Goal: Information Seeking & Learning: Compare options

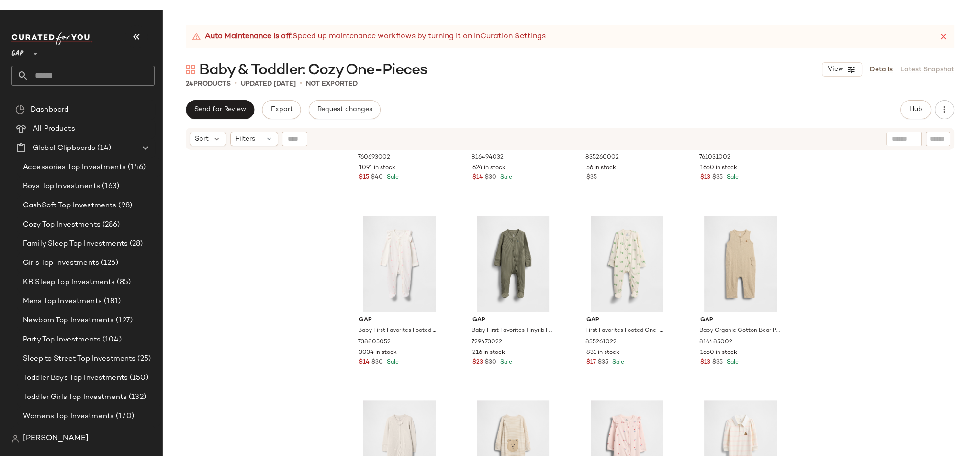
scroll to position [355, 0]
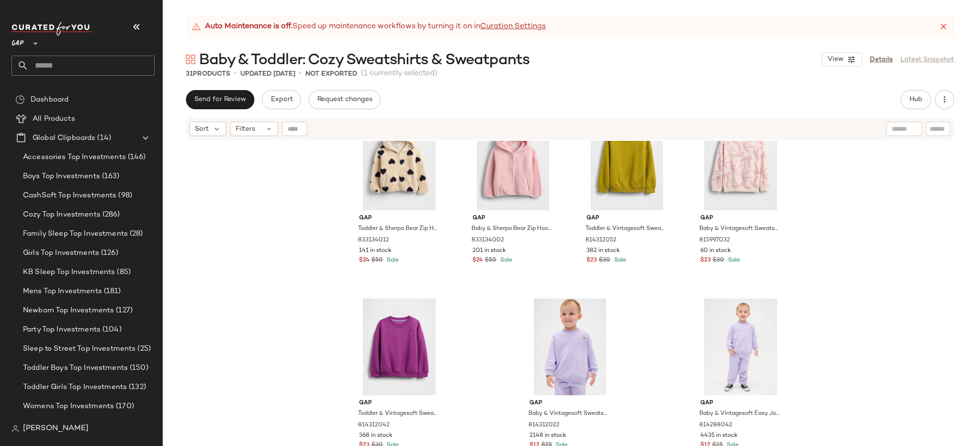
scroll to position [1151, 0]
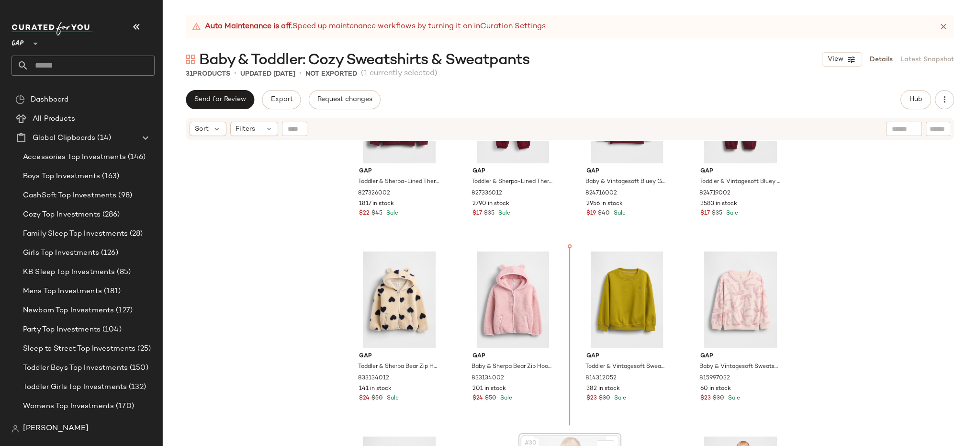
scroll to position [1007, 0]
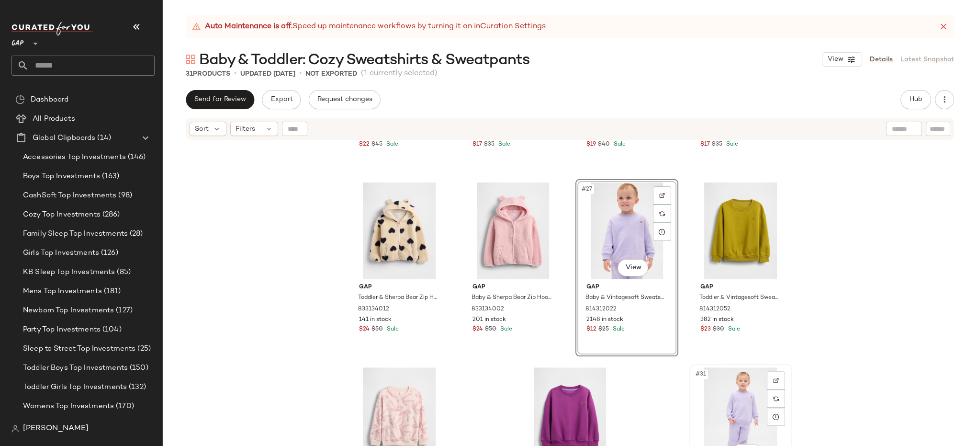
scroll to position [1081, 0]
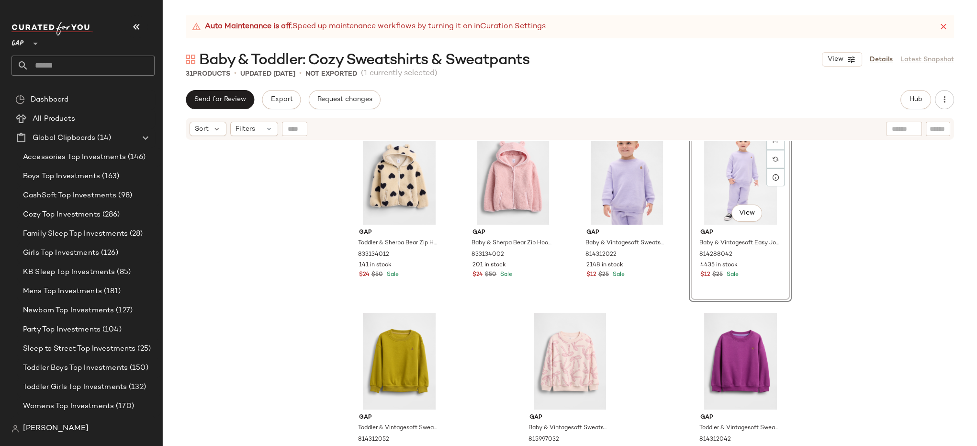
scroll to position [1149, 0]
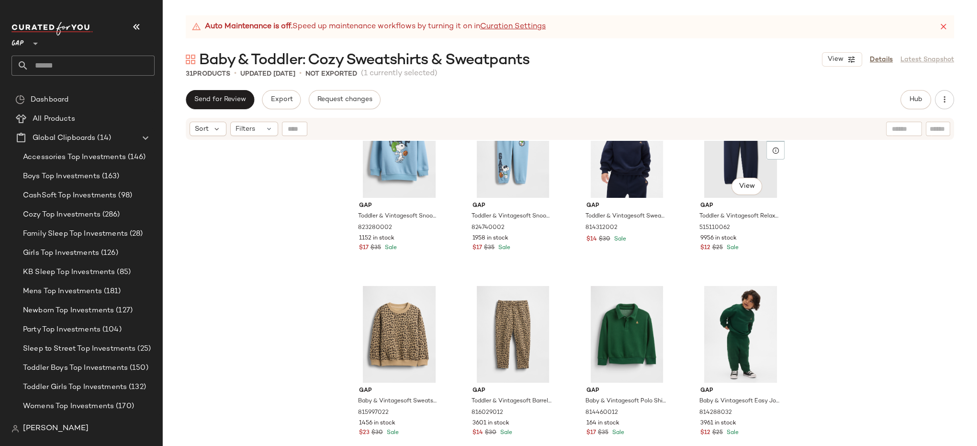
scroll to position [157, 0]
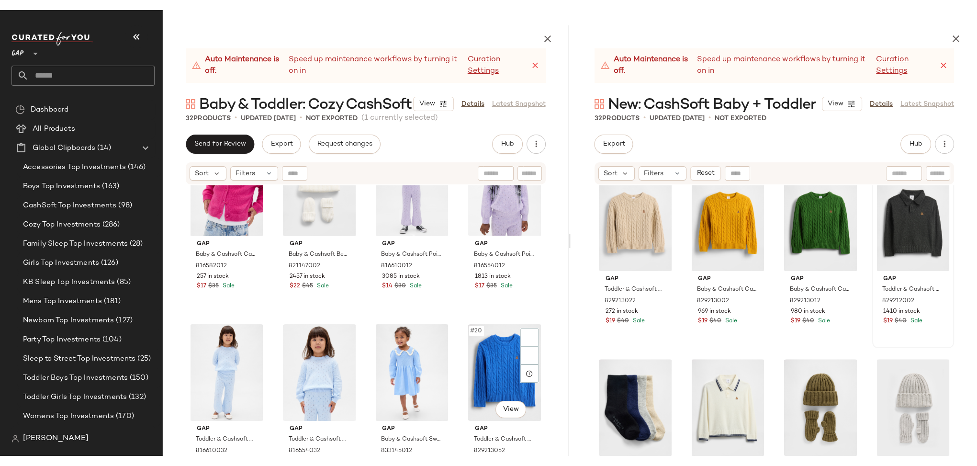
scroll to position [693, 0]
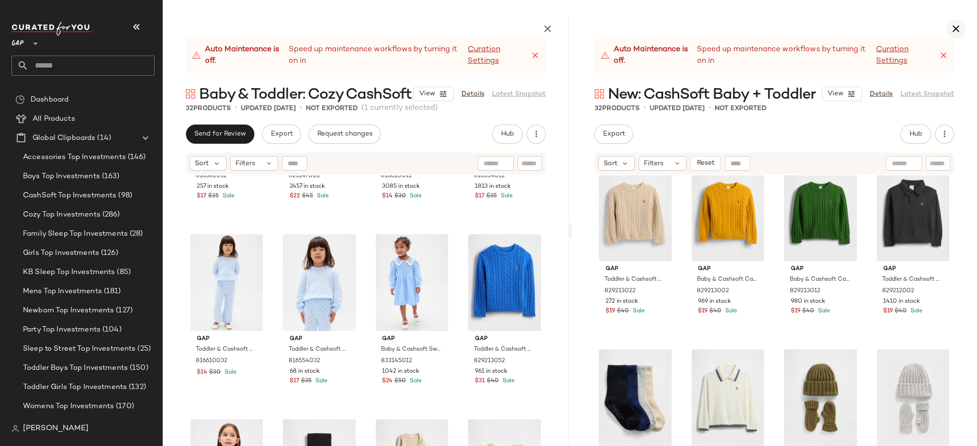
click at [957, 27] on icon "button" at bounding box center [955, 28] width 11 height 11
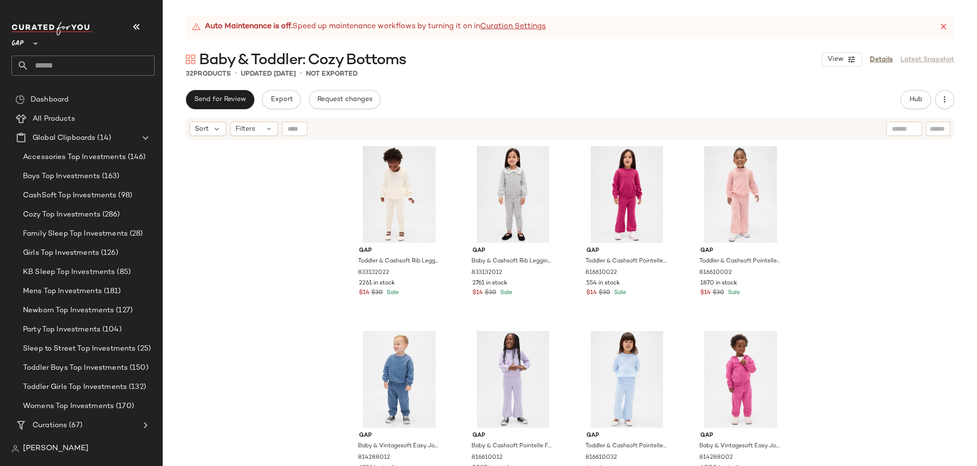
click at [876, 233] on div "Gap Toddler & Cashsoft Rib Leggings by Gap [PERSON_NAME] Size 2 YRS 833132022 2…" at bounding box center [570, 315] width 814 height 349
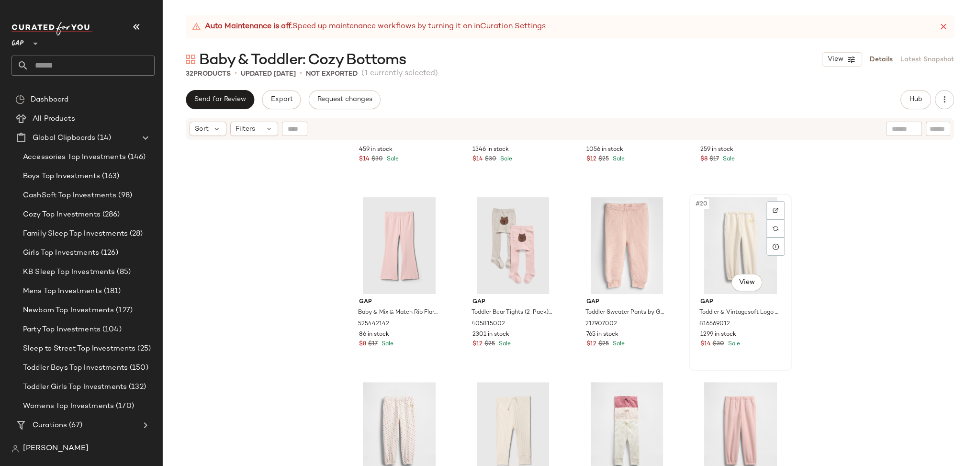
scroll to position [736, 0]
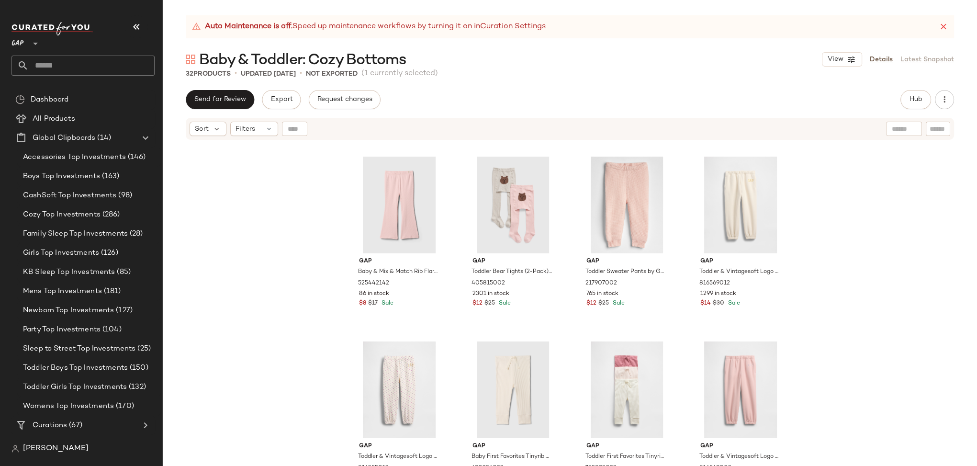
drag, startPoint x: 712, startPoint y: 377, endPoint x: 938, endPoint y: 0, distance: 438.9
click at [480, 235] on div "#18 View" at bounding box center [513, 204] width 96 height 97
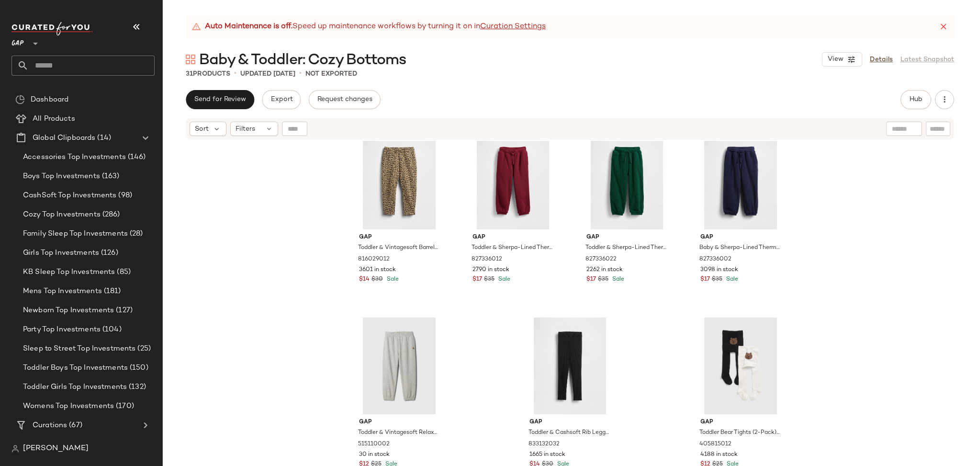
scroll to position [1131, 0]
click at [752, 320] on div "#31 View" at bounding box center [741, 364] width 96 height 97
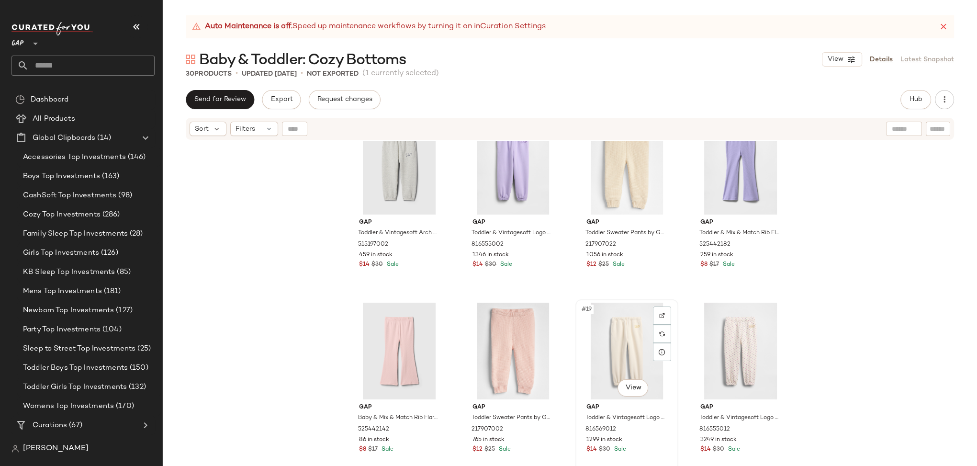
scroll to position [672, 0]
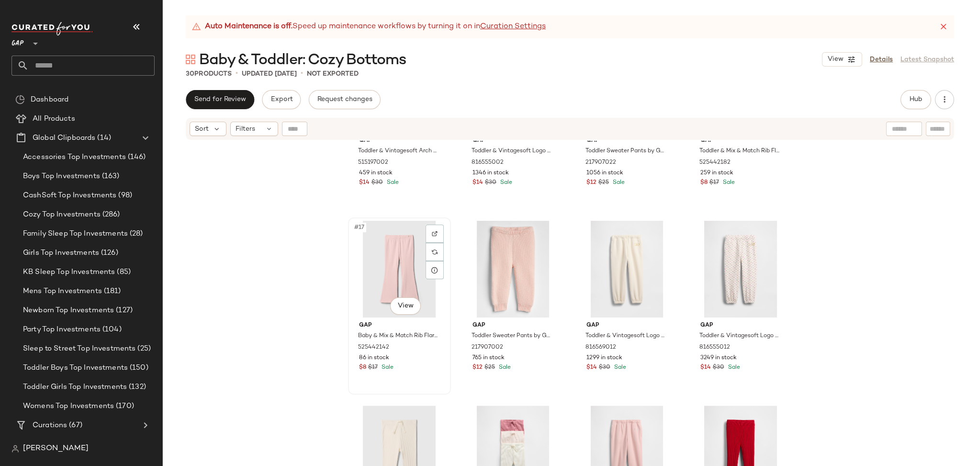
click at [421, 381] on div "#17 View Gap Baby & Mix & Match Rib Flare Leggings by Gap Misty Rose Pink Size …" at bounding box center [399, 305] width 101 height 175
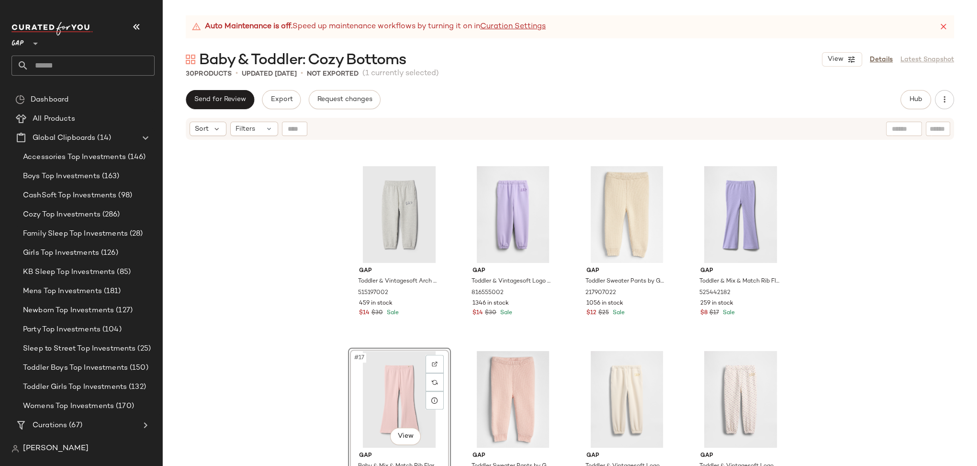
scroll to position [541, 0]
click at [692, 191] on div "#16 View" at bounding box center [740, 215] width 96 height 97
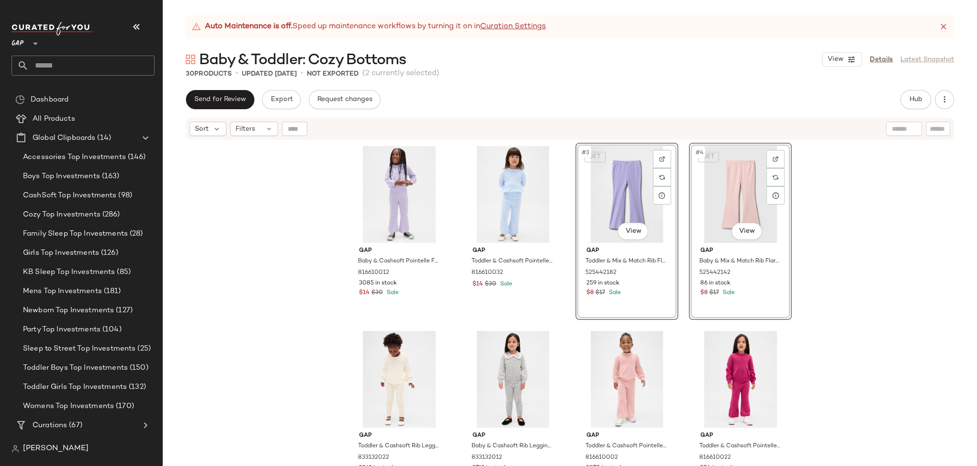
click at [869, 245] on div "Gap Baby & Cashsoft Pointelle Flare Pants by Gap Orchid Size 6-12 M 816610012 3…" at bounding box center [570, 315] width 814 height 349
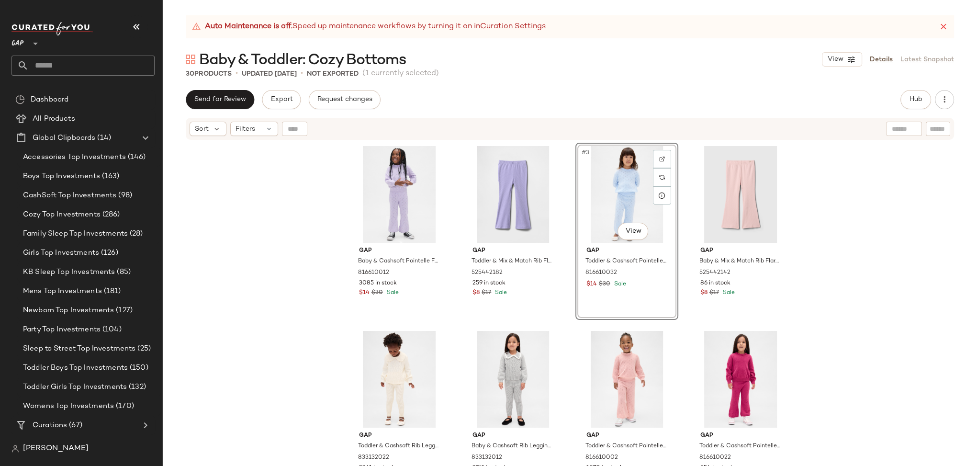
scroll to position [1, 0]
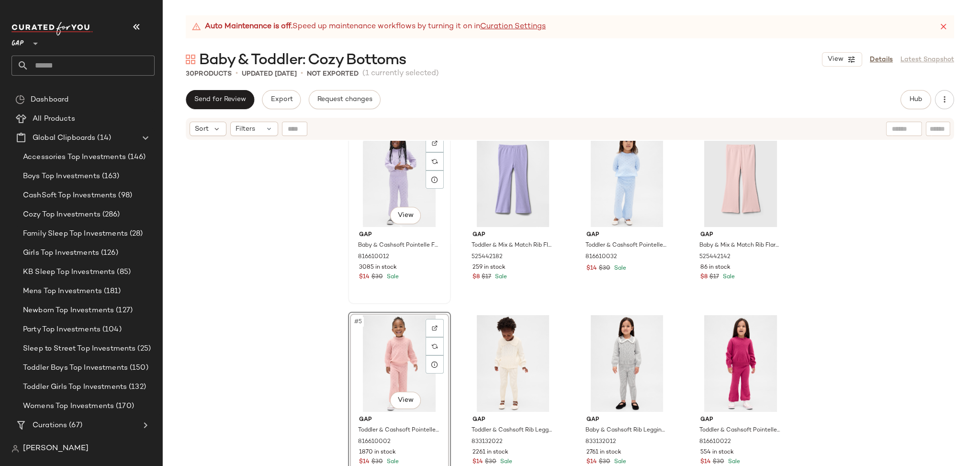
scroll to position [15, 0]
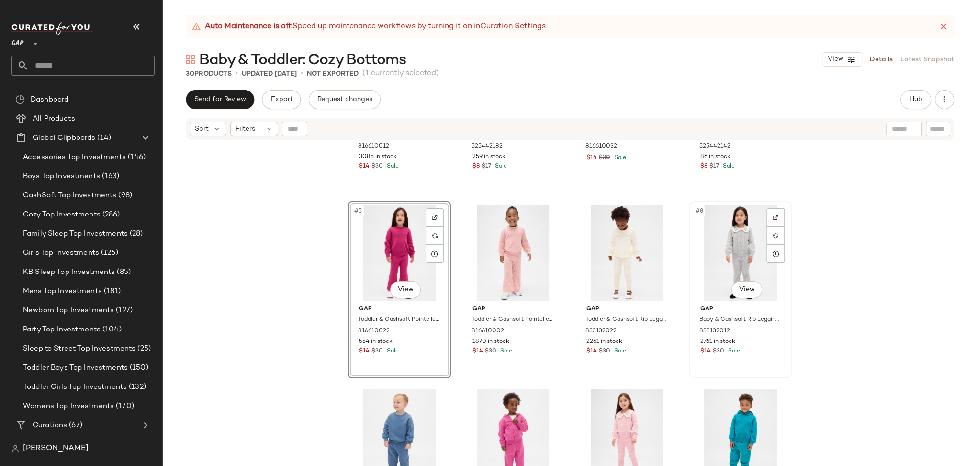
scroll to position [140, 0]
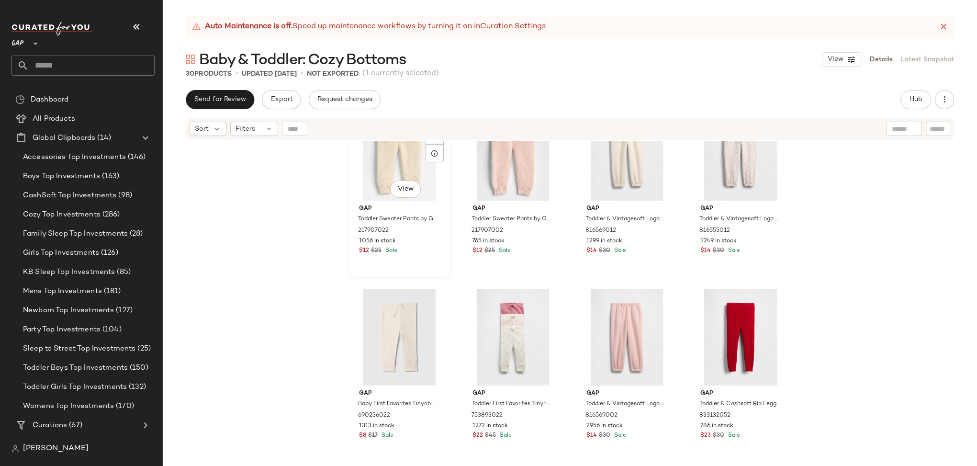
scroll to position [715, 0]
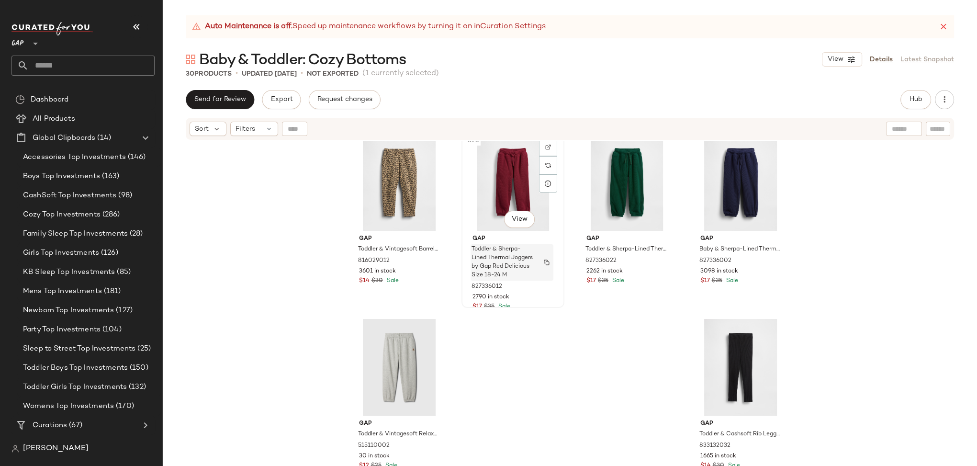
scroll to position [1131, 0]
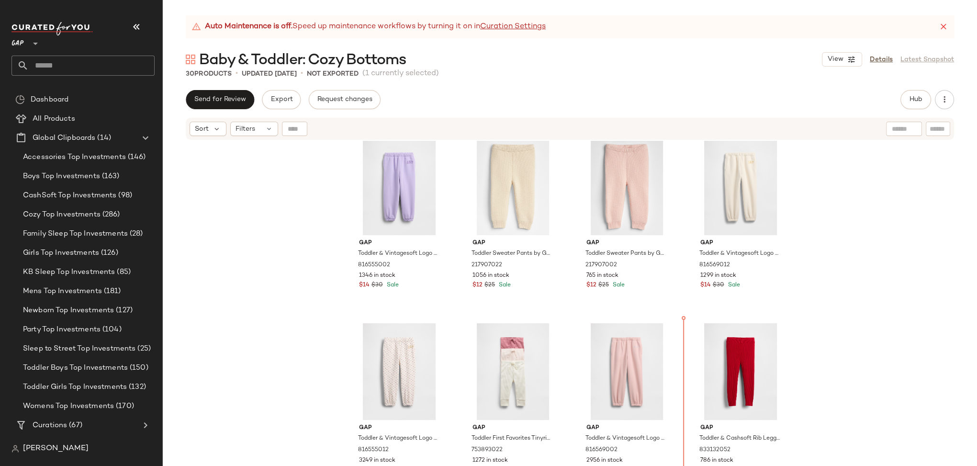
scroll to position [755, 0]
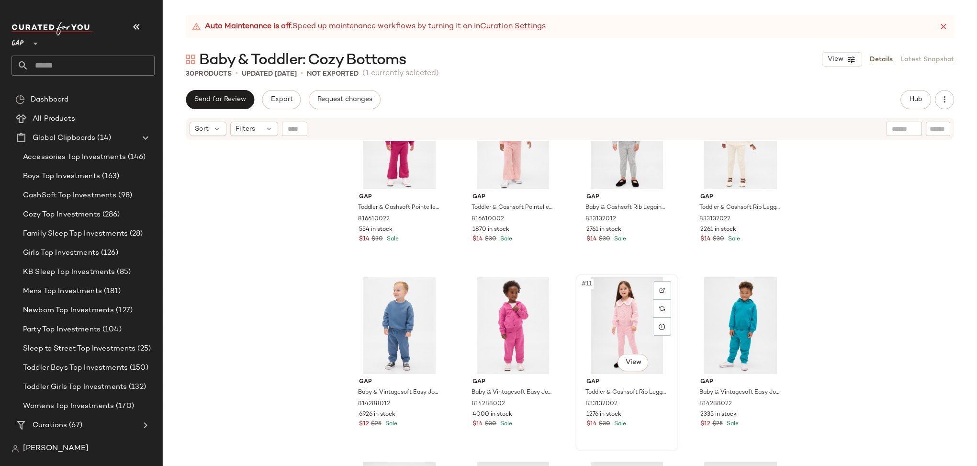
scroll to position [184, 0]
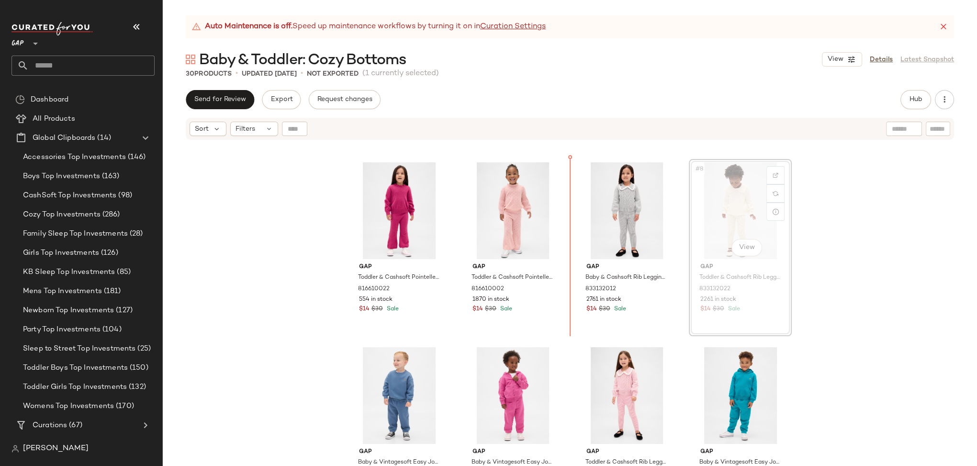
scroll to position [166, 0]
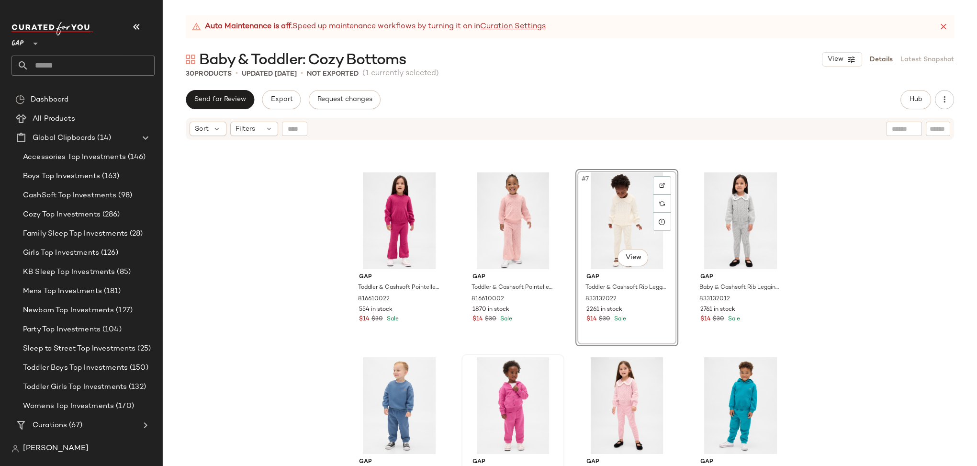
scroll to position [168, 0]
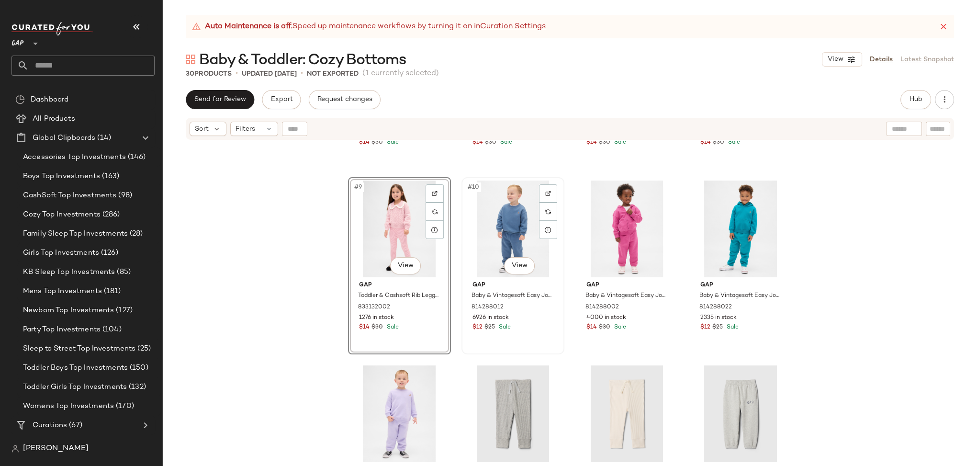
scroll to position [192, 0]
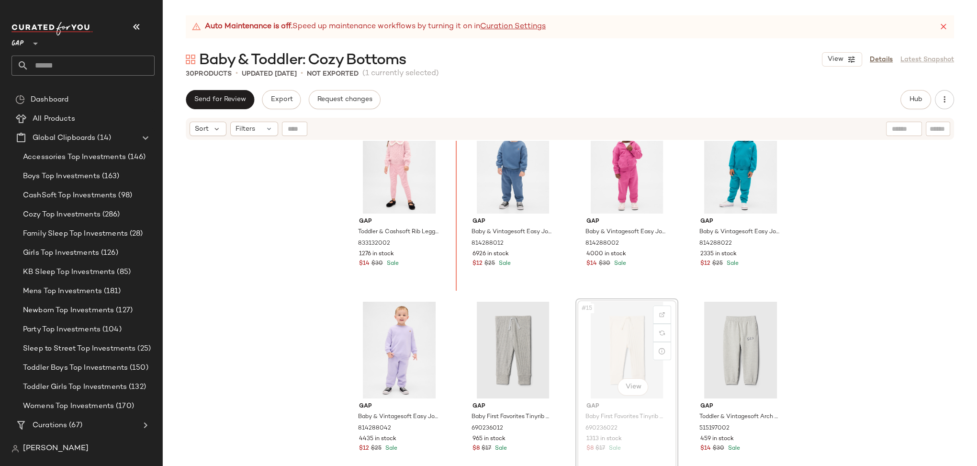
scroll to position [347, 0]
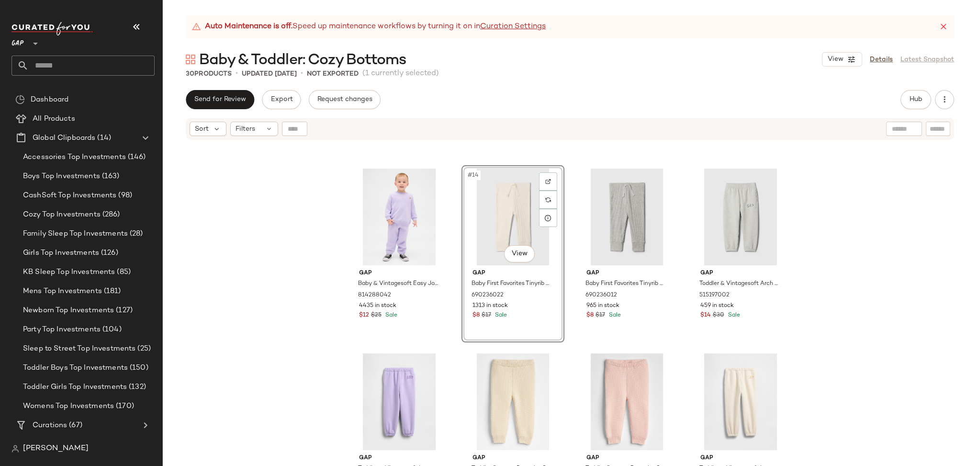
scroll to position [540, 0]
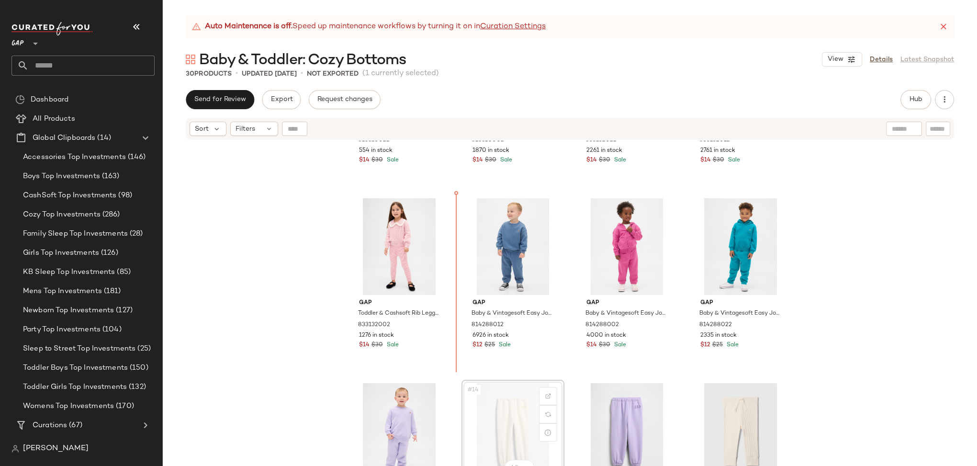
scroll to position [325, 0]
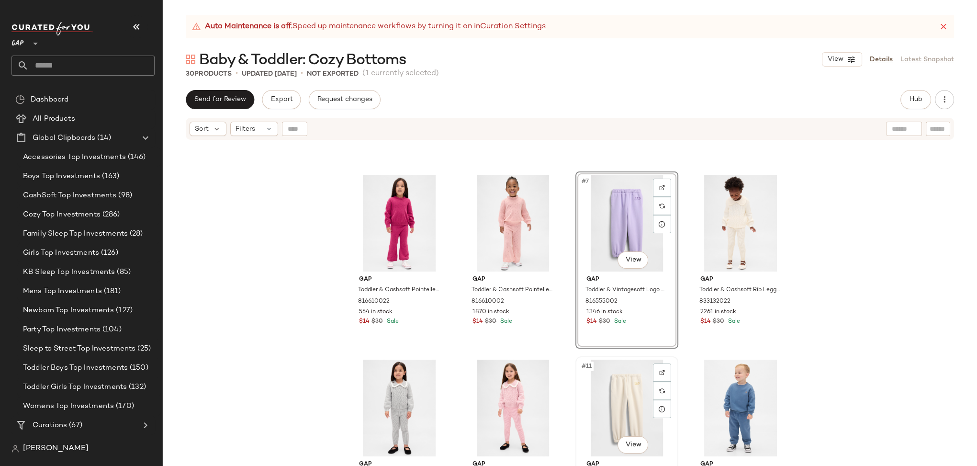
scroll to position [260, 0]
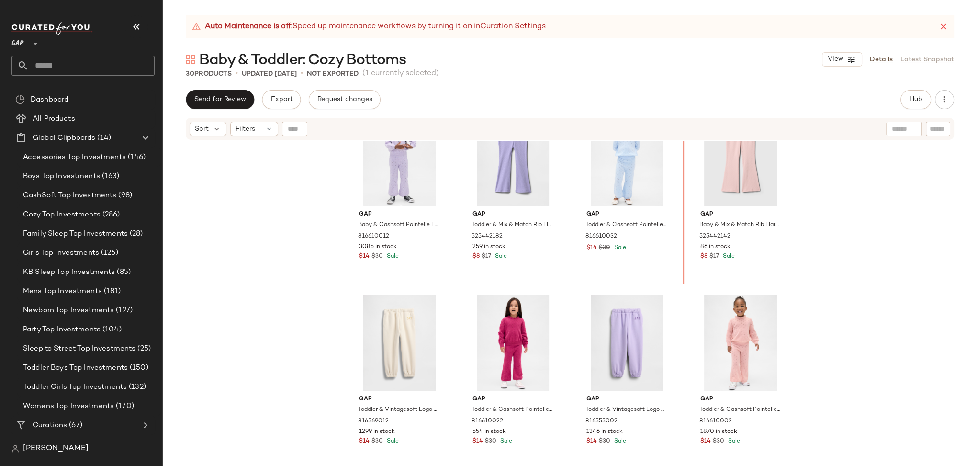
scroll to position [5, 0]
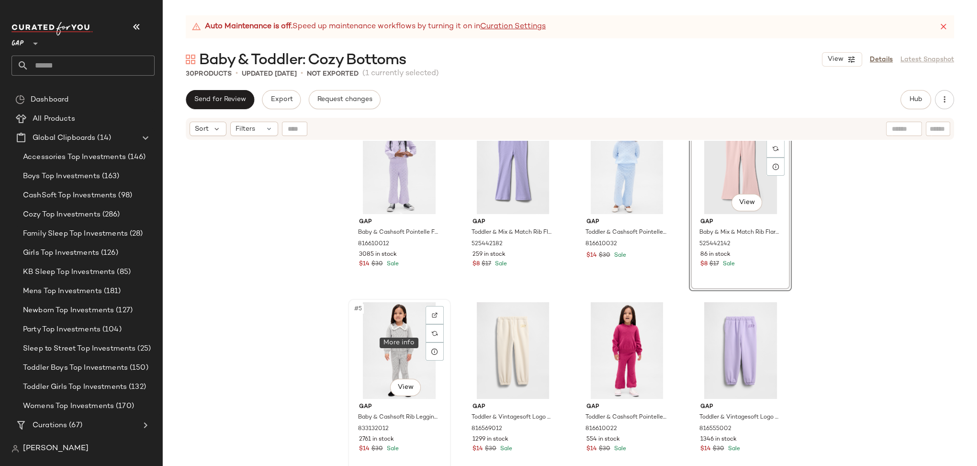
scroll to position [60, 0]
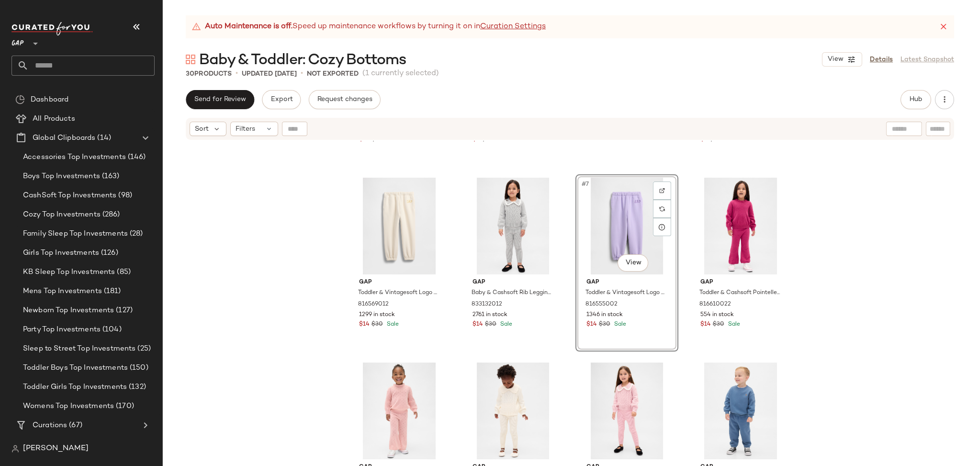
scroll to position [168, 0]
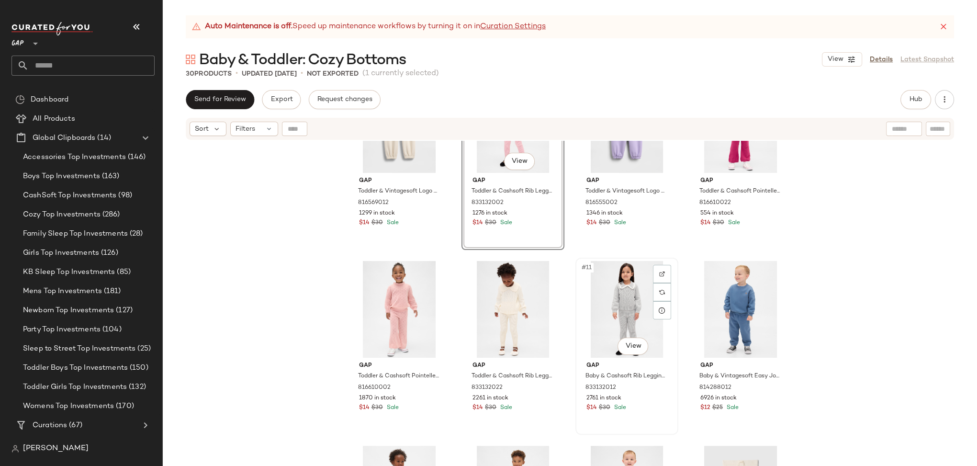
scroll to position [287, 0]
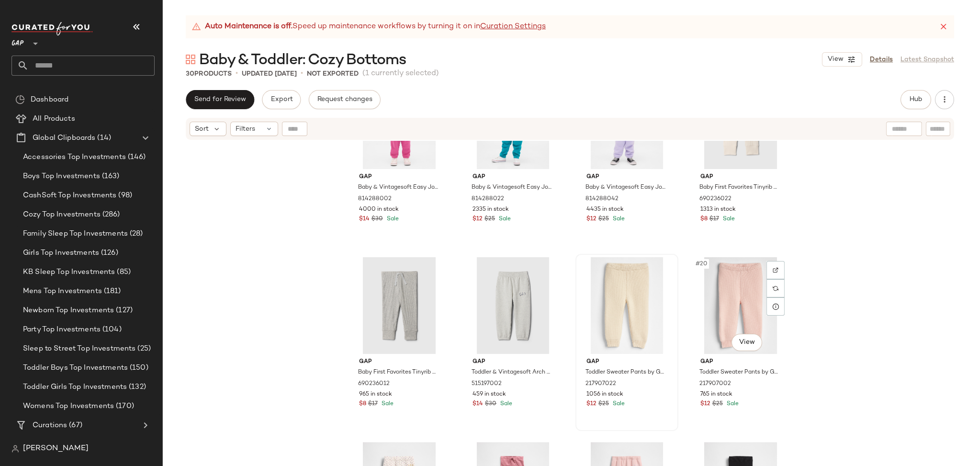
scroll to position [641, 0]
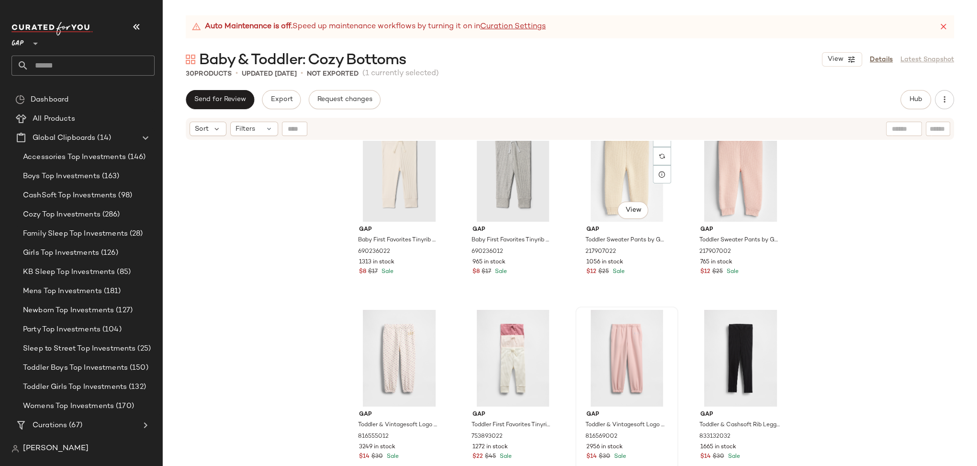
scroll to position [799, 0]
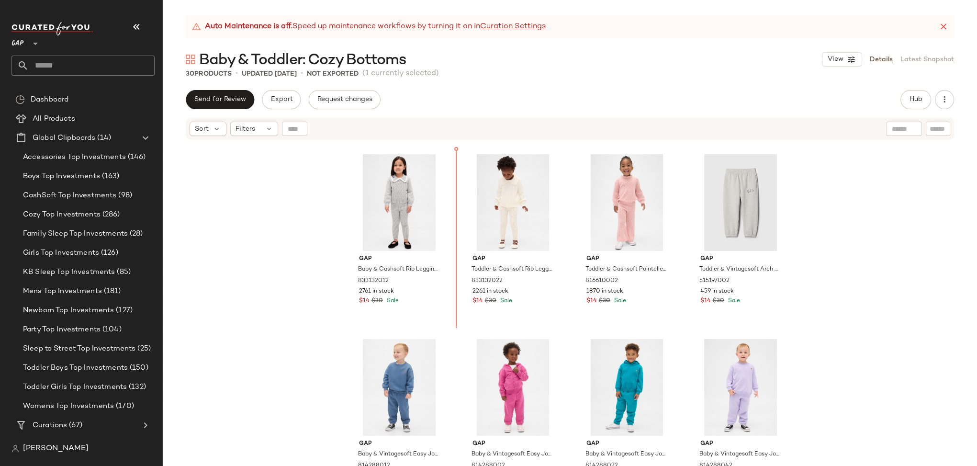
scroll to position [367, 0]
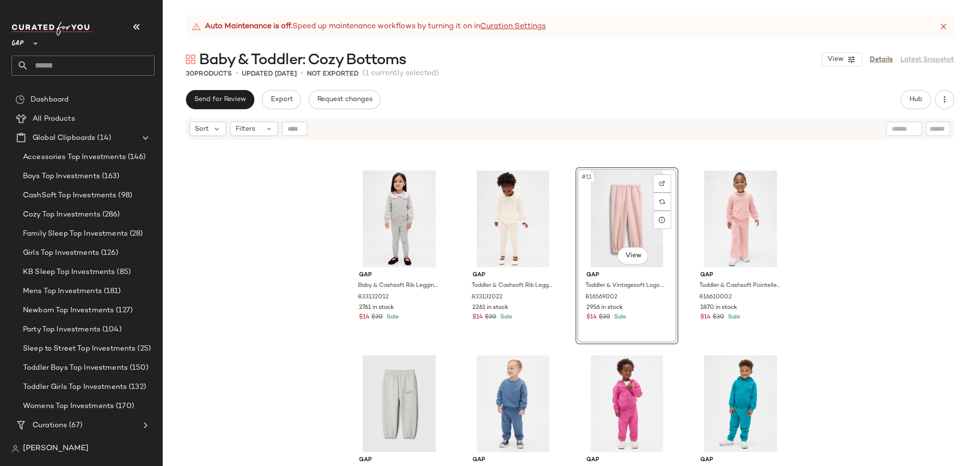
scroll to position [359, 0]
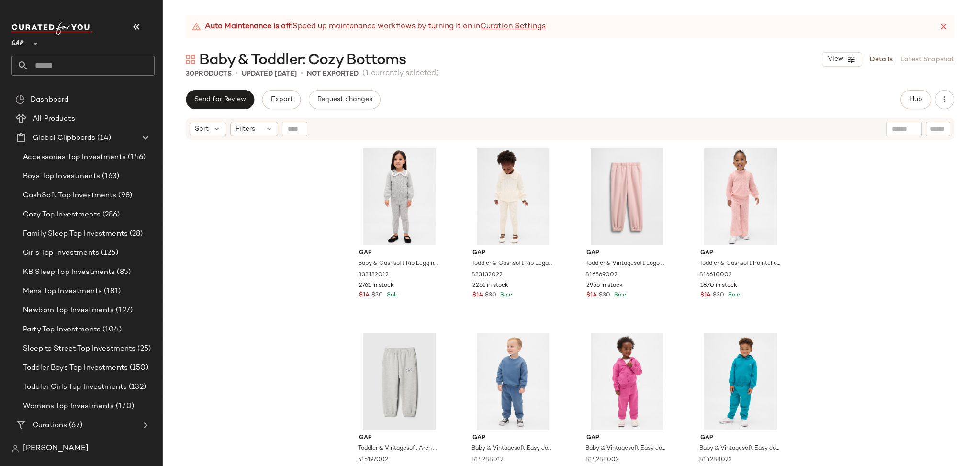
scroll to position [366, 0]
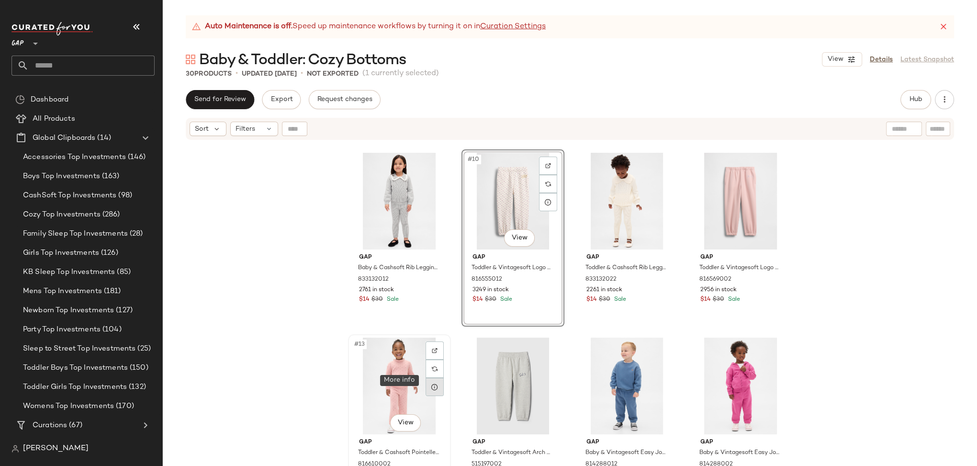
scroll to position [377, 0]
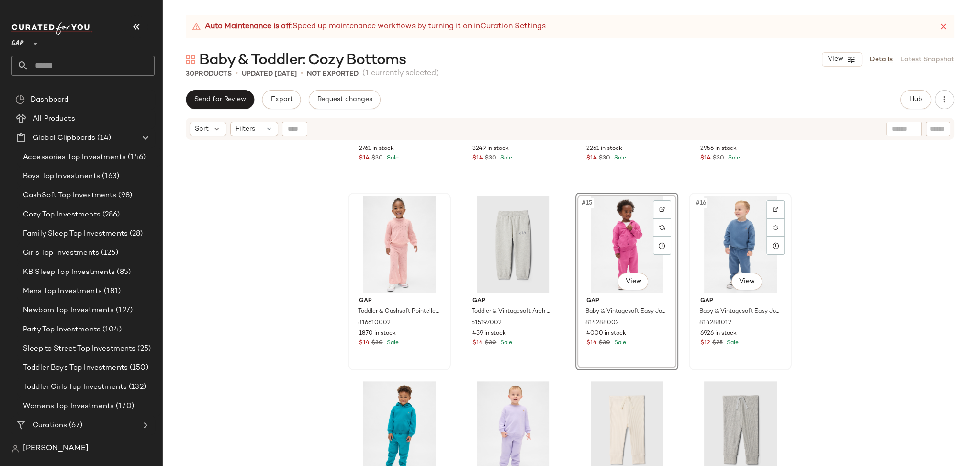
scroll to position [523, 0]
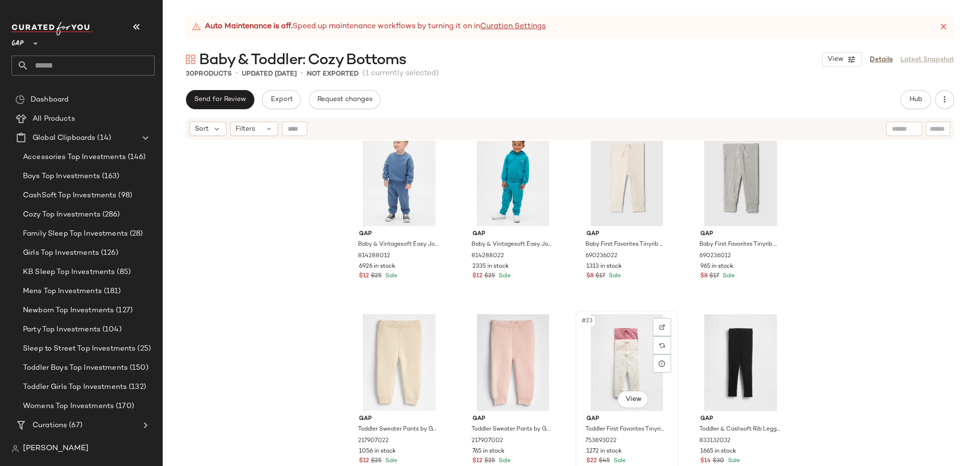
scroll to position [765, 0]
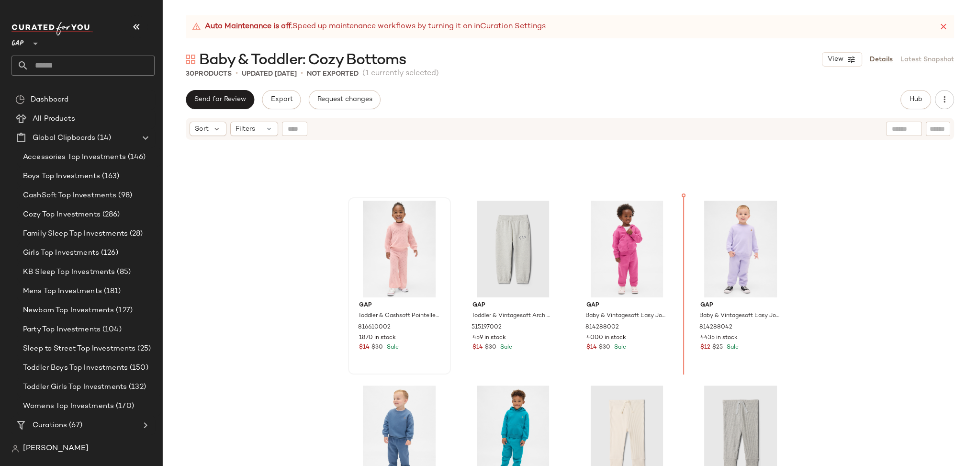
scroll to position [507, 0]
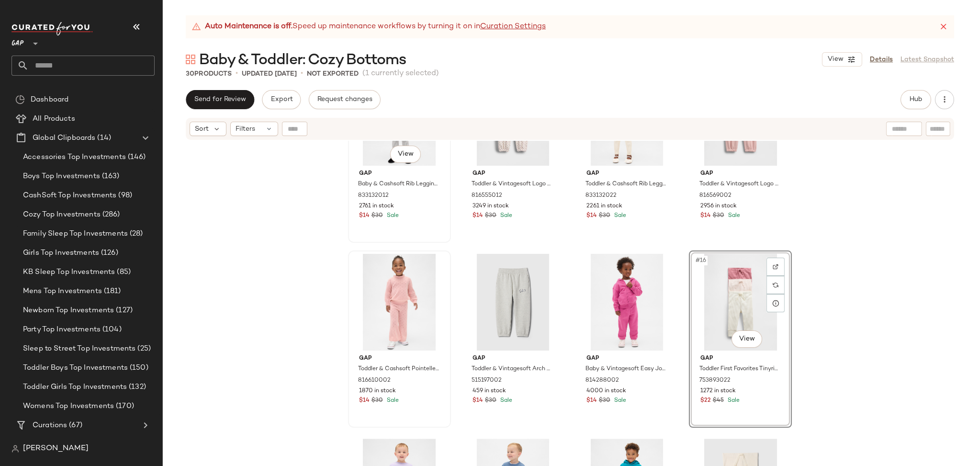
scroll to position [368, 0]
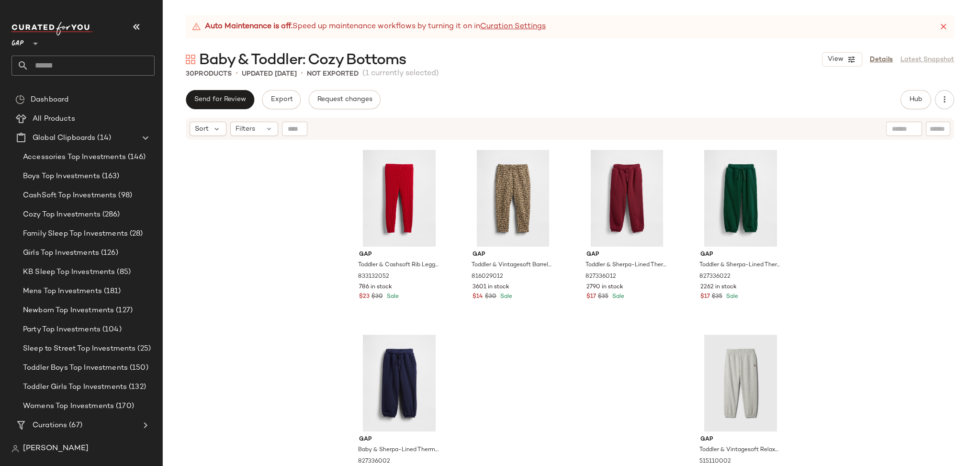
scroll to position [1126, 0]
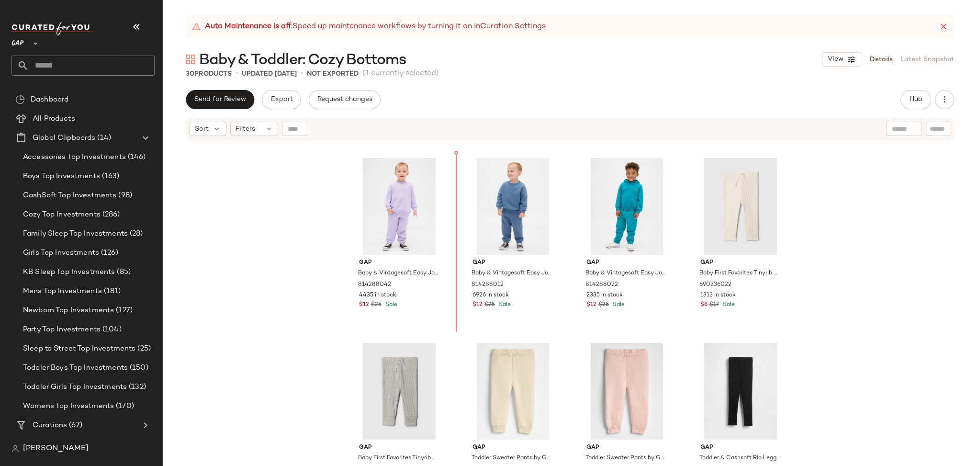
scroll to position [727, 0]
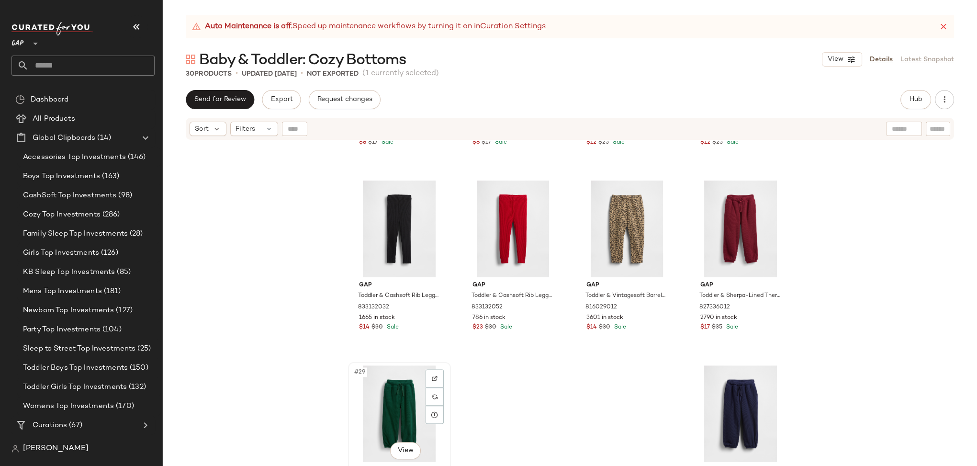
scroll to position [1131, 0]
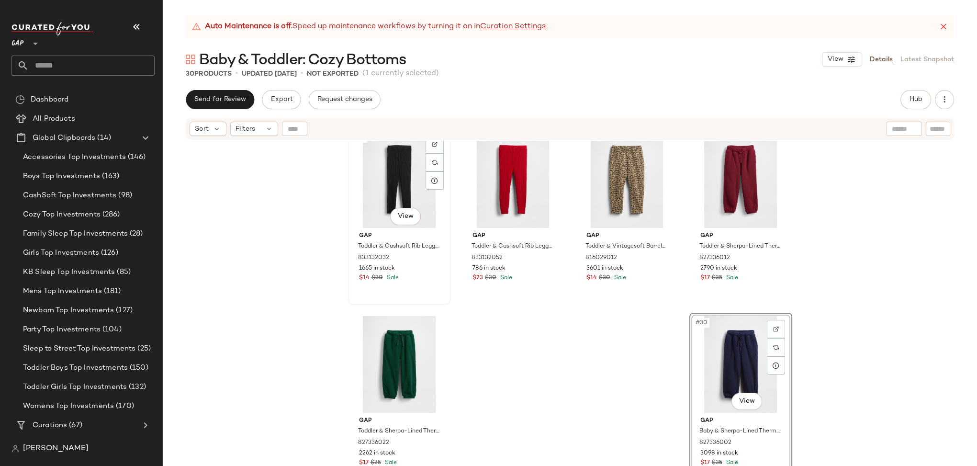
drag, startPoint x: 419, startPoint y: 306, endPoint x: 415, endPoint y: 265, distance: 41.4
click at [415, 265] on div "Gap Baby First Favorites Tinyrib Pants by Gap Ivory Frost Size 0-3 M 690236022 …" at bounding box center [570, 315] width 814 height 349
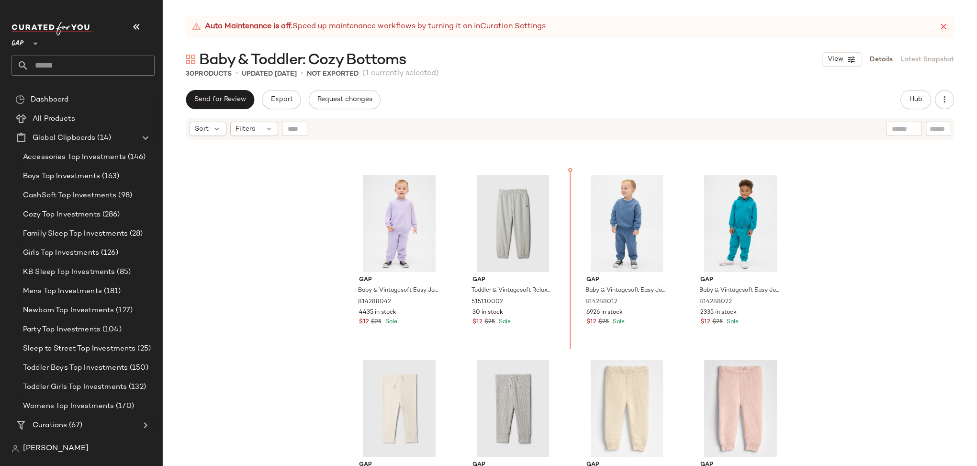
scroll to position [716, 0]
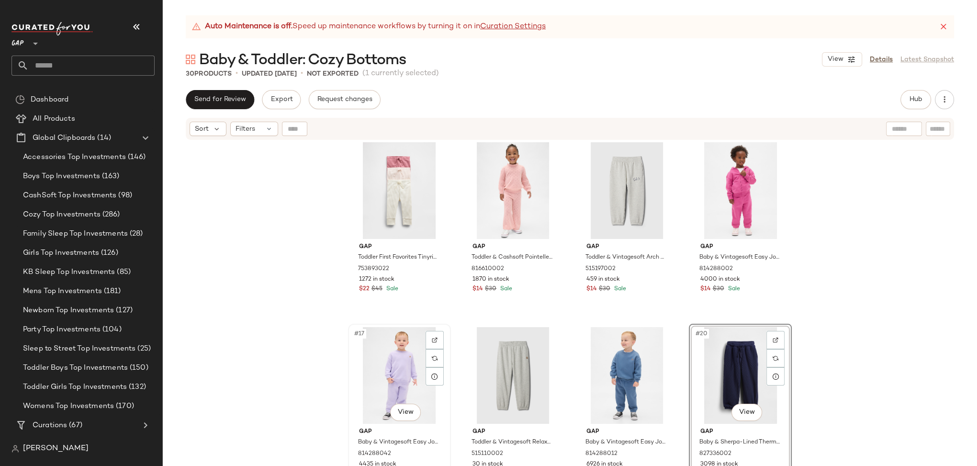
scroll to position [559, 0]
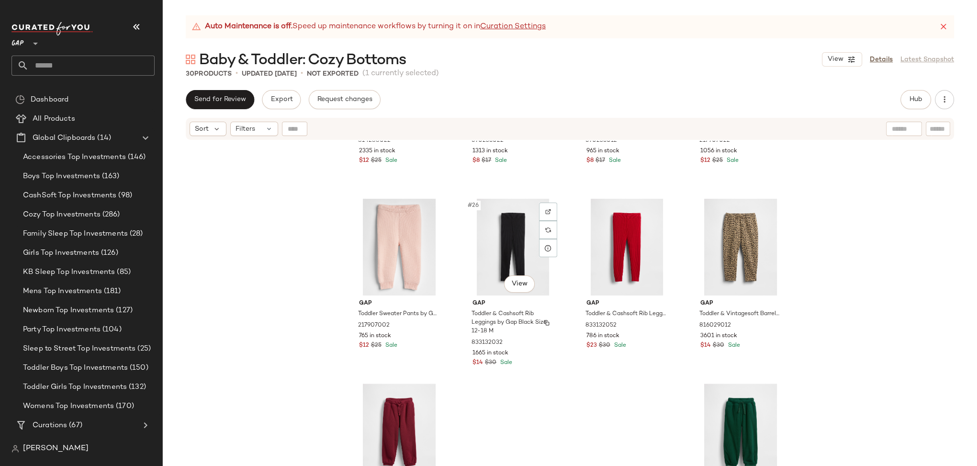
scroll to position [1111, 0]
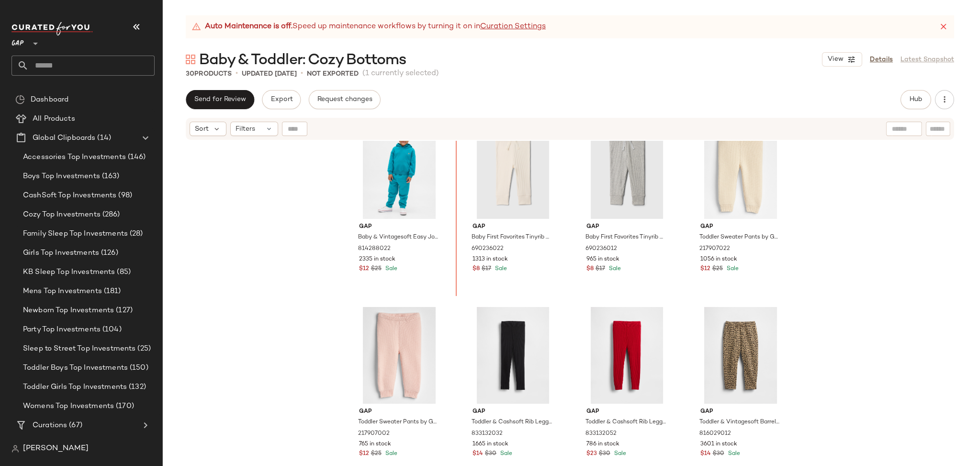
scroll to position [937, 0]
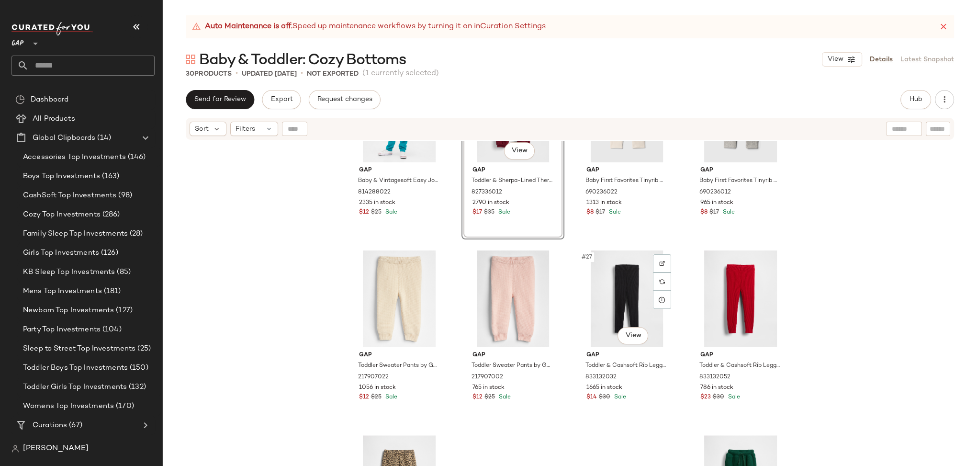
scroll to position [1051, 0]
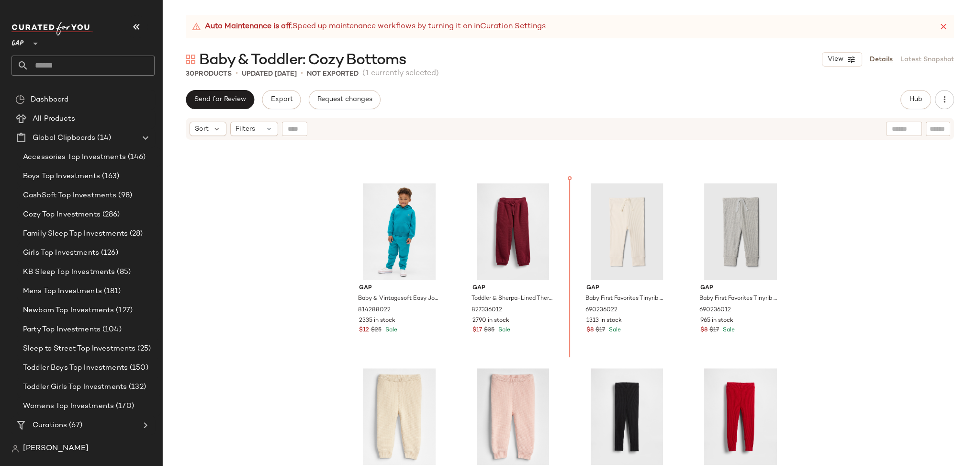
scroll to position [889, 0]
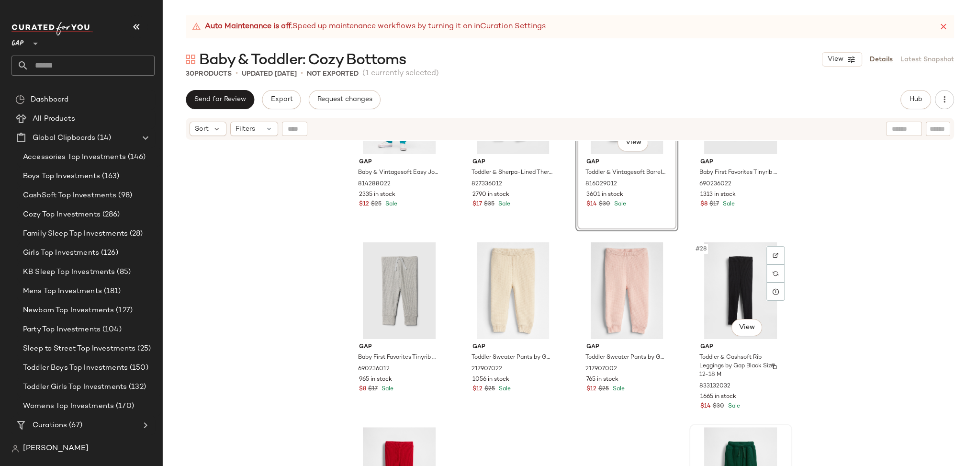
scroll to position [1131, 0]
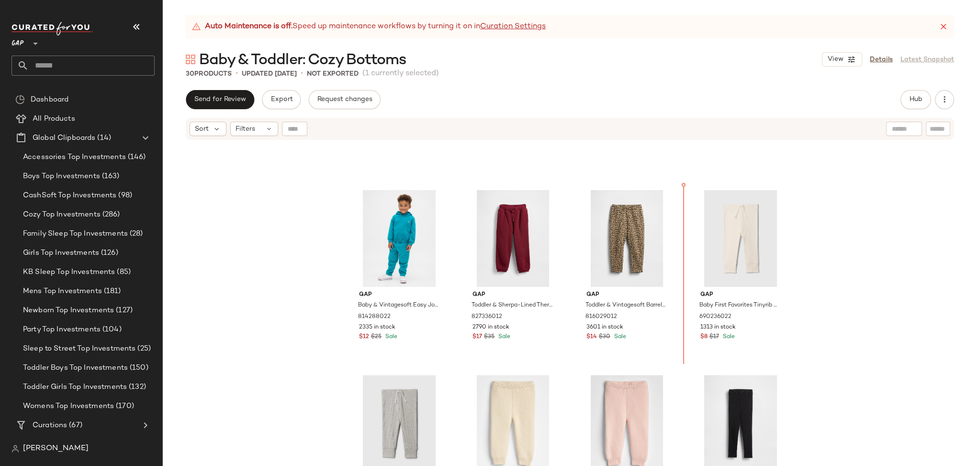
scroll to position [886, 0]
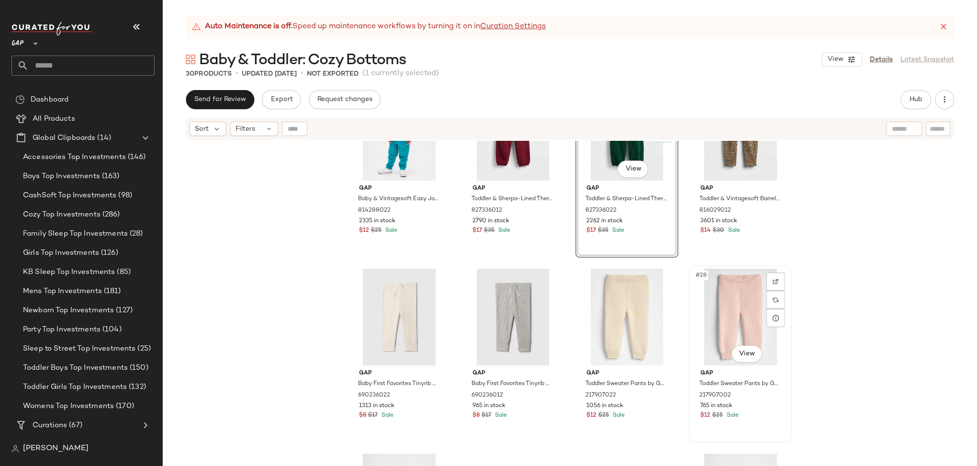
scroll to position [1131, 0]
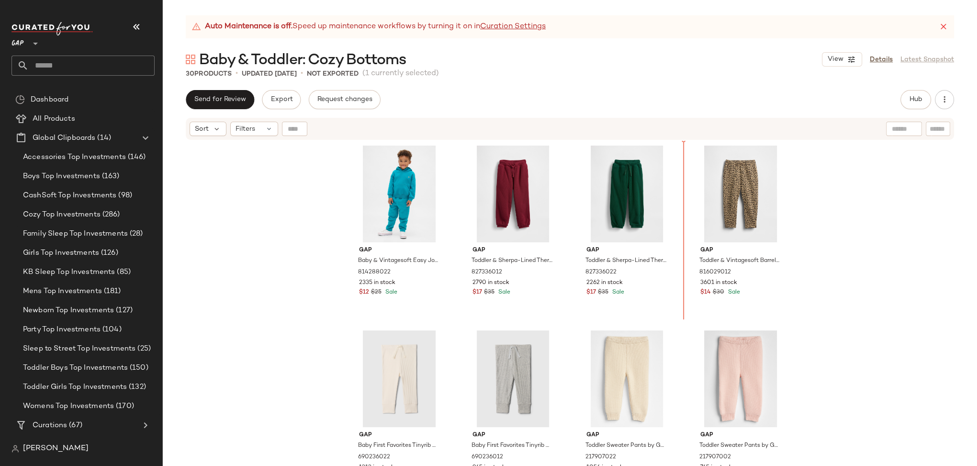
scroll to position [928, 0]
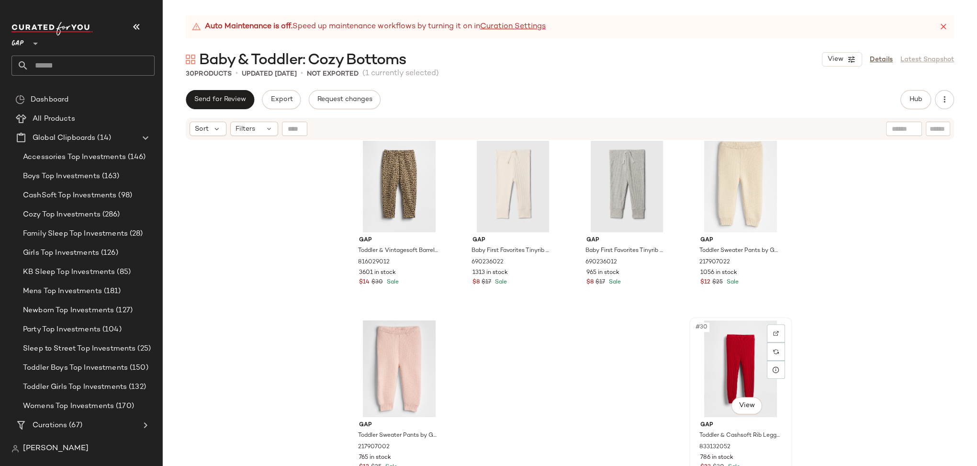
scroll to position [1131, 0]
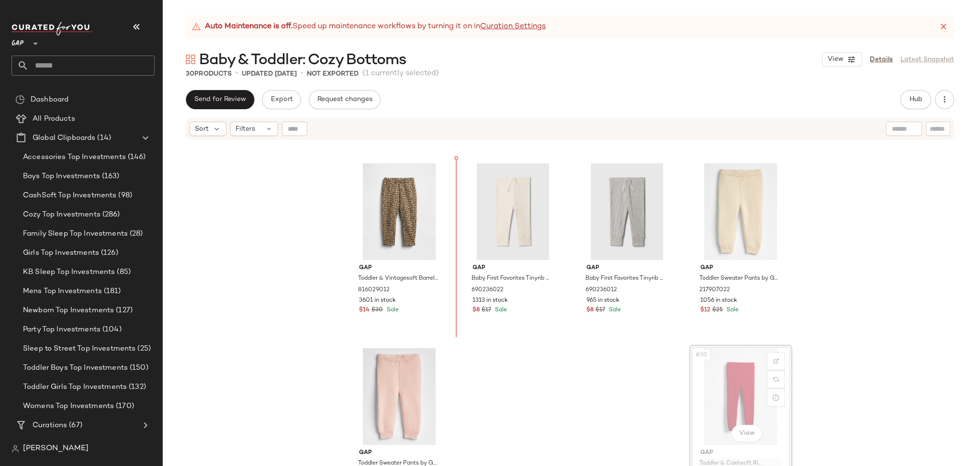
scroll to position [1099, 0]
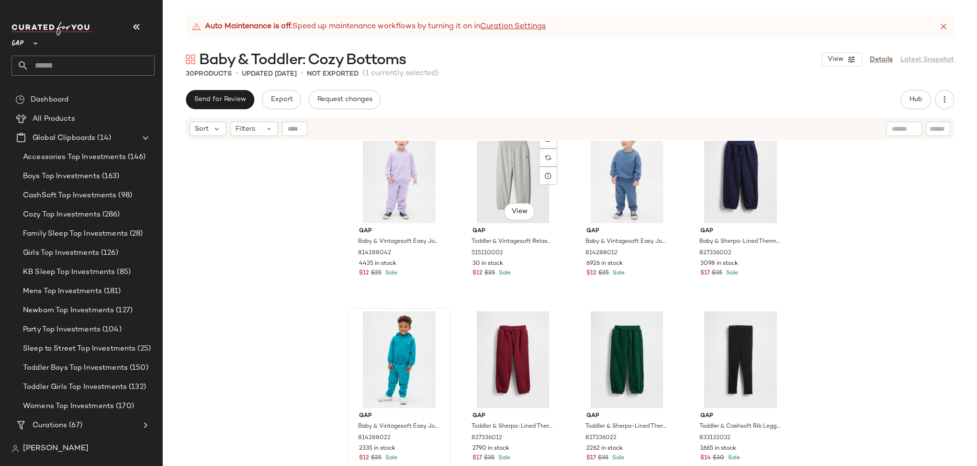
scroll to position [773, 0]
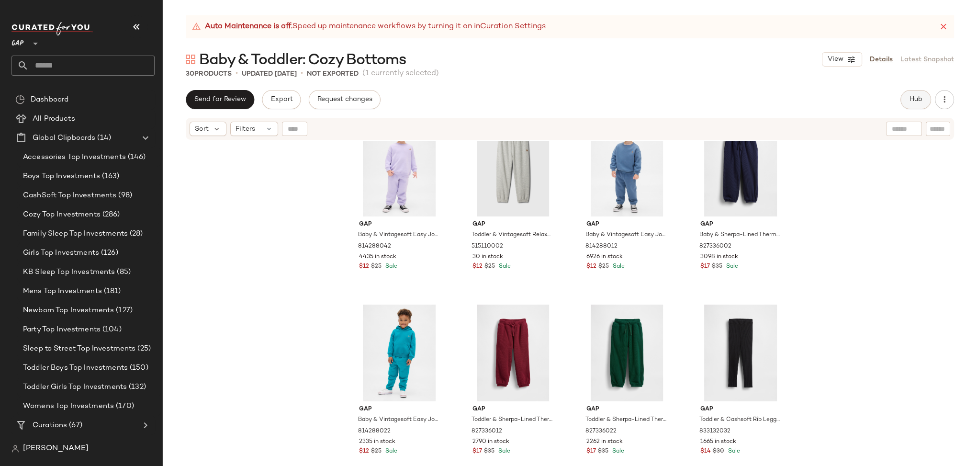
click at [918, 96] on span "Hub" at bounding box center [915, 100] width 13 height 8
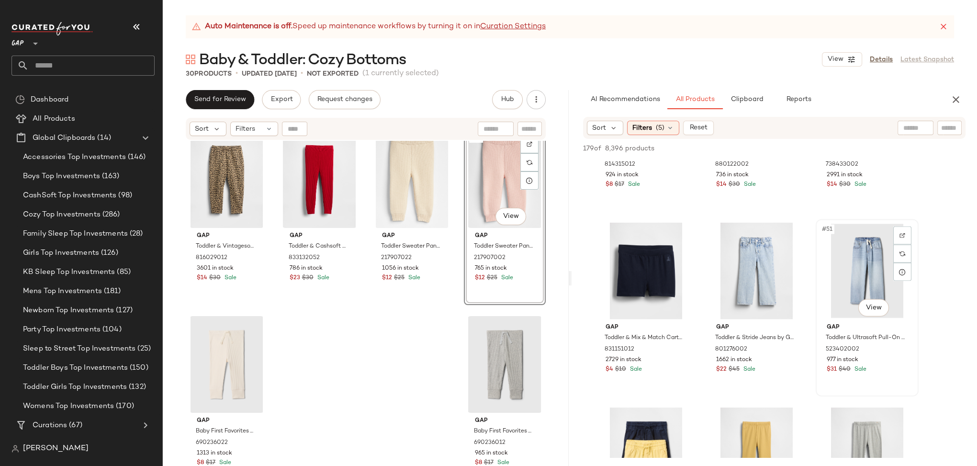
scroll to position [3145, 0]
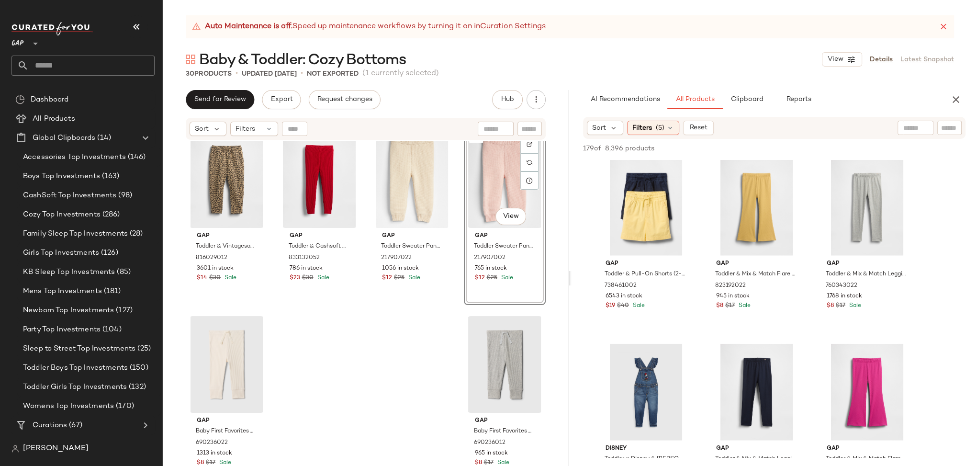
click at [917, 126] on div at bounding box center [915, 128] width 36 height 14
type input "**********"
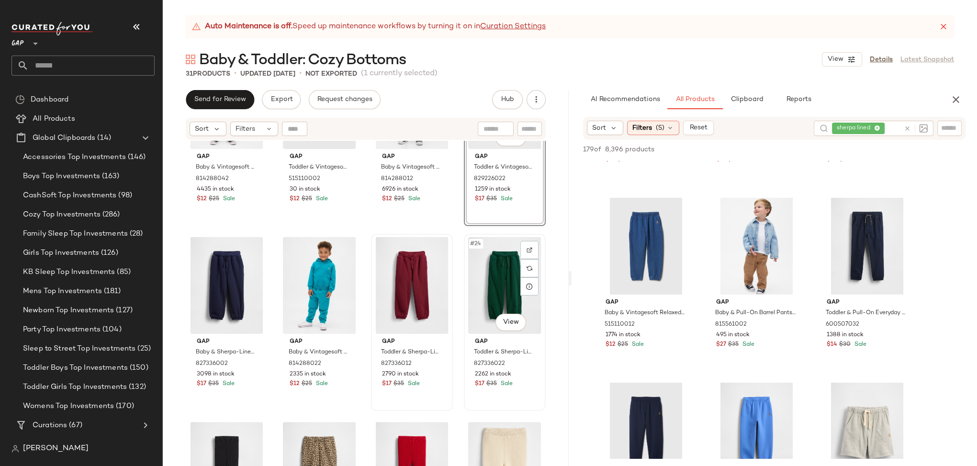
scroll to position [841, 0]
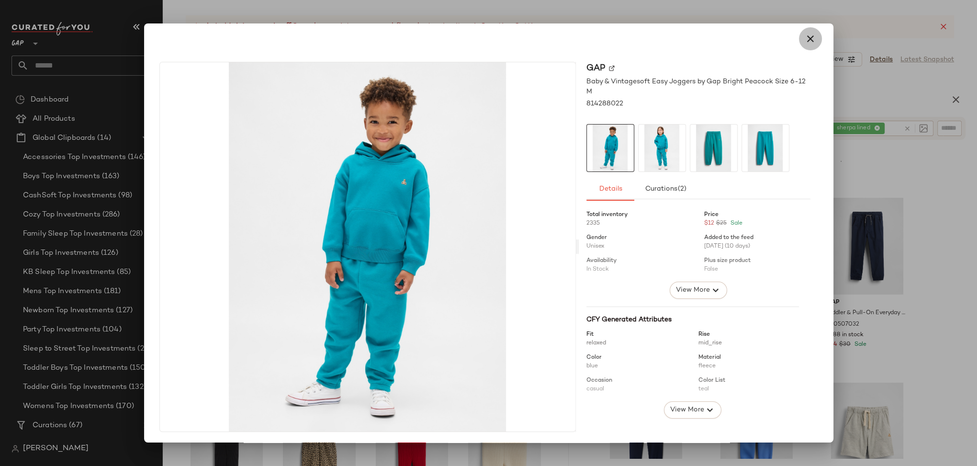
click at [804, 36] on icon "button" at bounding box center [809, 38] width 11 height 11
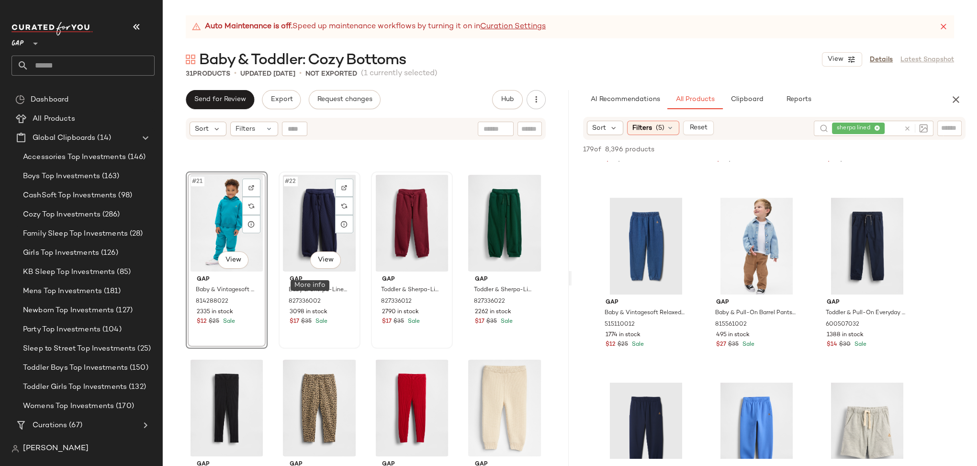
scroll to position [903, 0]
click at [252, 206] on img at bounding box center [251, 205] width 6 height 6
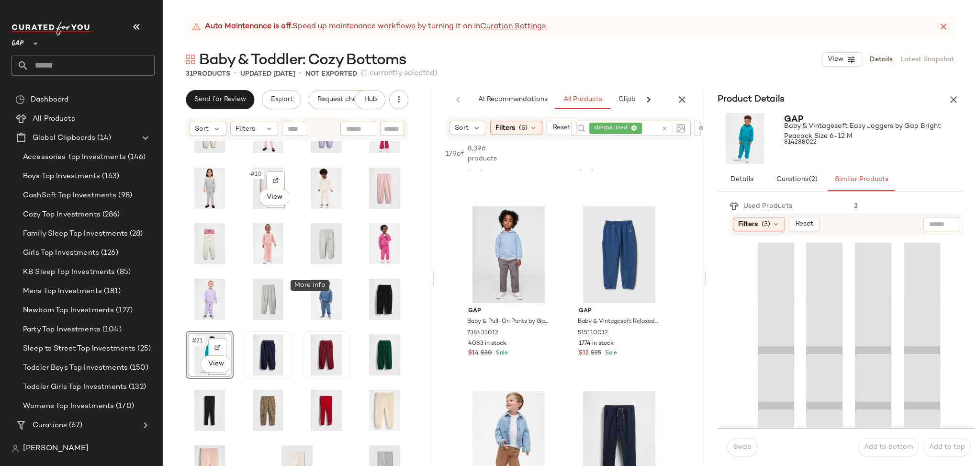
scroll to position [97, 0]
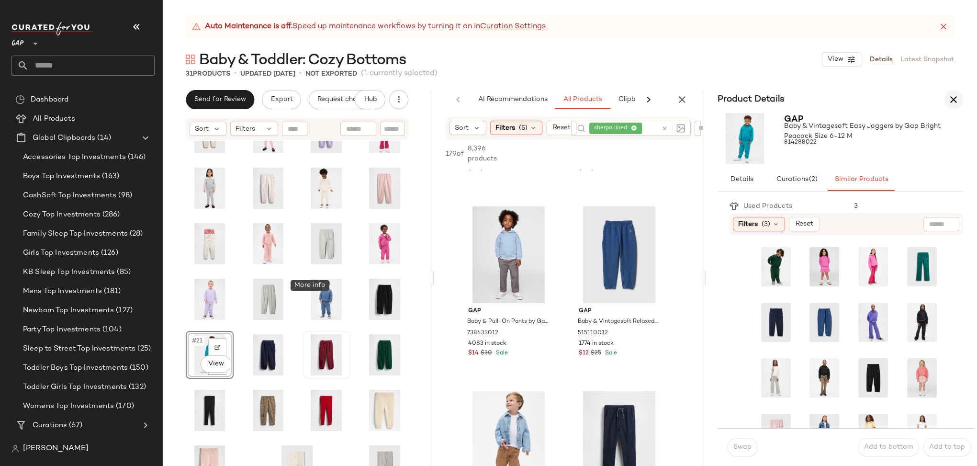
click at [953, 96] on icon "button" at bounding box center [953, 99] width 11 height 11
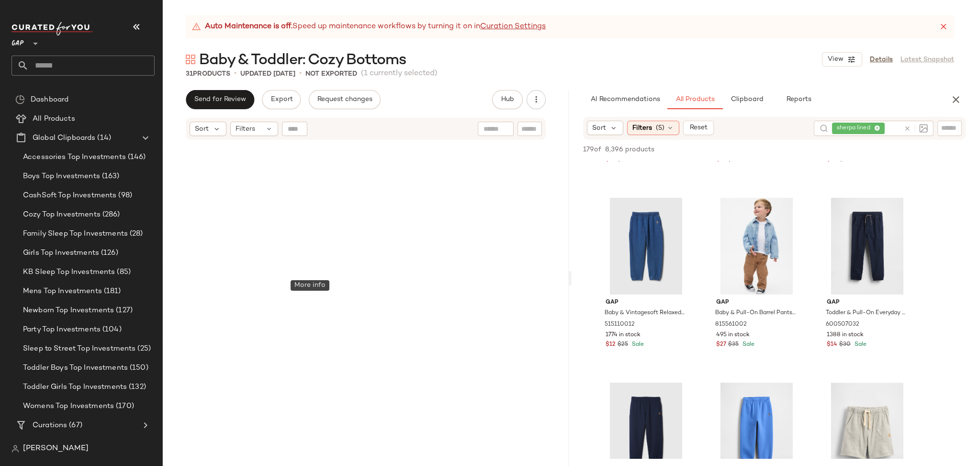
scroll to position [1053, 0]
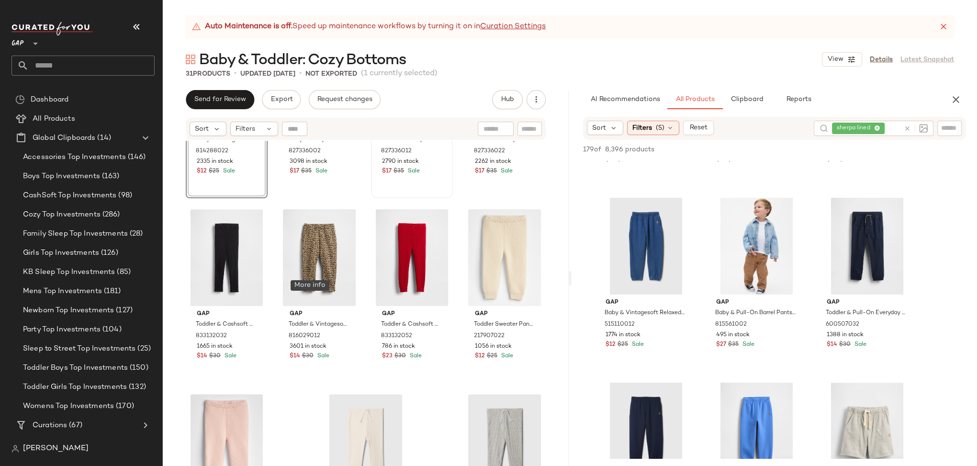
click at [910, 128] on icon at bounding box center [907, 128] width 7 height 7
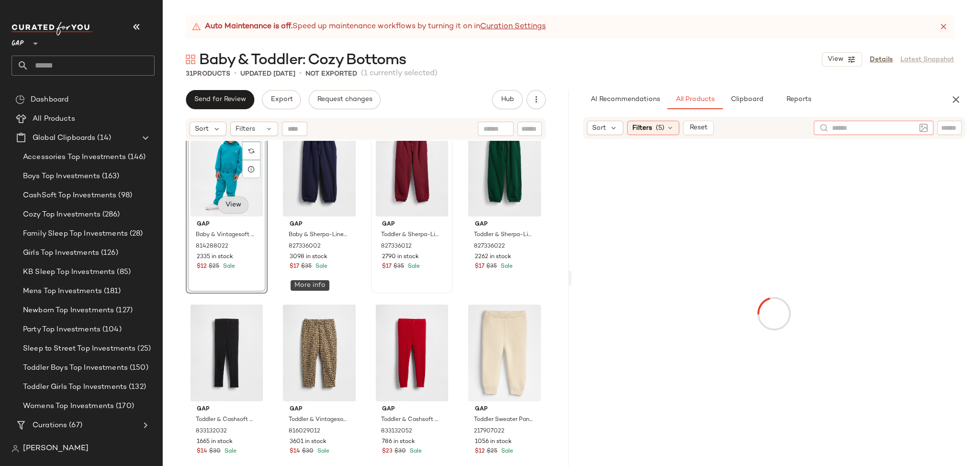
scroll to position [816, 0]
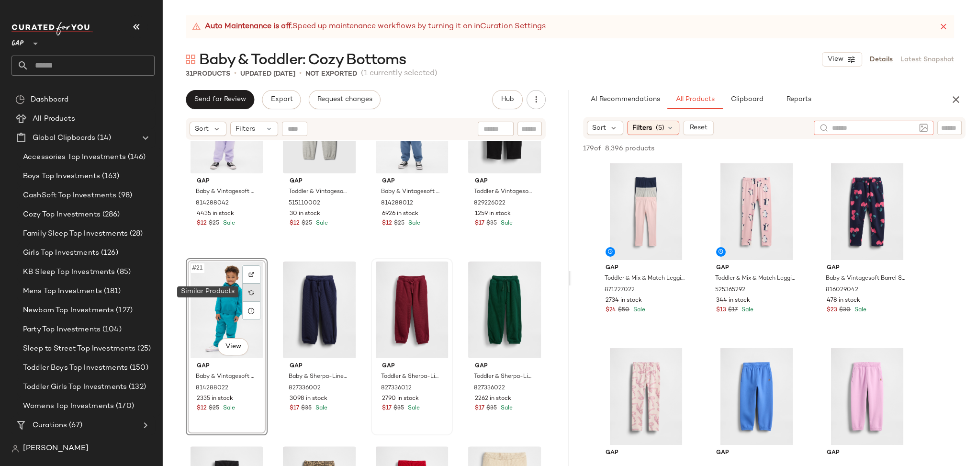
click at [254, 291] on div at bounding box center [251, 292] width 18 height 18
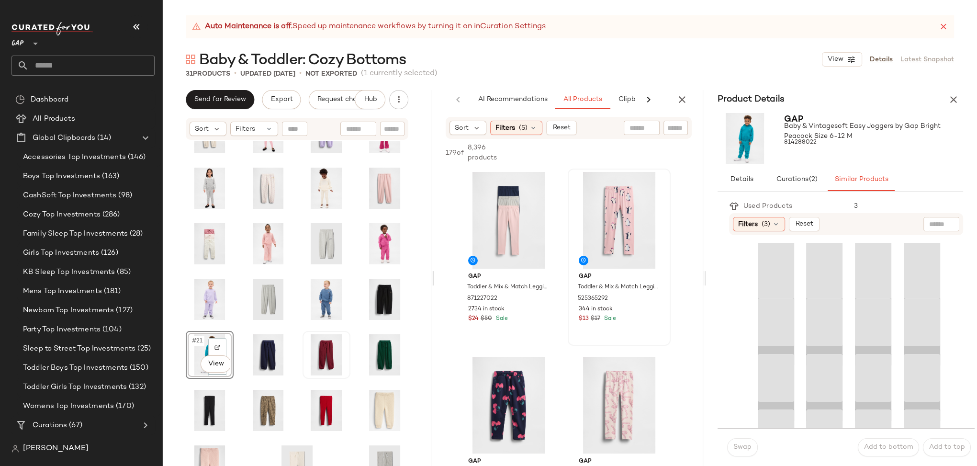
scroll to position [97, 0]
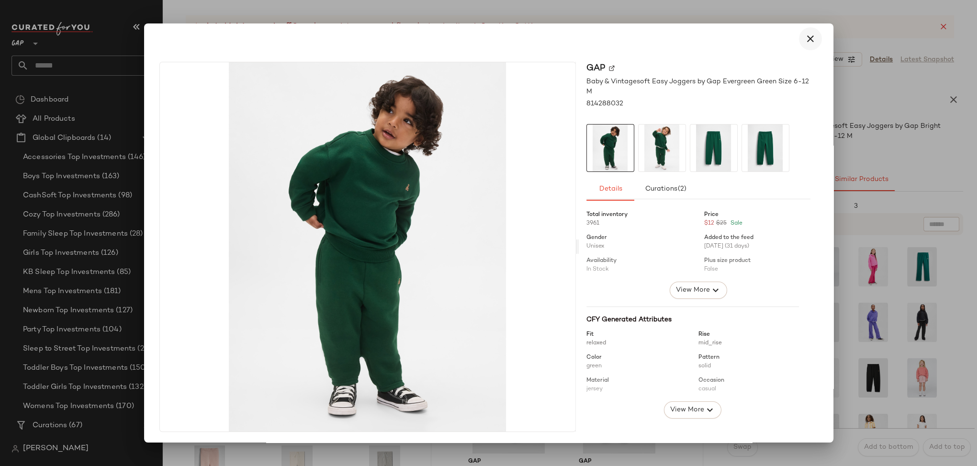
click at [804, 44] on icon "button" at bounding box center [809, 38] width 11 height 11
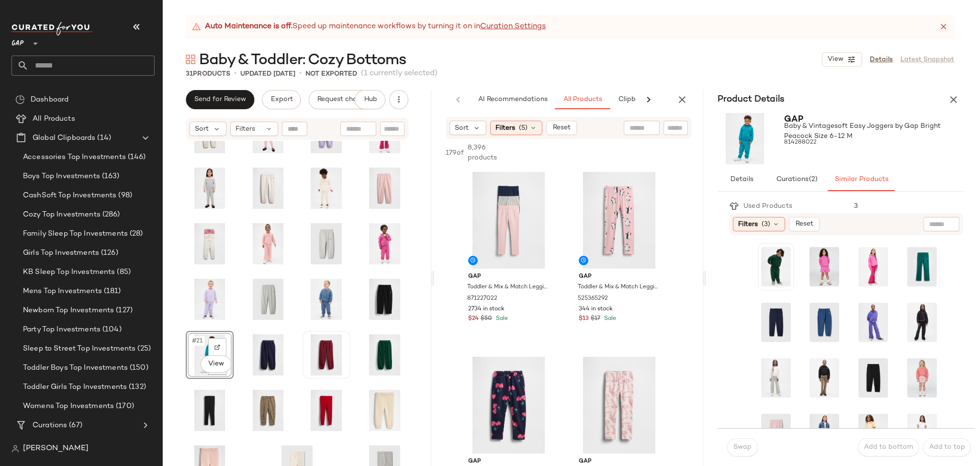
click at [239, 367] on div "#21 View" at bounding box center [297, 218] width 223 height 347
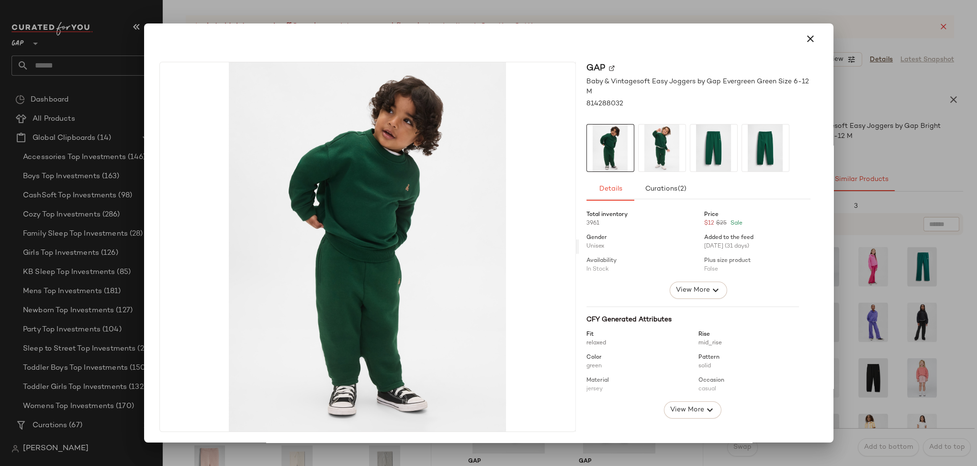
drag, startPoint x: 764, startPoint y: 268, endPoint x: 413, endPoint y: 339, distance: 357.6
click at [804, 41] on icon "button" at bounding box center [809, 38] width 11 height 11
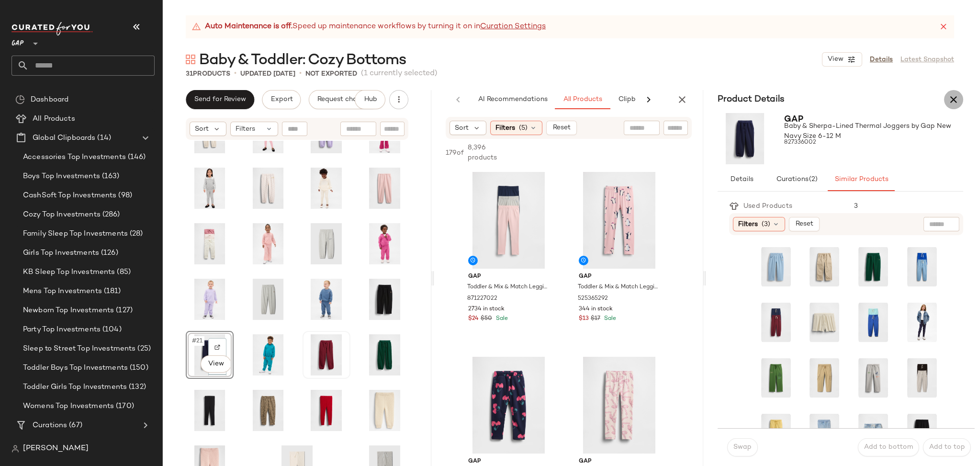
click at [955, 100] on icon "button" at bounding box center [953, 99] width 11 height 11
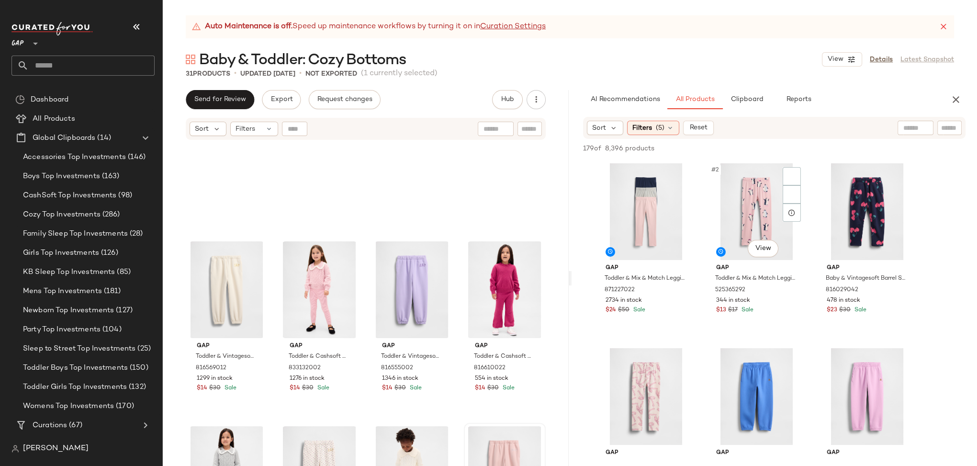
scroll to position [314, 0]
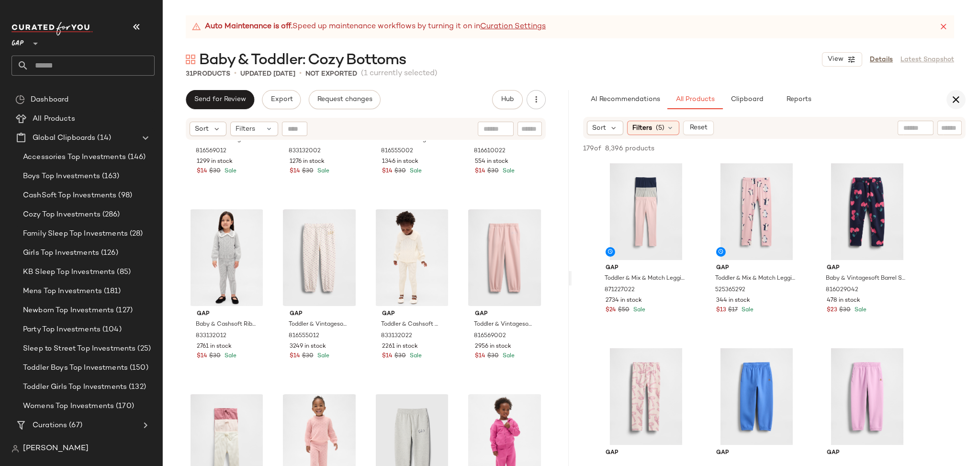
click at [961, 99] on icon "button" at bounding box center [955, 99] width 11 height 11
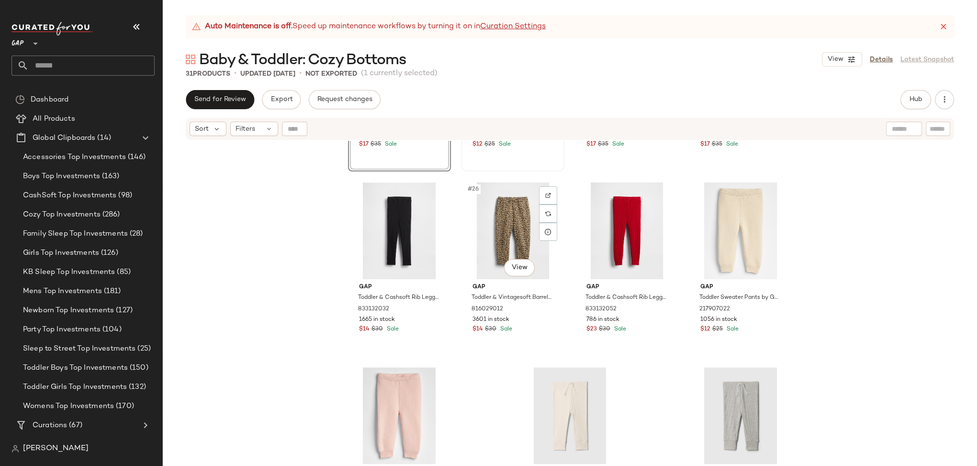
scroll to position [815, 0]
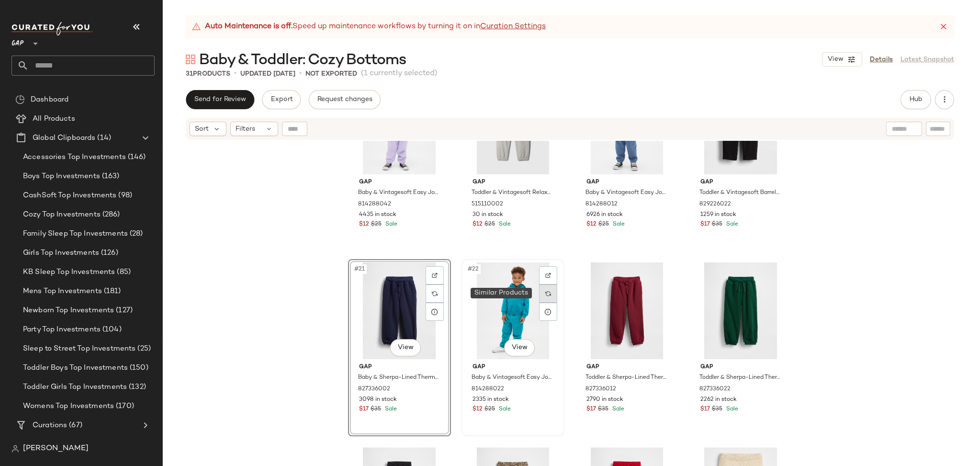
click at [545, 293] on img at bounding box center [548, 293] width 6 height 6
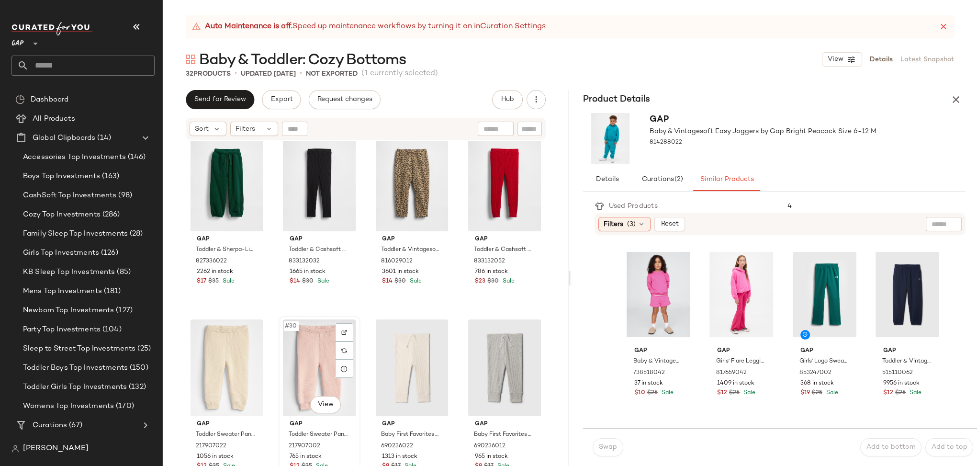
scroll to position [1131, 0]
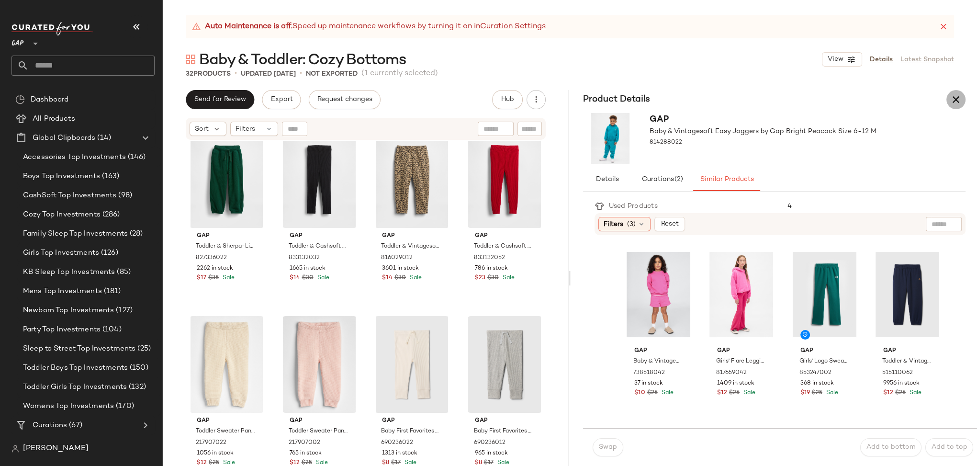
click at [957, 99] on icon "button" at bounding box center [955, 99] width 11 height 11
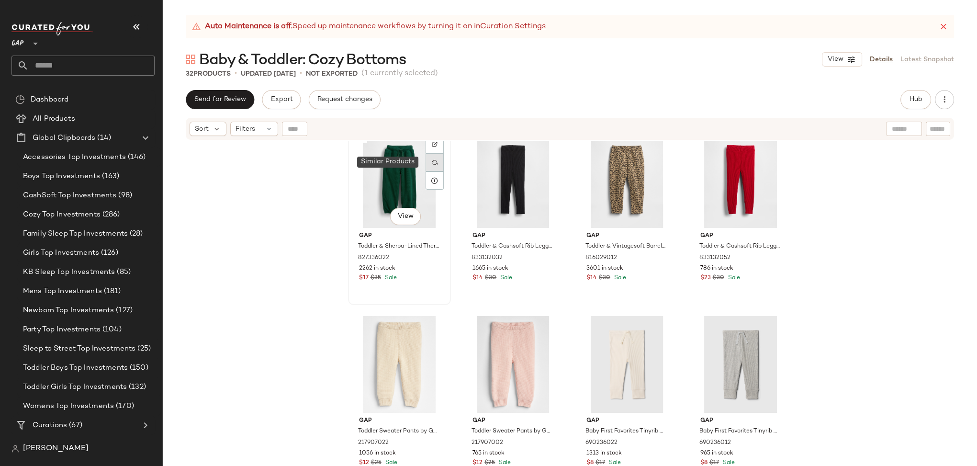
click at [432, 165] on div at bounding box center [434, 162] width 18 height 18
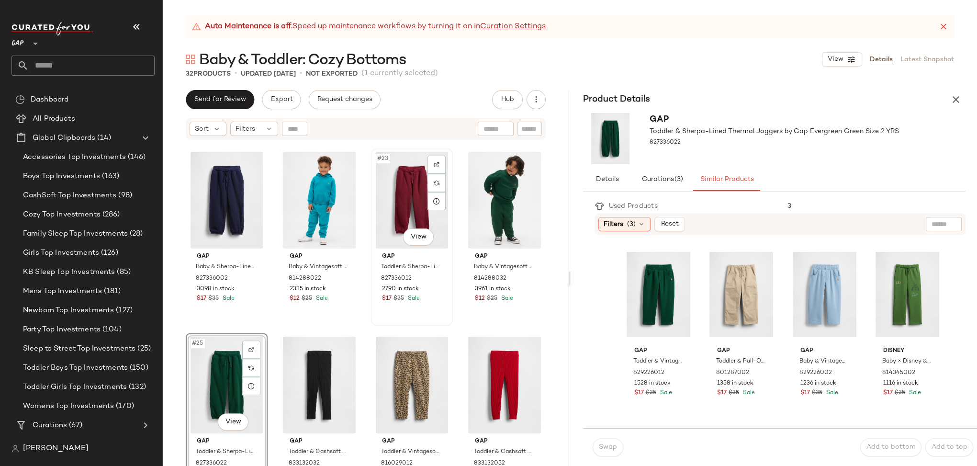
scroll to position [918, 0]
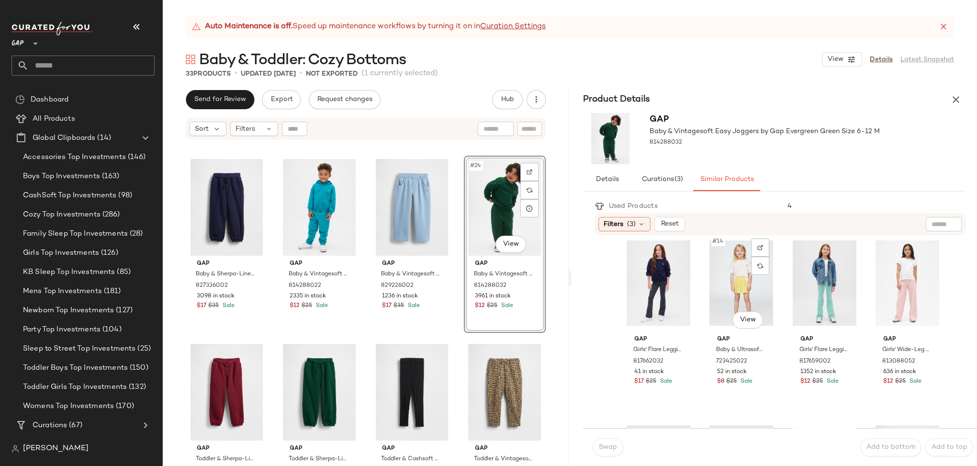
scroll to position [722, 0]
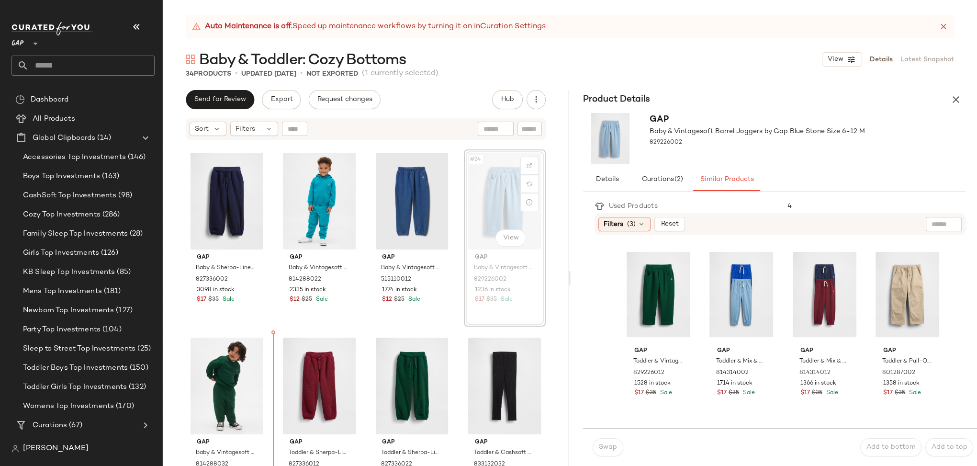
scroll to position [926, 0]
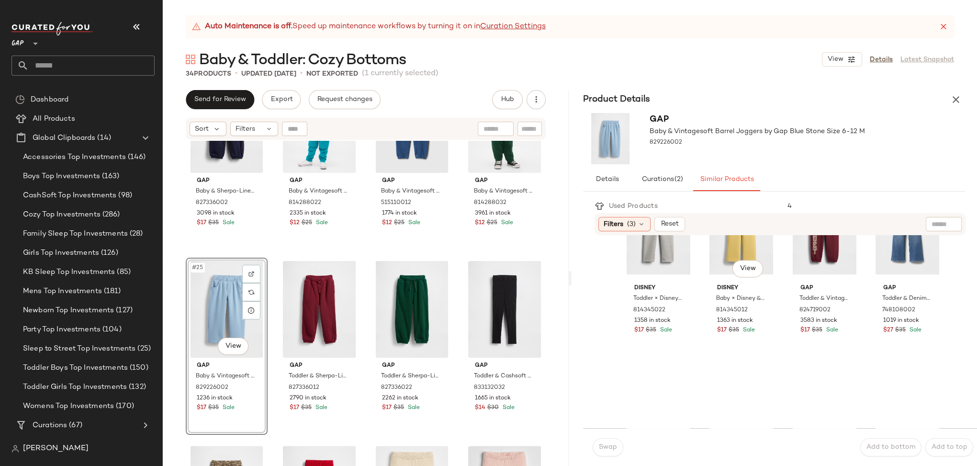
scroll to position [618, 0]
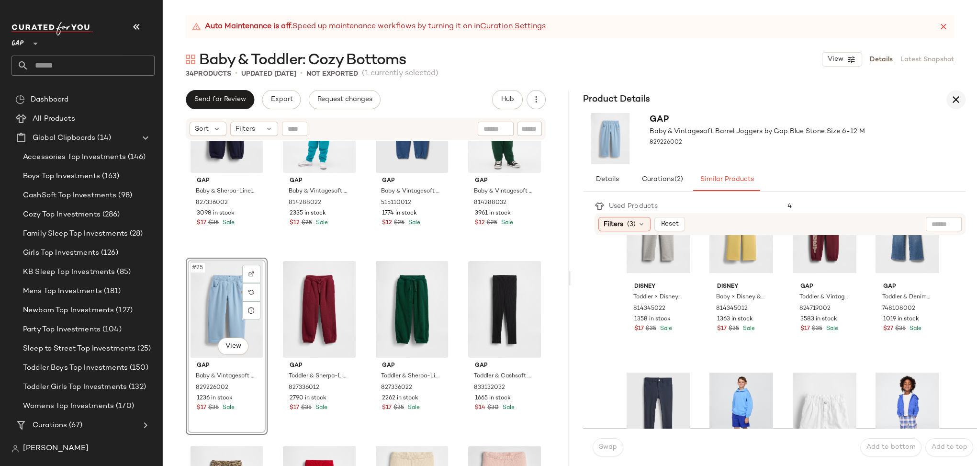
click at [958, 97] on icon "button" at bounding box center [955, 99] width 11 height 11
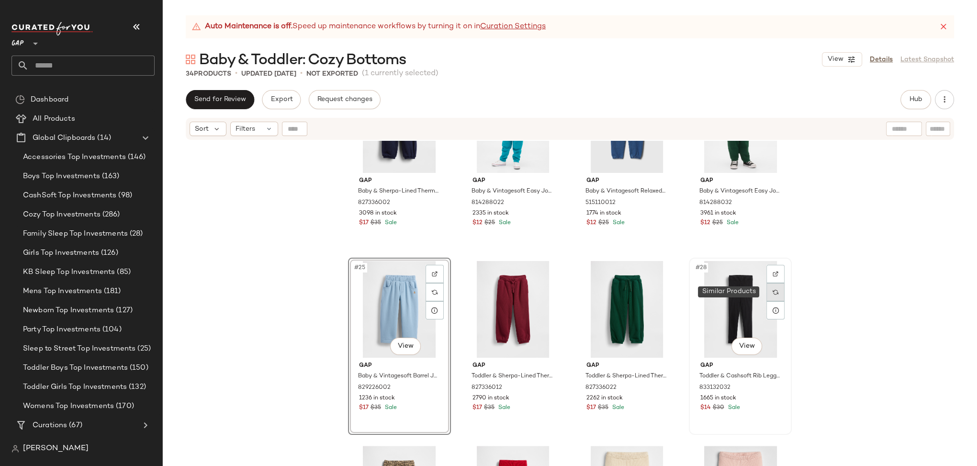
click at [772, 290] on img at bounding box center [775, 292] width 6 height 6
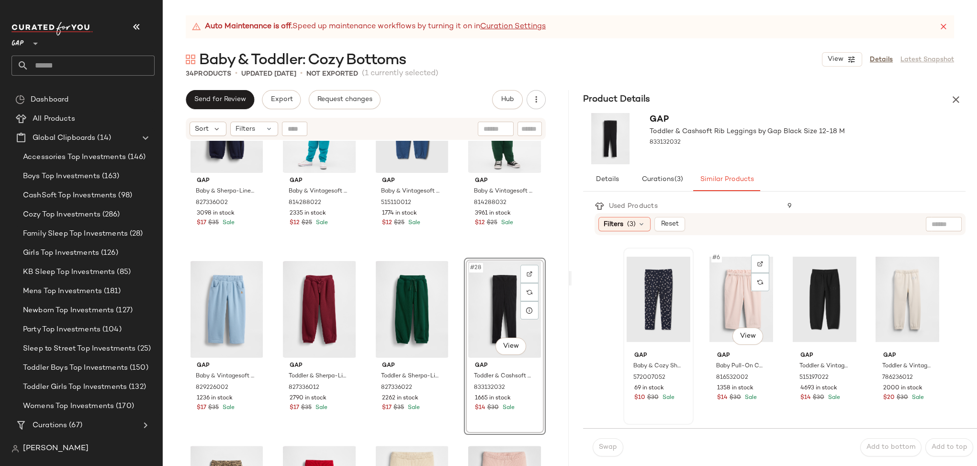
scroll to position [181, 0]
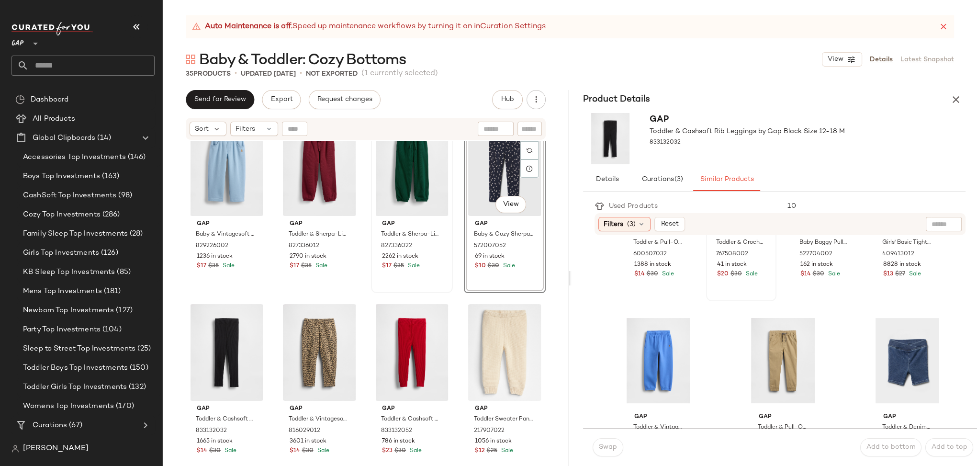
scroll to position [546, 0]
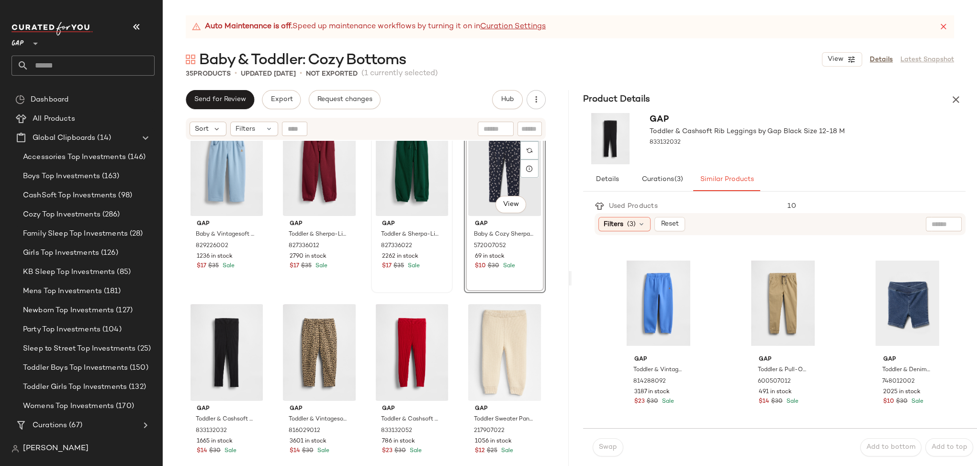
click at [958, 101] on icon "button" at bounding box center [955, 99] width 11 height 11
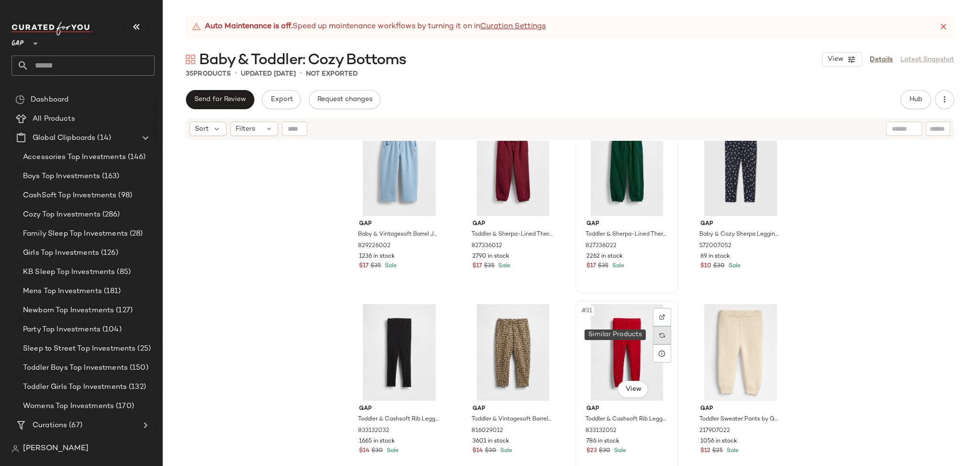
click at [661, 335] on img at bounding box center [662, 335] width 6 height 6
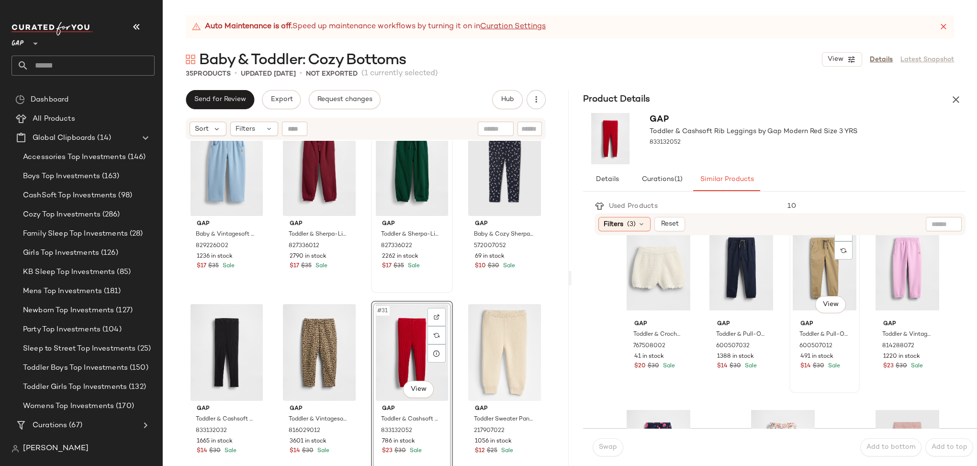
scroll to position [546, 0]
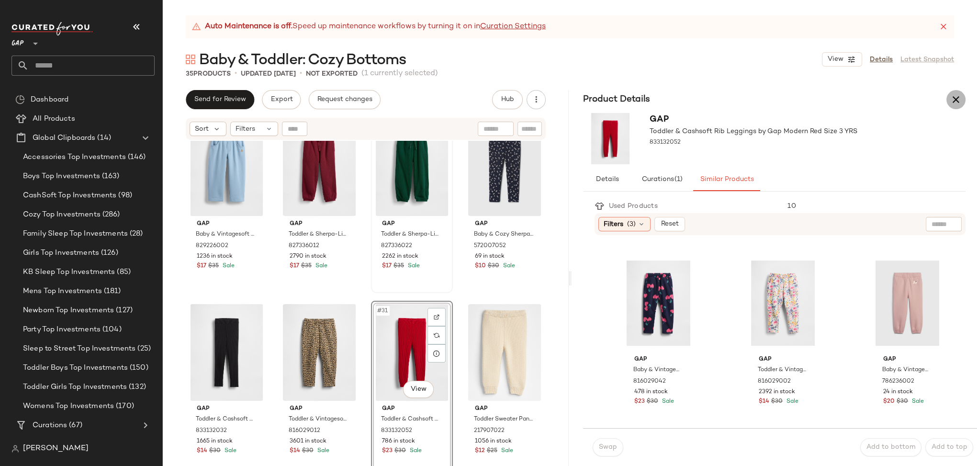
click at [950, 102] on icon "button" at bounding box center [955, 99] width 11 height 11
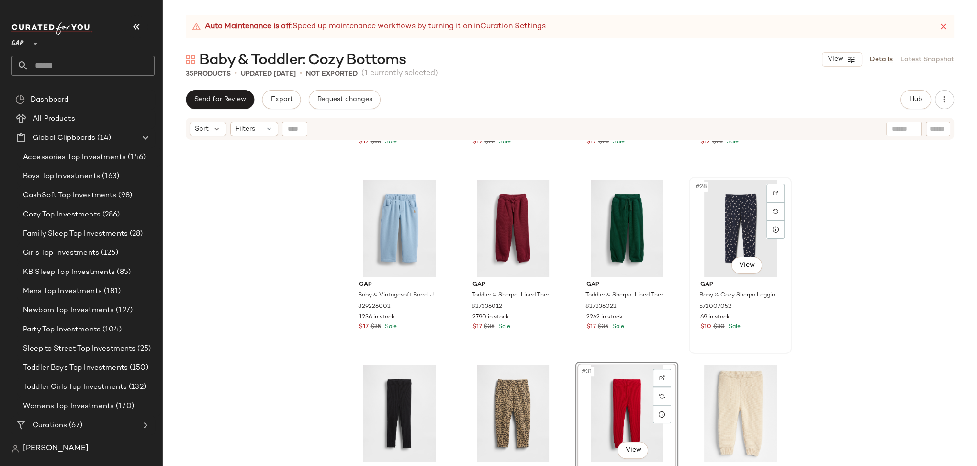
scroll to position [1105, 0]
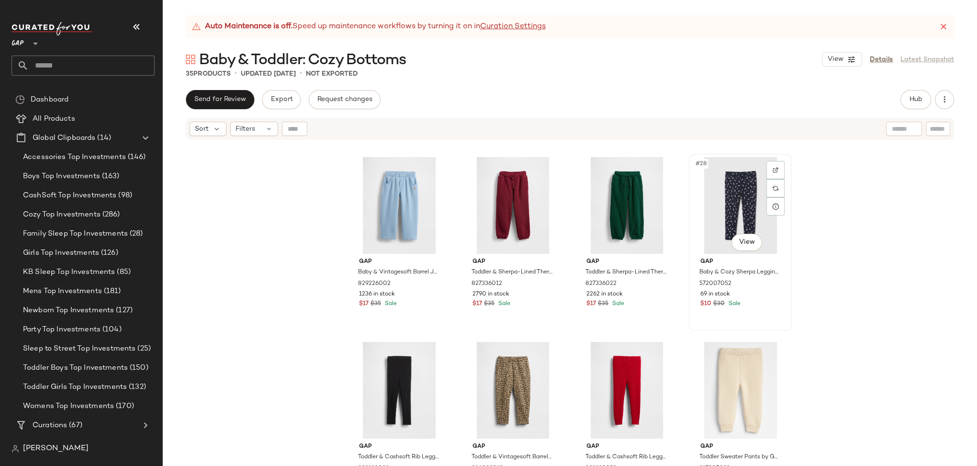
click at [694, 222] on div "#28 View" at bounding box center [740, 205] width 96 height 97
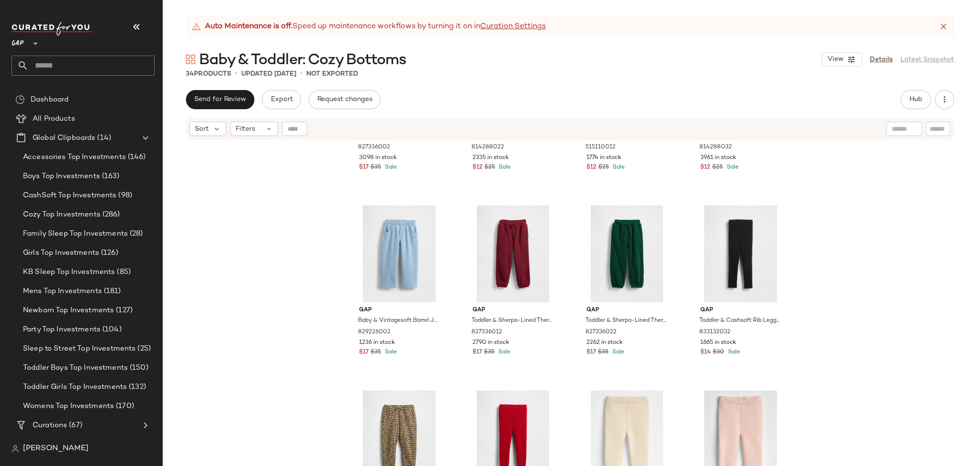
scroll to position [937, 0]
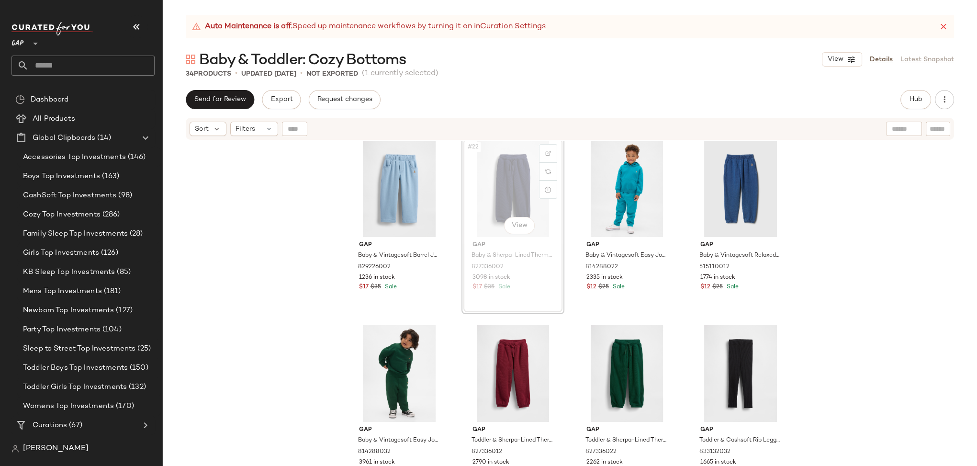
scroll to position [936, 0]
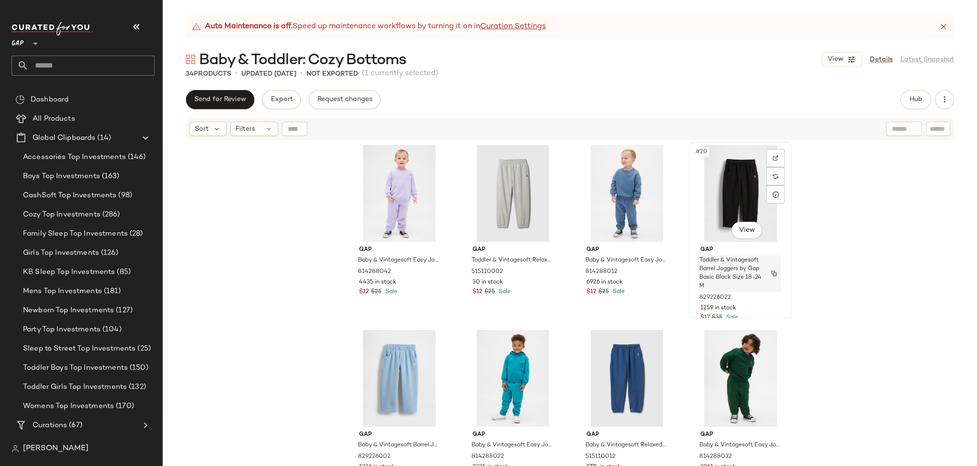
scroll to position [763, 0]
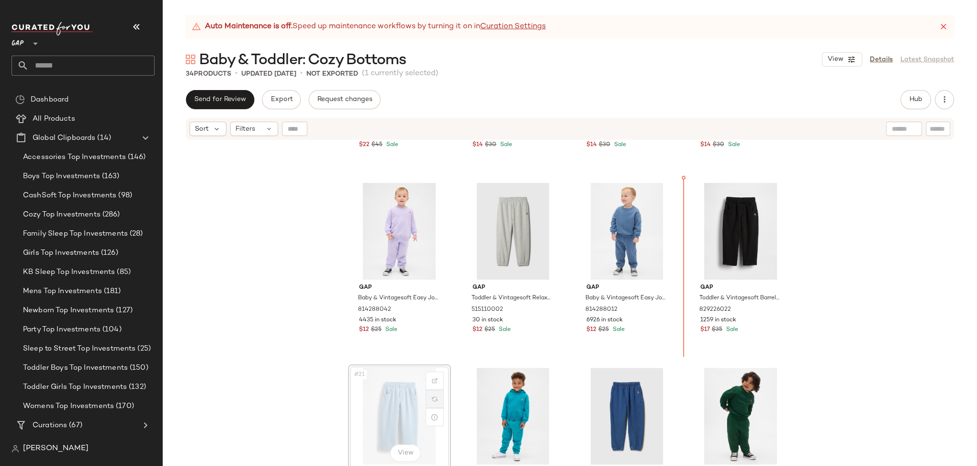
scroll to position [689, 0]
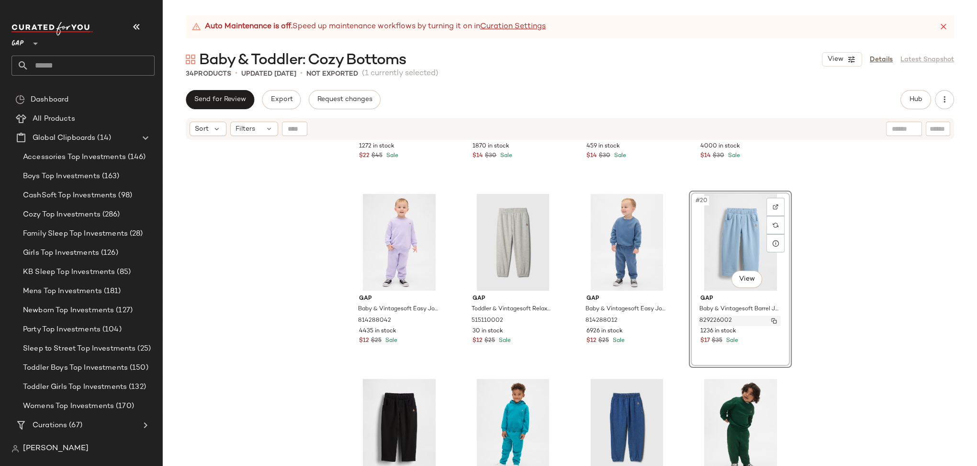
scroll to position [831, 0]
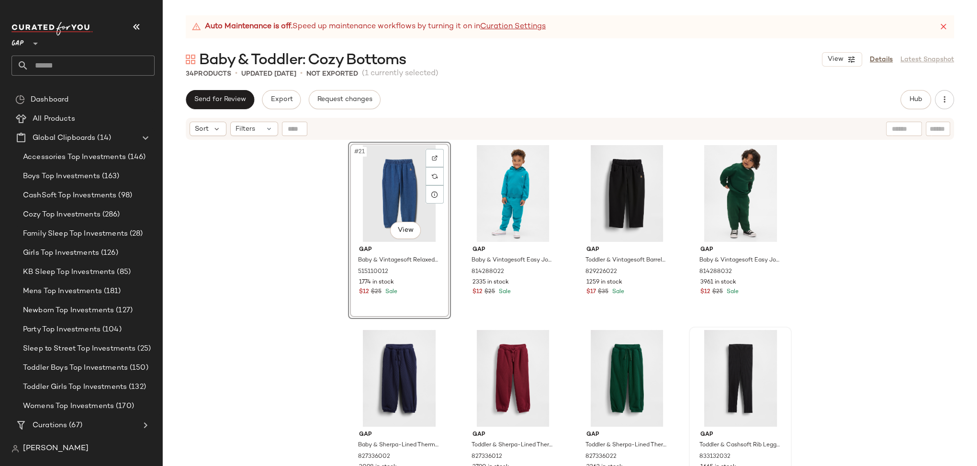
scroll to position [934, 0]
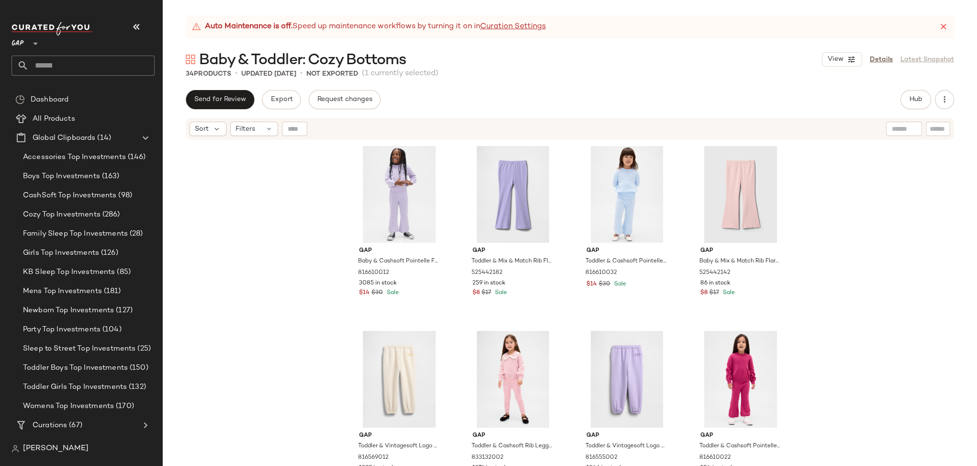
drag, startPoint x: 377, startPoint y: 380, endPoint x: 544, endPoint y: 4, distance: 411.1
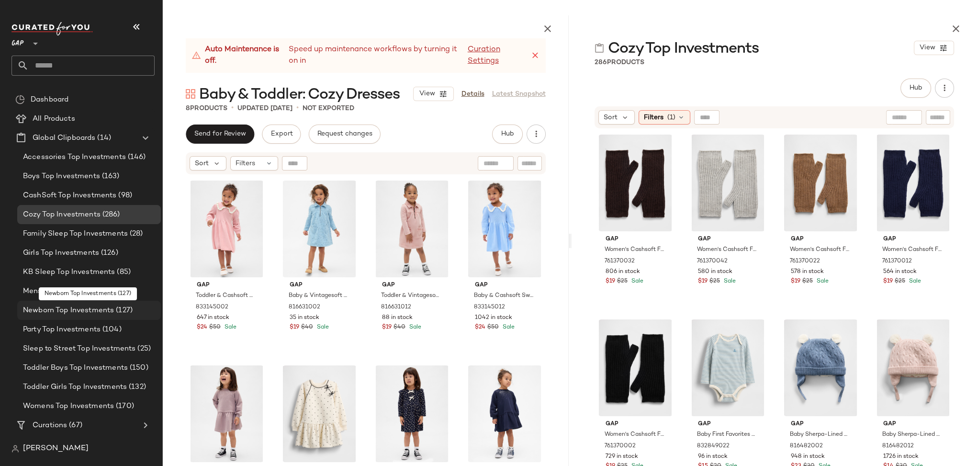
click at [71, 311] on span "Newborn Top Investments" at bounding box center [68, 310] width 91 height 11
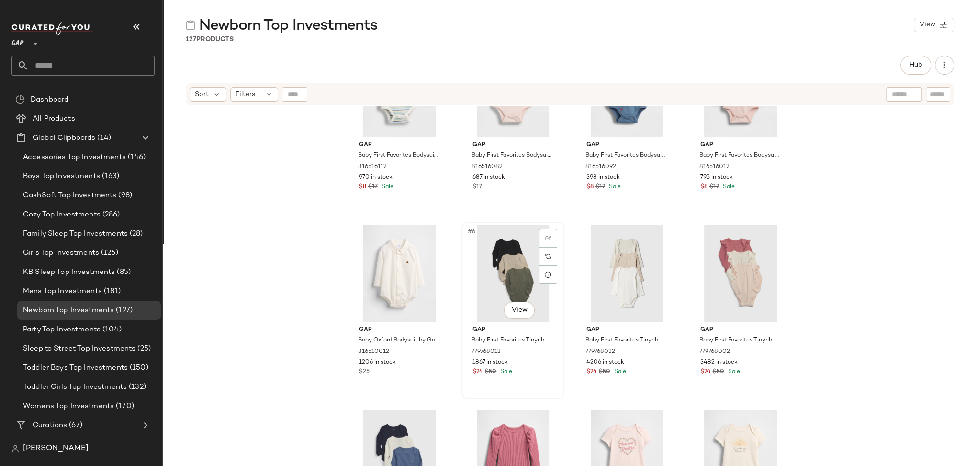
scroll to position [75, 0]
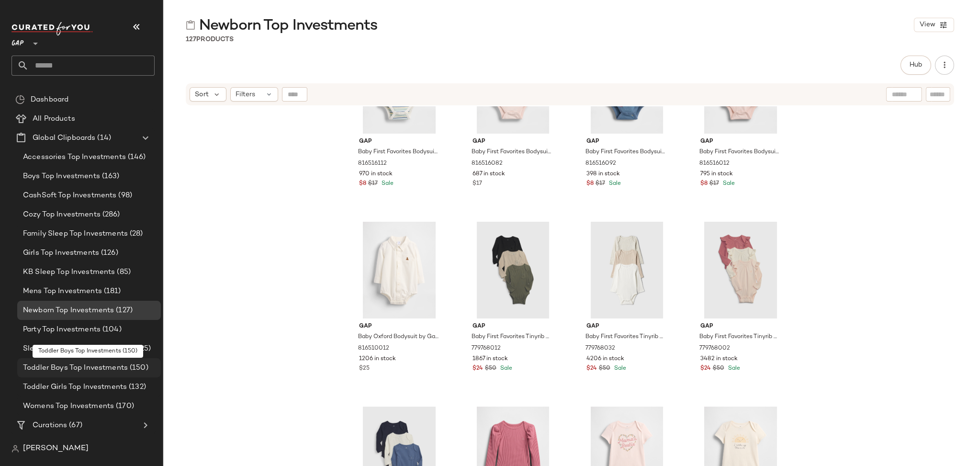
click at [86, 368] on span "Toddler Boys Top Investments" at bounding box center [75, 367] width 105 height 11
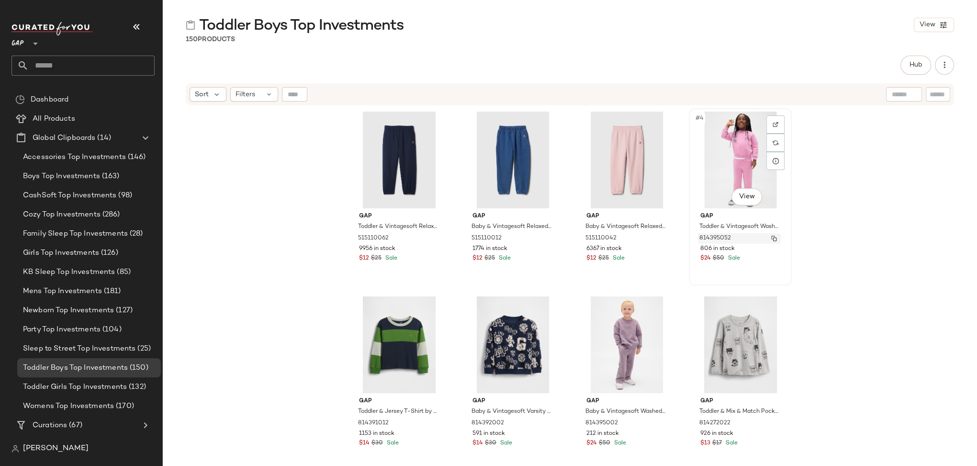
click at [771, 237] on img "button" at bounding box center [774, 238] width 6 height 6
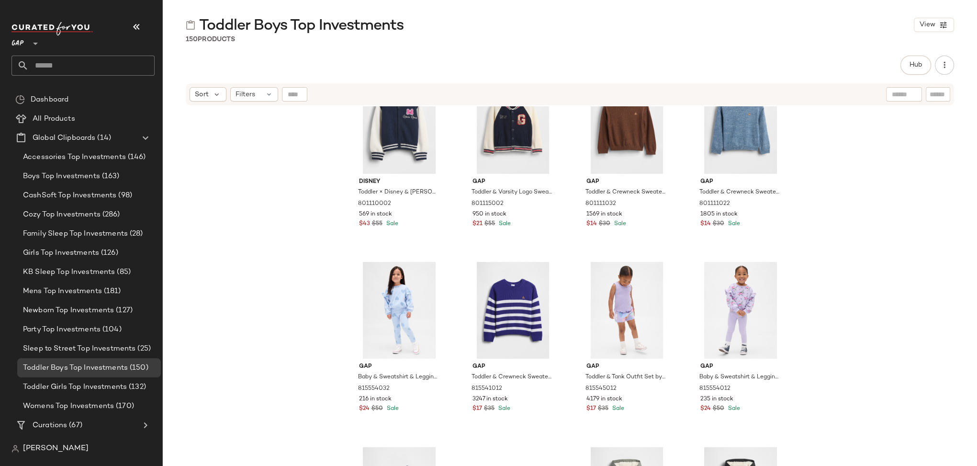
scroll to position [1736, 0]
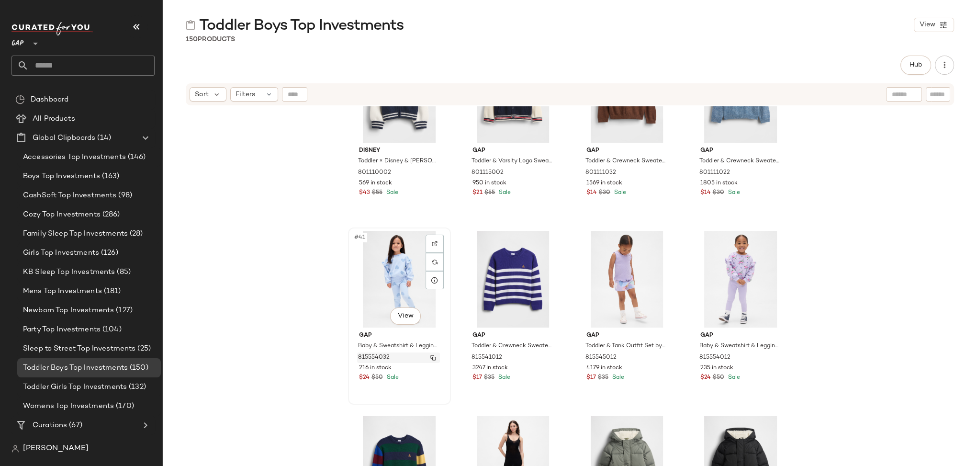
click at [430, 357] on img "button" at bounding box center [433, 358] width 6 height 6
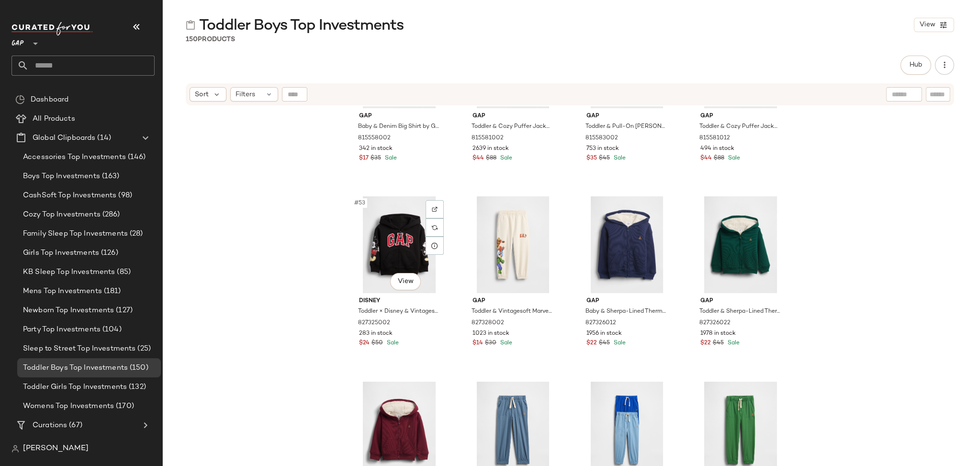
scroll to position [2392, 0]
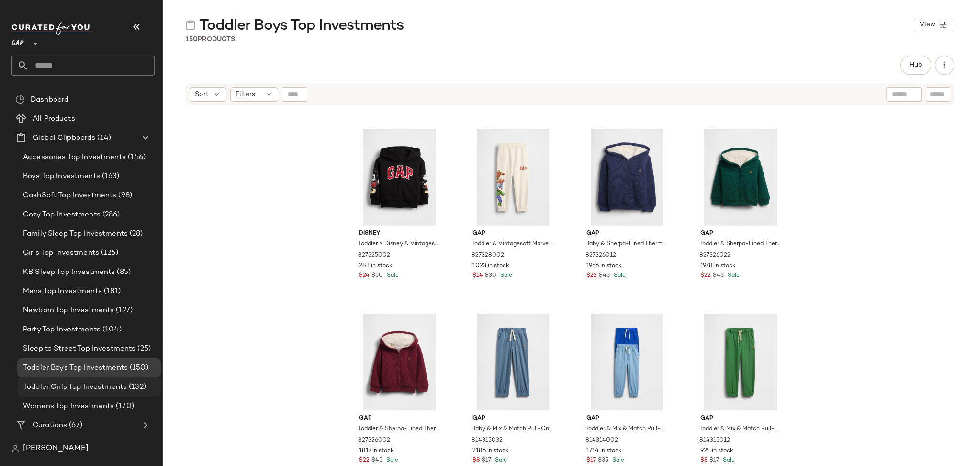
click at [116, 387] on span "Toddler Girls Top Investments" at bounding box center [75, 386] width 104 height 11
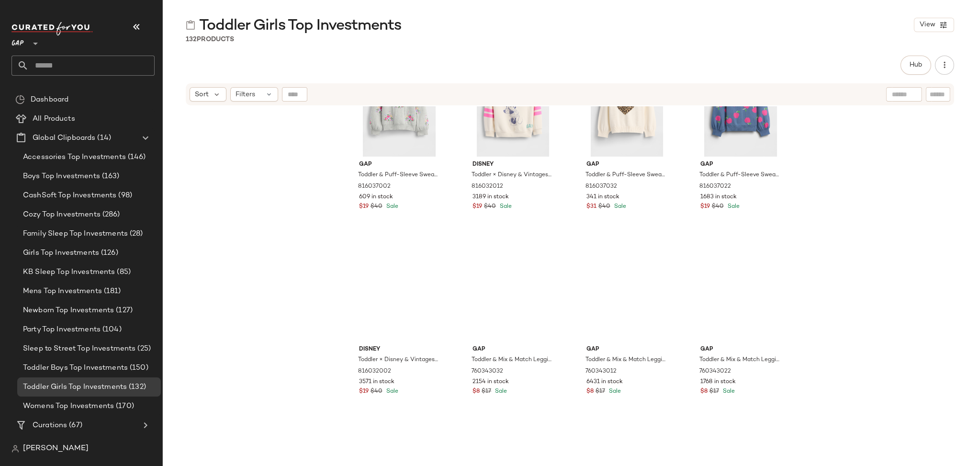
scroll to position [1937, 0]
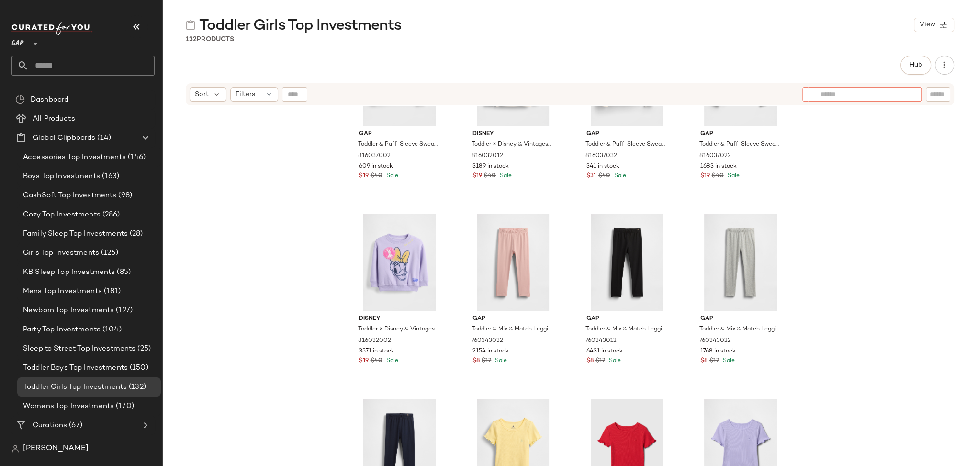
click at [903, 95] on input "text" at bounding box center [861, 94] width 83 height 10
click at [938, 97] on input "text" at bounding box center [937, 94] width 17 height 10
type input "***"
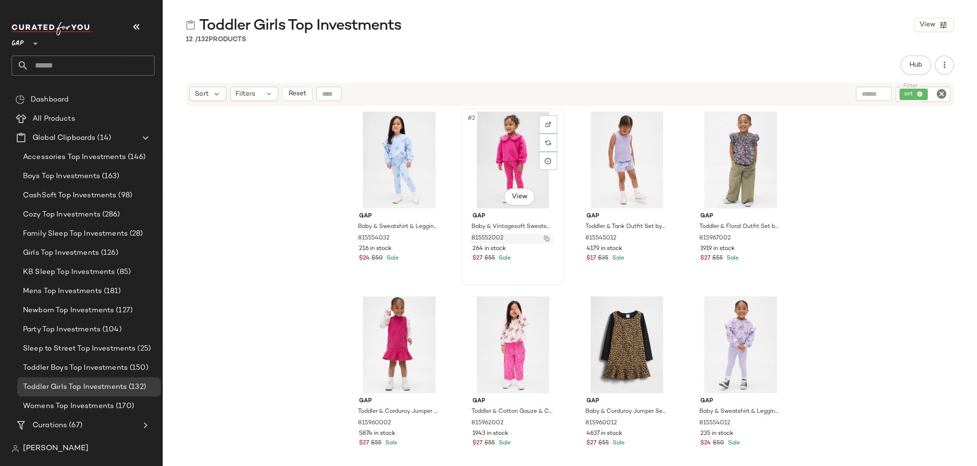
click at [544, 236] on img "button" at bounding box center [547, 238] width 6 height 6
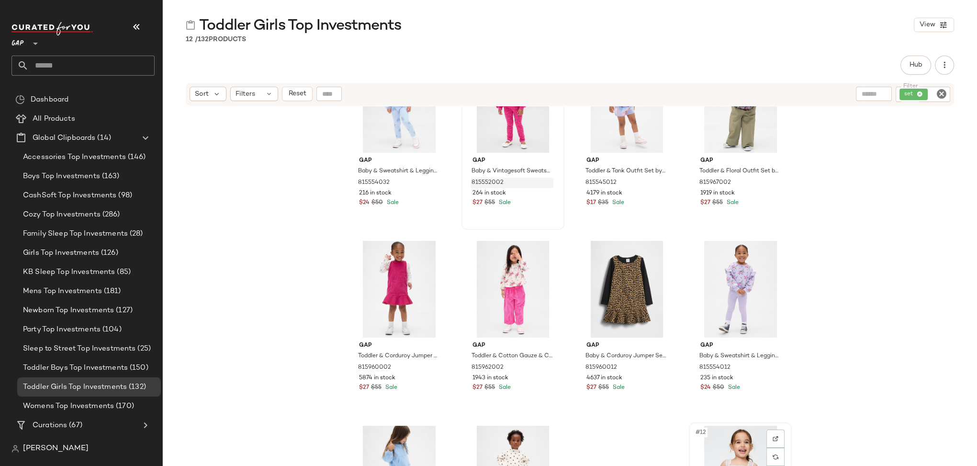
scroll to position [99, 0]
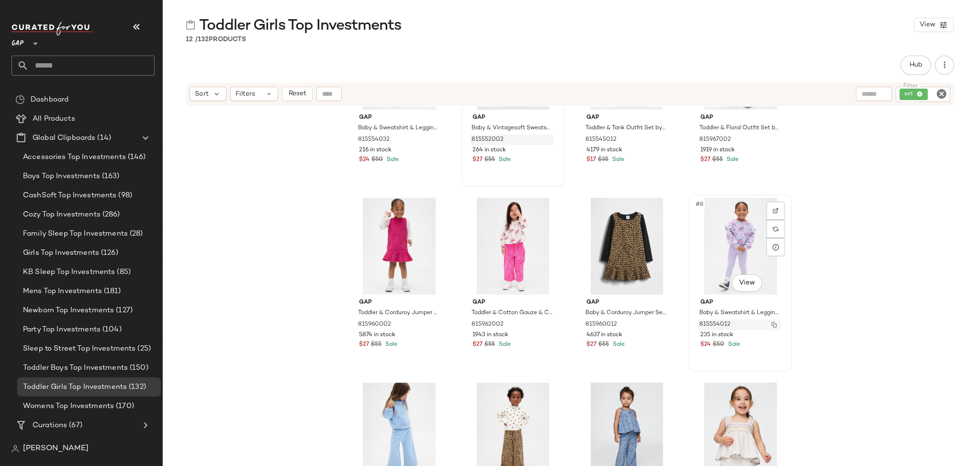
click at [772, 323] on img "button" at bounding box center [774, 325] width 6 height 6
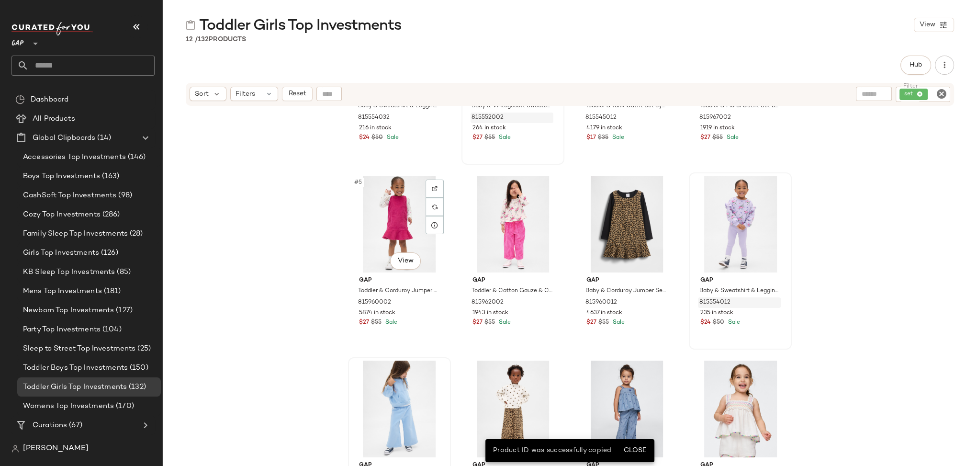
scroll to position [165, 0]
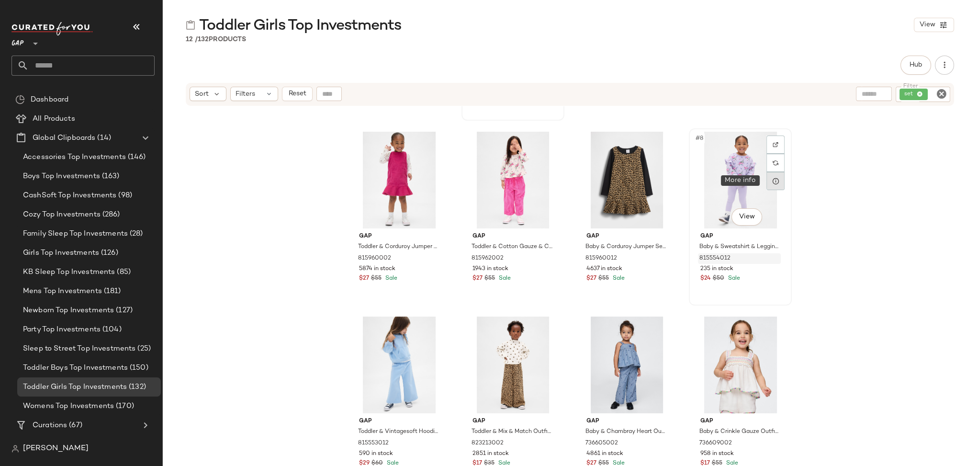
click at [773, 179] on icon at bounding box center [775, 181] width 8 height 8
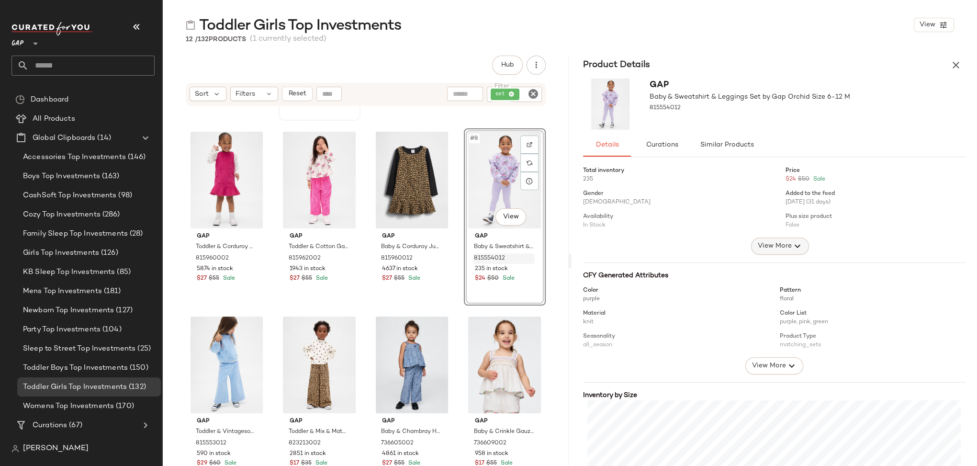
click at [761, 246] on span "View More" at bounding box center [774, 245] width 34 height 11
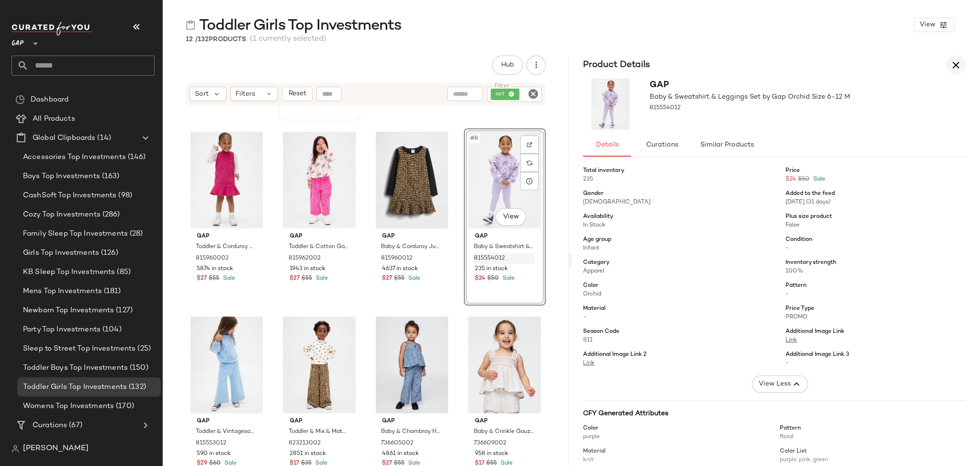
click at [955, 65] on icon "button" at bounding box center [955, 64] width 11 height 11
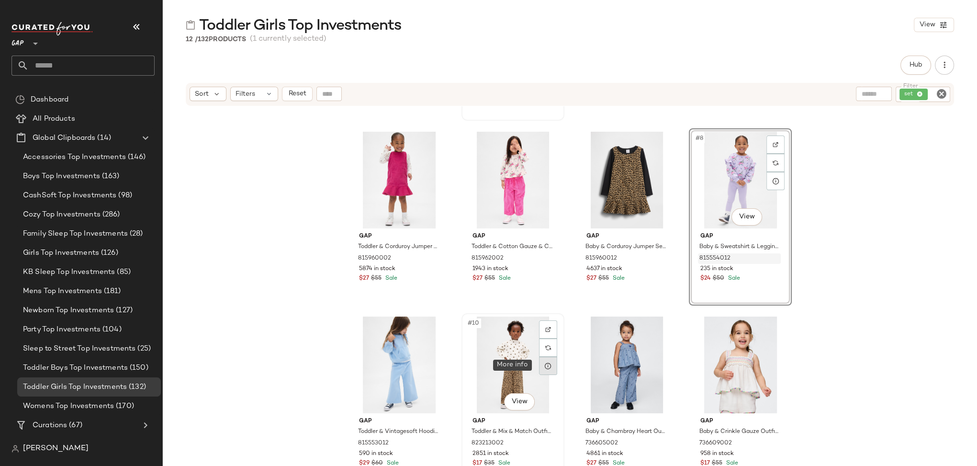
click at [546, 364] on icon at bounding box center [548, 366] width 8 height 8
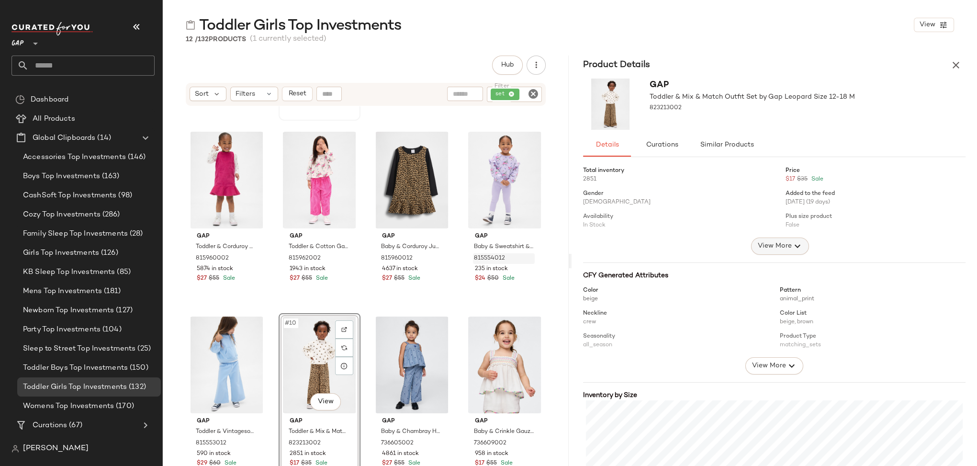
click at [791, 246] on icon "button" at bounding box center [796, 245] width 11 height 11
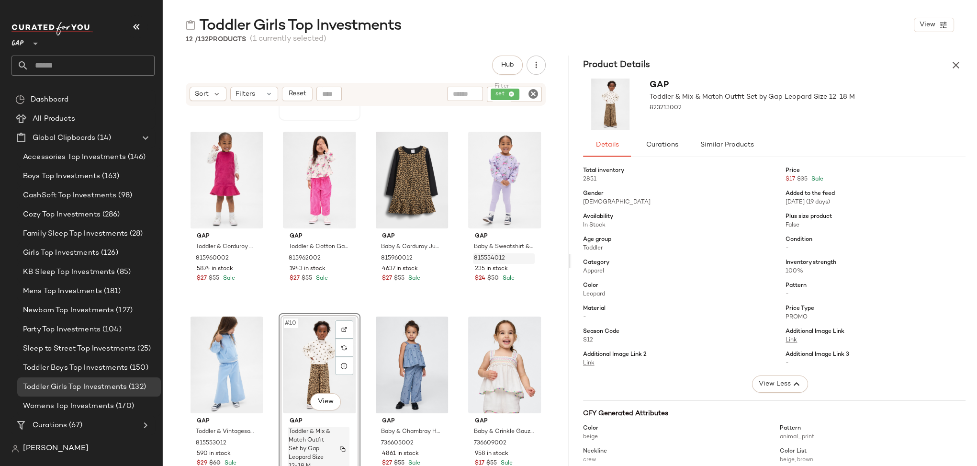
click at [340, 447] on img "button" at bounding box center [343, 449] width 6 height 6
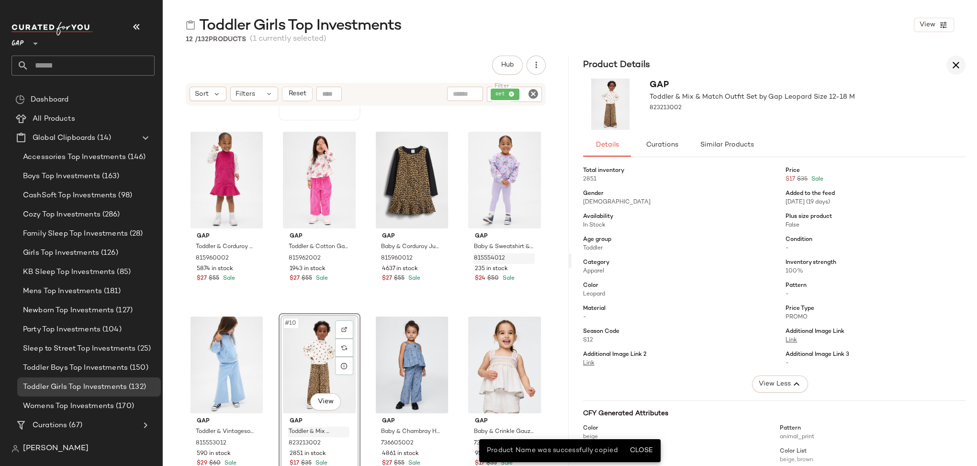
click at [957, 64] on icon "button" at bounding box center [955, 64] width 11 height 11
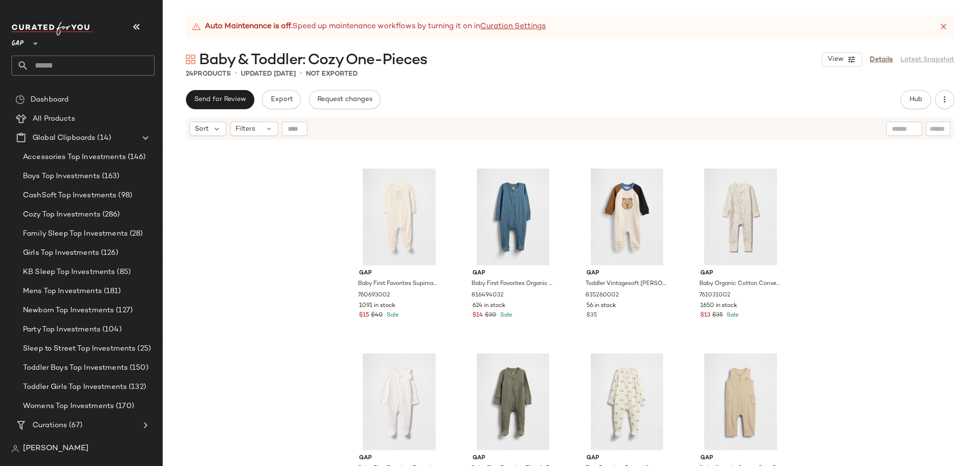
scroll to position [355, 0]
click at [81, 368] on span "Toddler Boys Top Investments" at bounding box center [75, 367] width 105 height 11
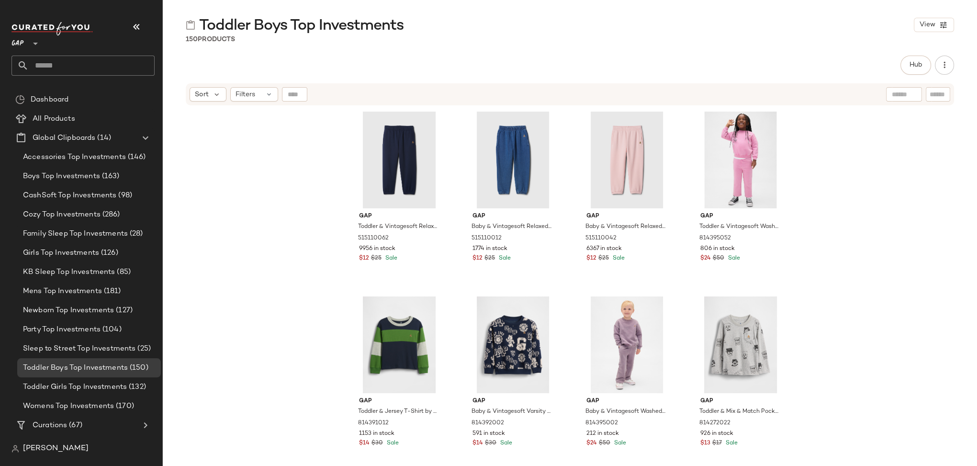
click at [939, 93] on input "text" at bounding box center [937, 94] width 17 height 10
type input "****"
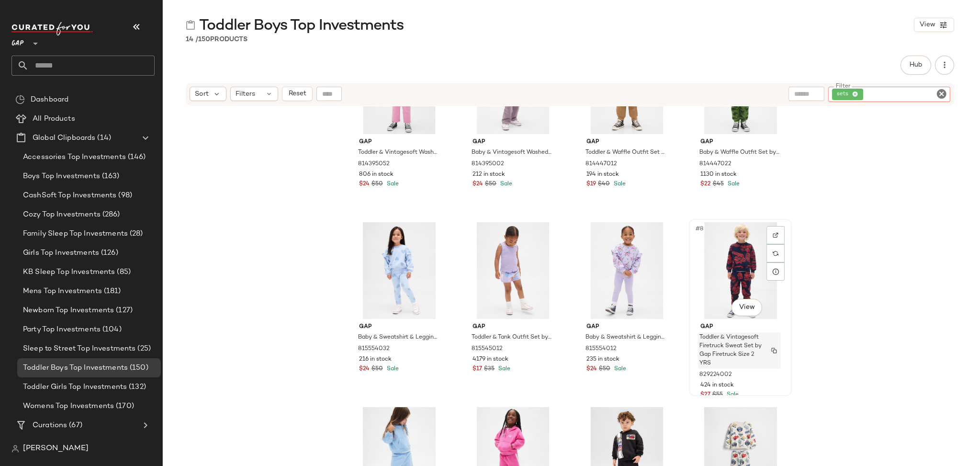
scroll to position [78, 0]
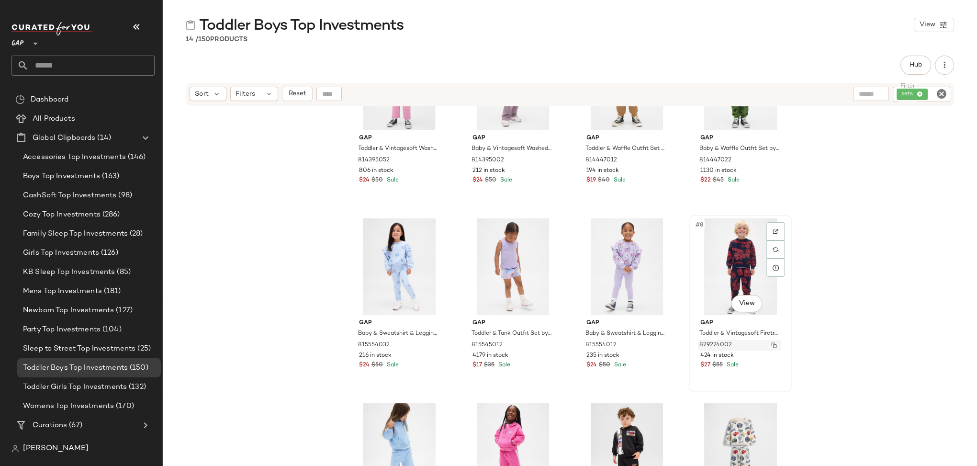
click at [773, 344] on img "button" at bounding box center [774, 345] width 6 height 6
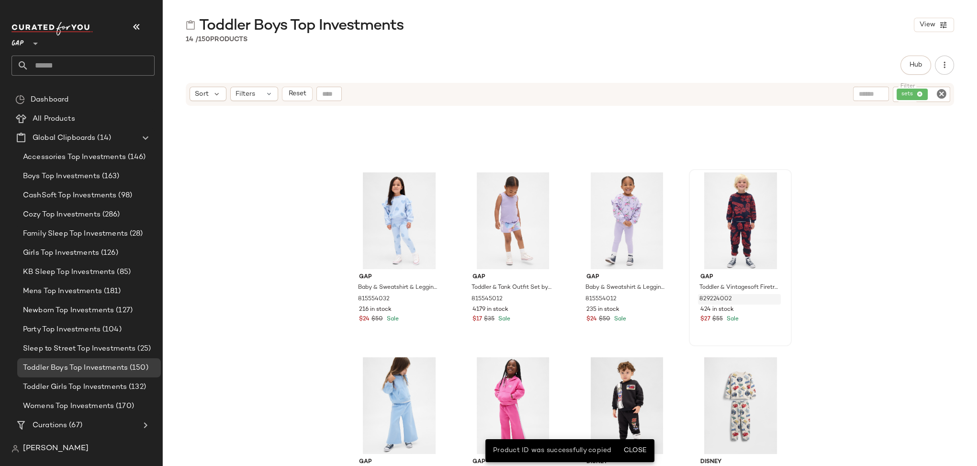
scroll to position [0, 0]
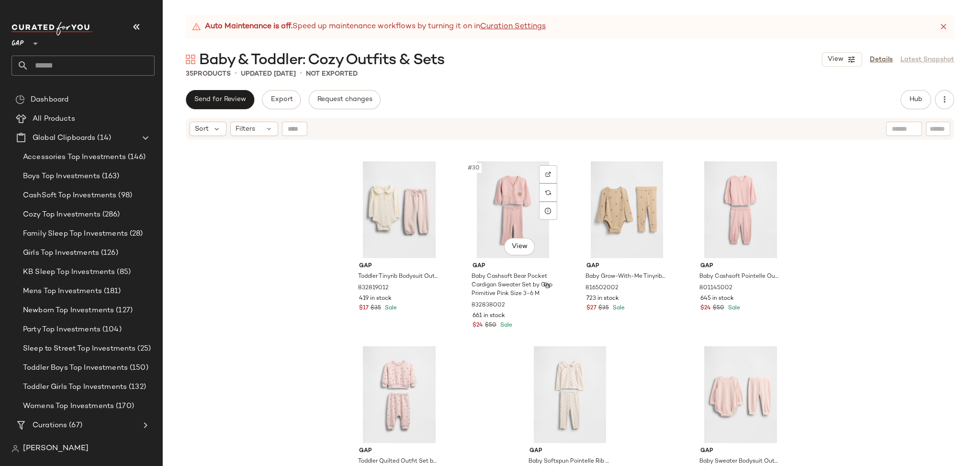
scroll to position [1315, 0]
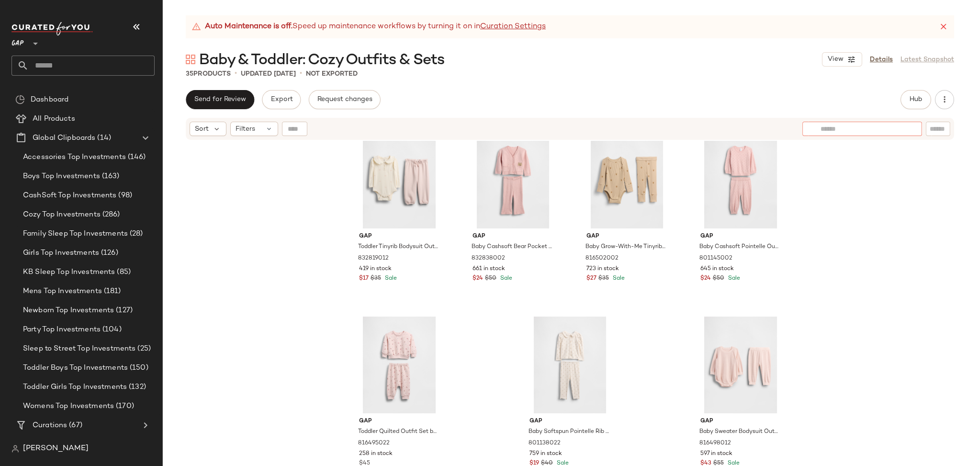
click at [905, 129] on div at bounding box center [862, 129] width 120 height 14
click at [923, 99] on button "Hub" at bounding box center [915, 99] width 31 height 19
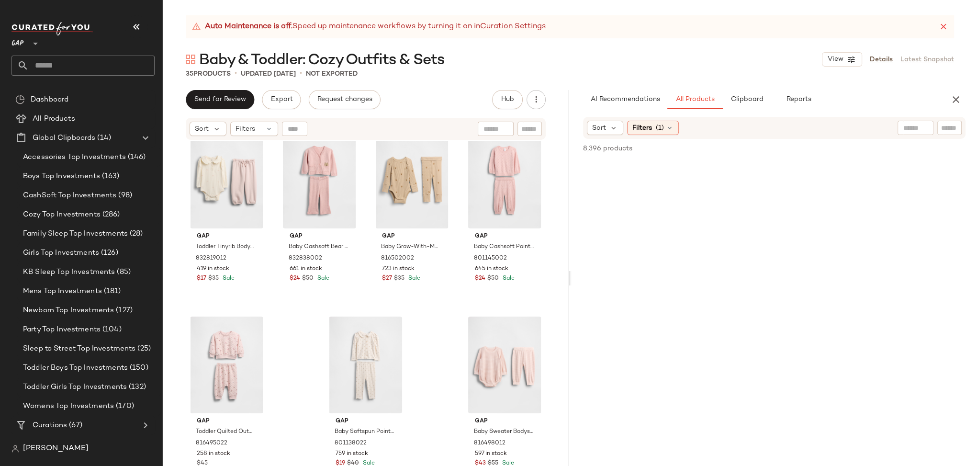
click at [946, 127] on input "text" at bounding box center [949, 128] width 17 height 10
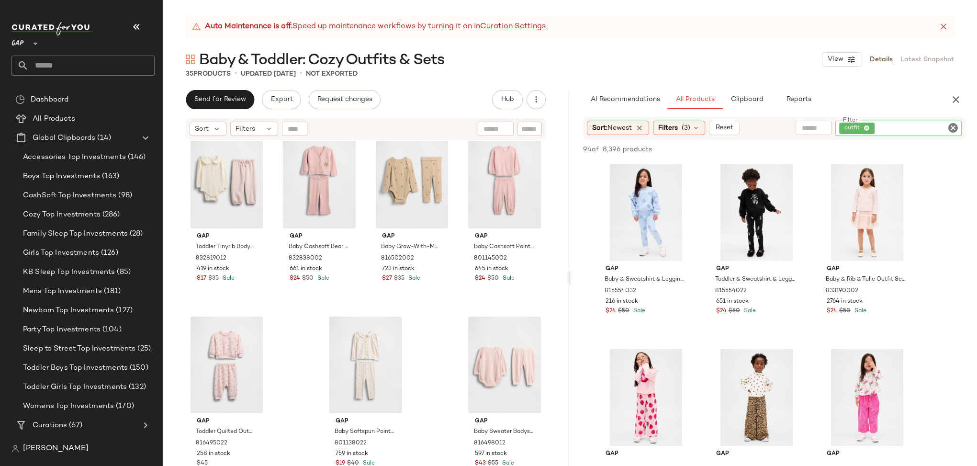
click at [952, 127] on icon "Clear Filter" at bounding box center [952, 127] width 11 height 11
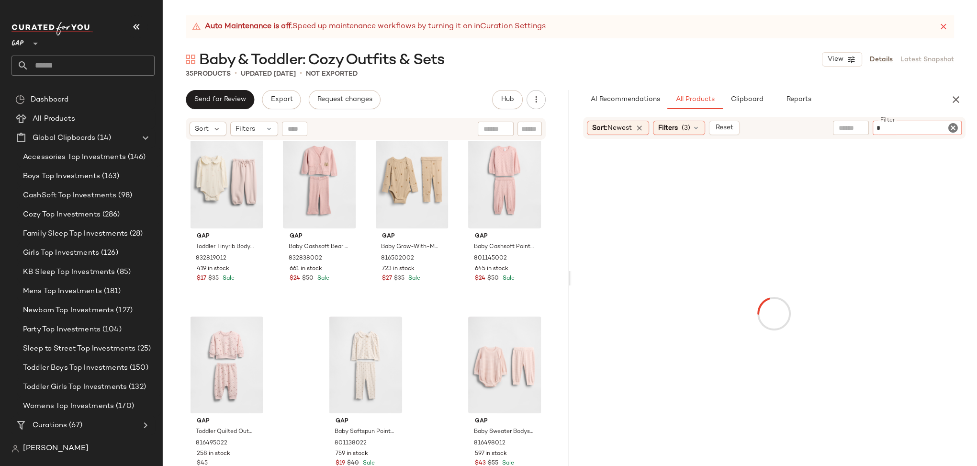
paste input "*********"
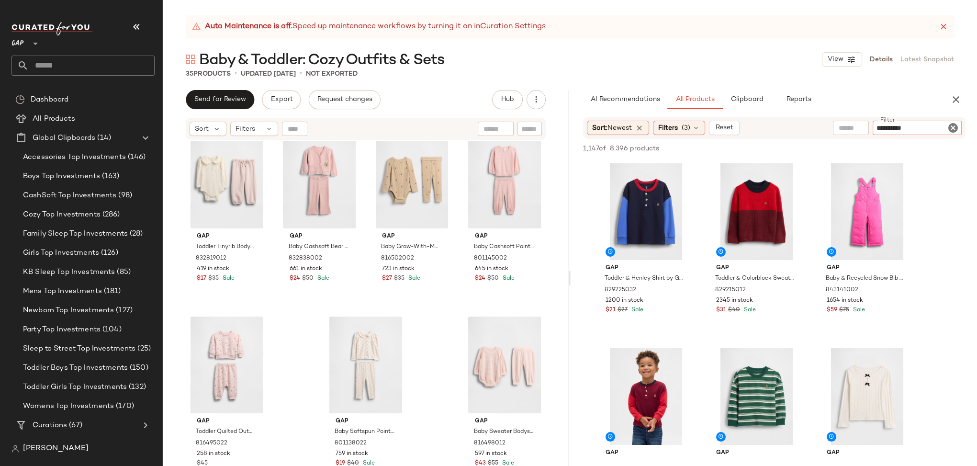
click at [879, 128] on input "**********" at bounding box center [916, 128] width 81 height 10
type input "*********"
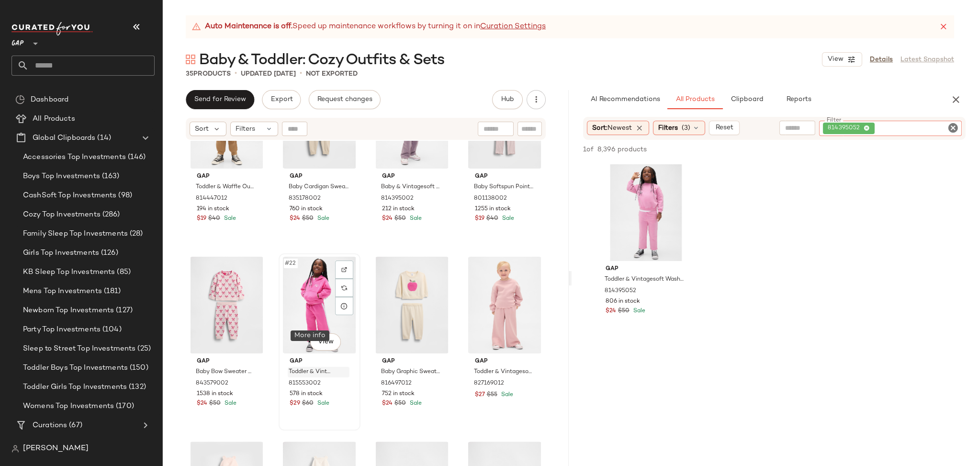
scroll to position [894, 0]
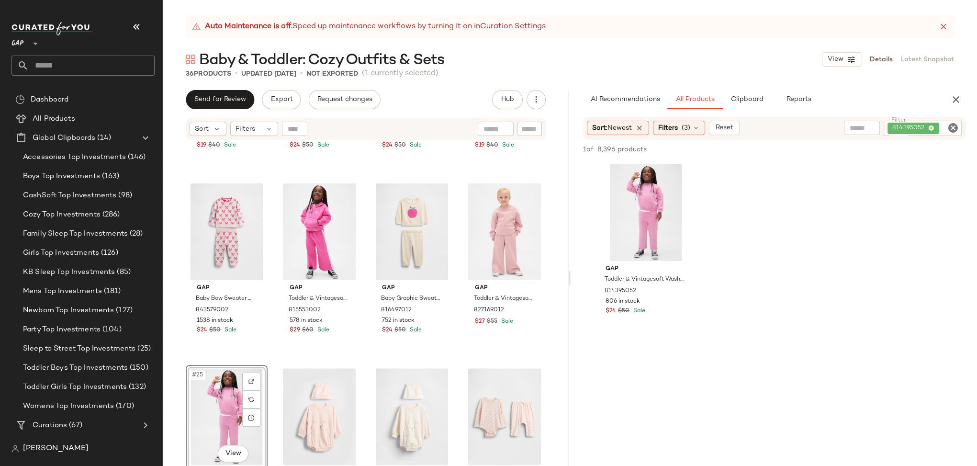
drag, startPoint x: 646, startPoint y: 222, endPoint x: 155, endPoint y: 10, distance: 534.2
click at [953, 124] on icon "Clear Filter" at bounding box center [952, 127] width 11 height 11
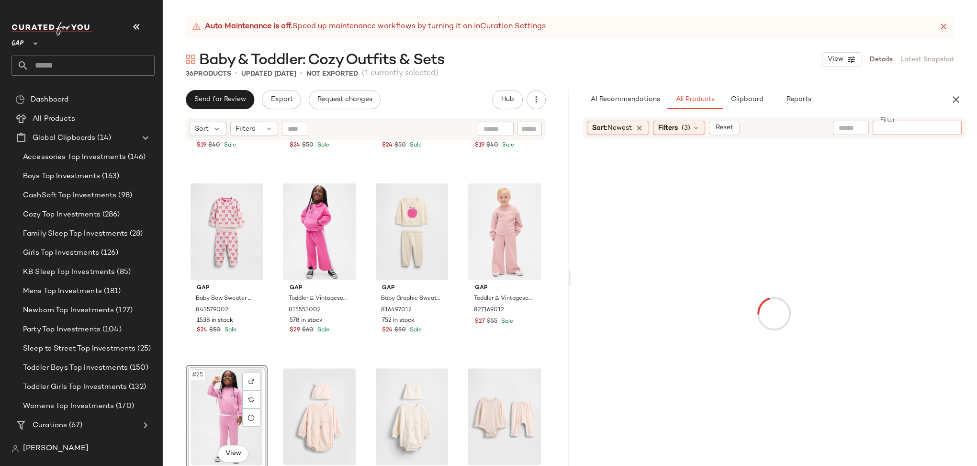
click at [923, 131] on input "Filter" at bounding box center [916, 128] width 81 height 10
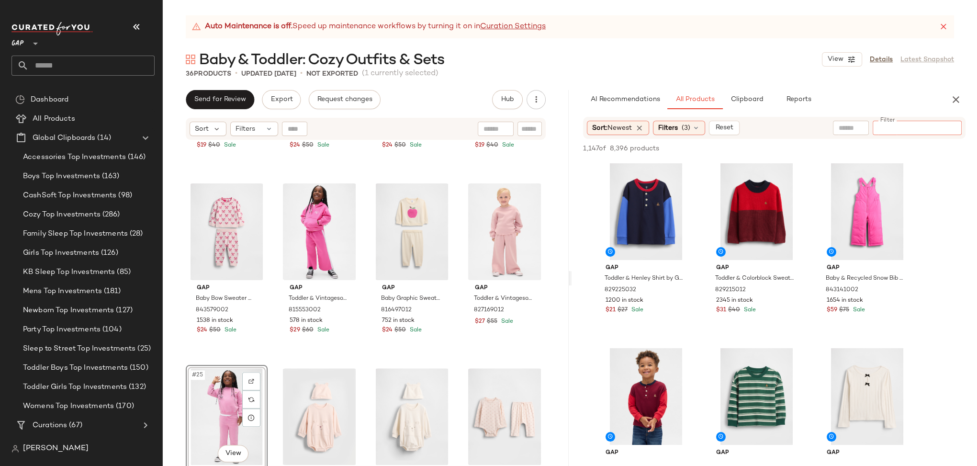
paste input "*********"
type input "*********"
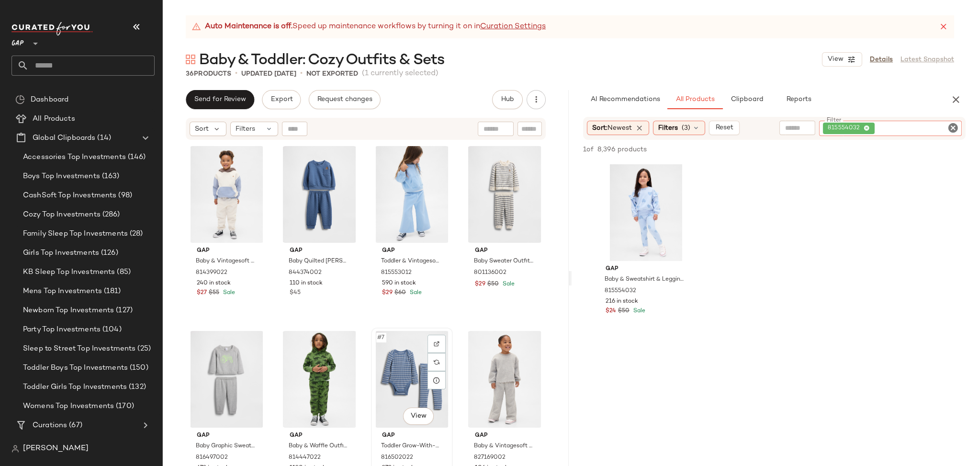
scroll to position [0, 0]
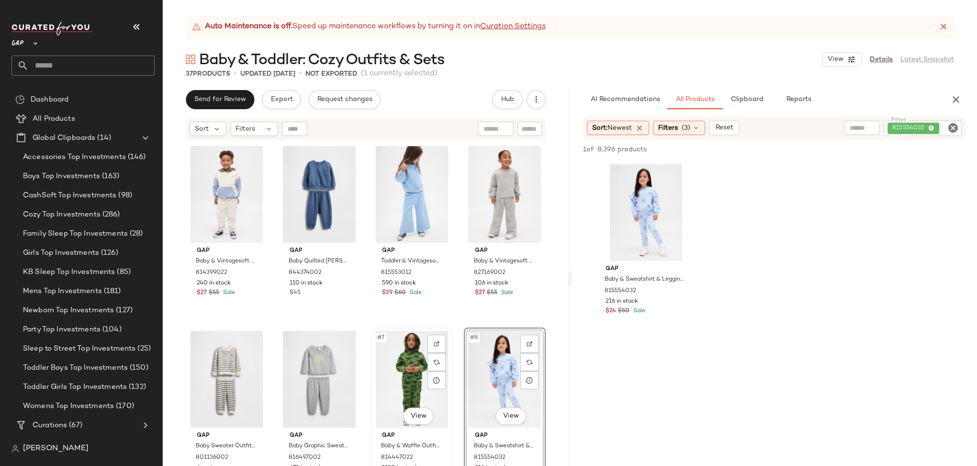
scroll to position [145, 0]
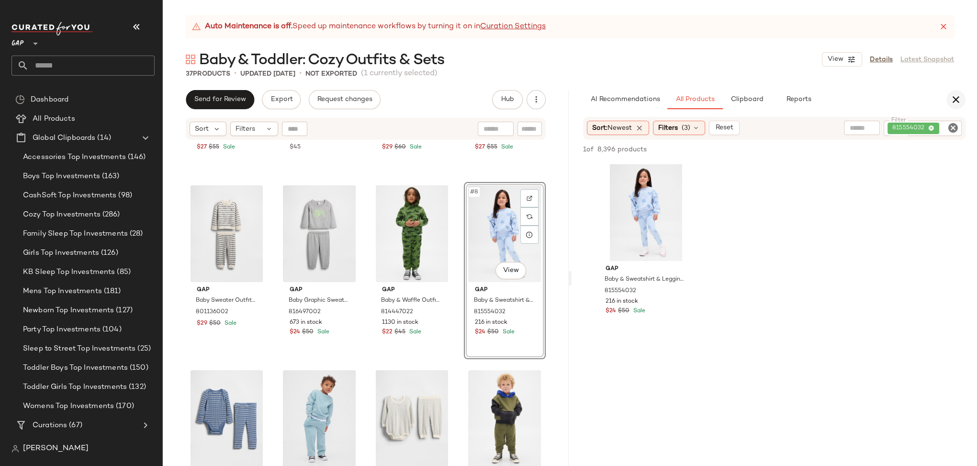
click at [956, 101] on icon "button" at bounding box center [955, 99] width 11 height 11
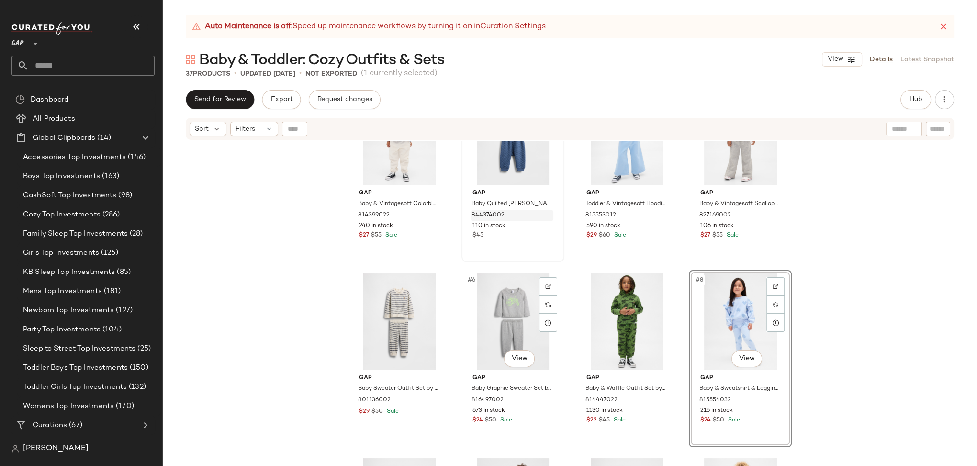
scroll to position [0, 0]
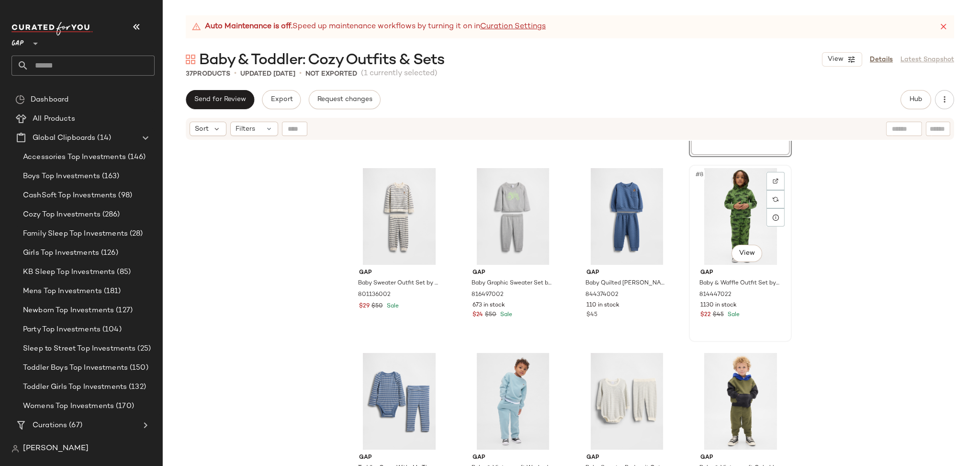
scroll to position [246, 0]
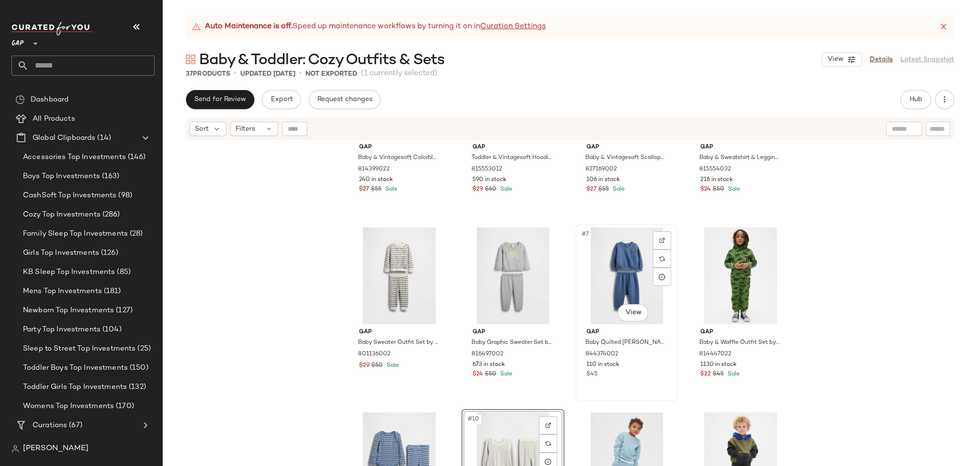
scroll to position [176, 0]
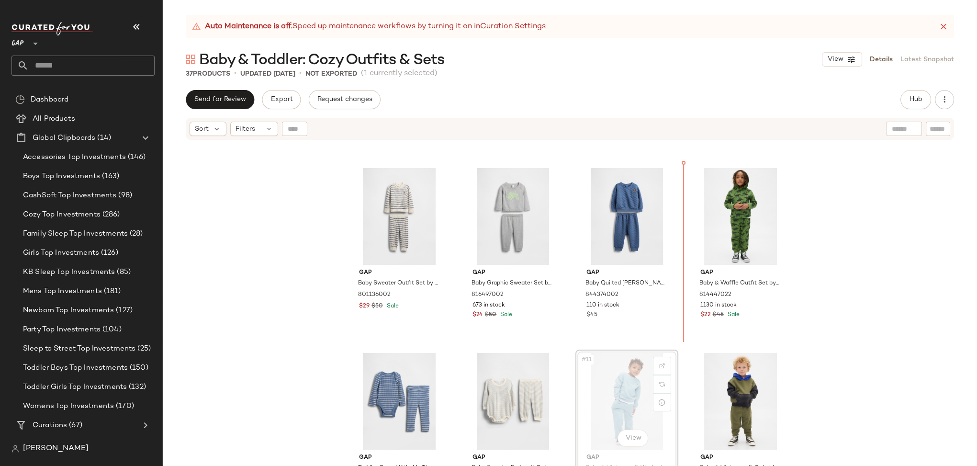
scroll to position [153, 0]
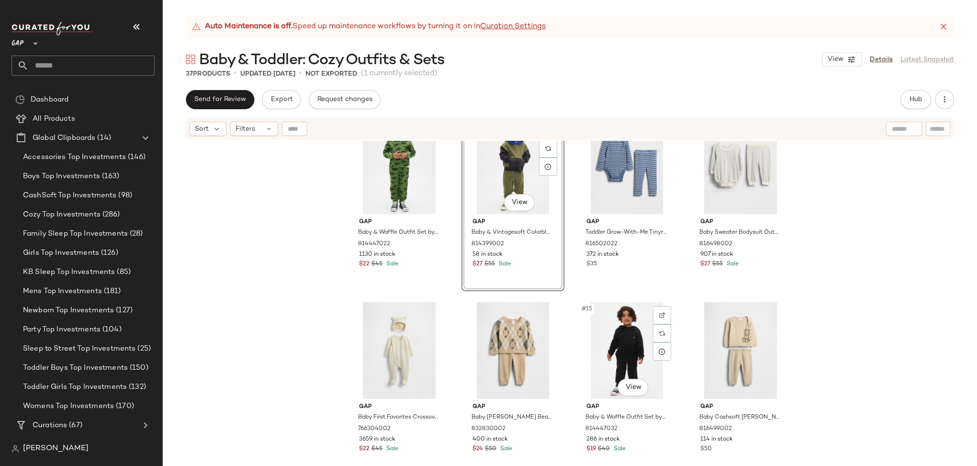
scroll to position [408, 0]
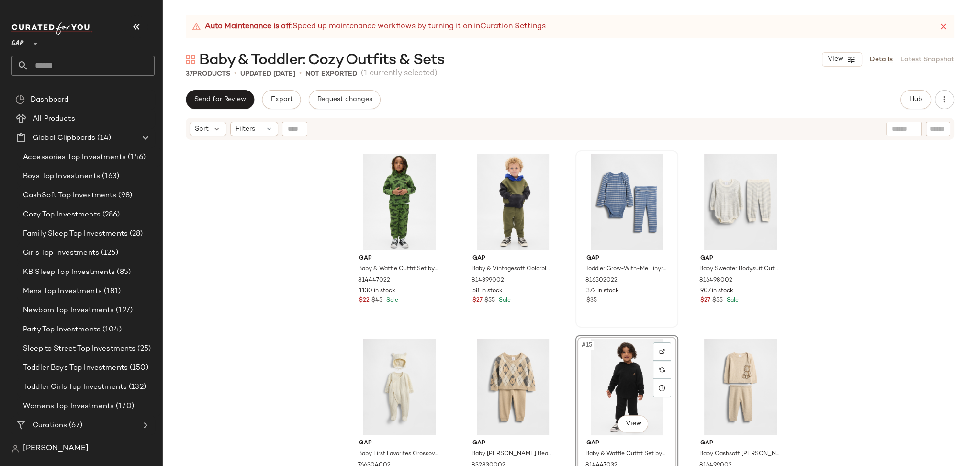
scroll to position [357, 0]
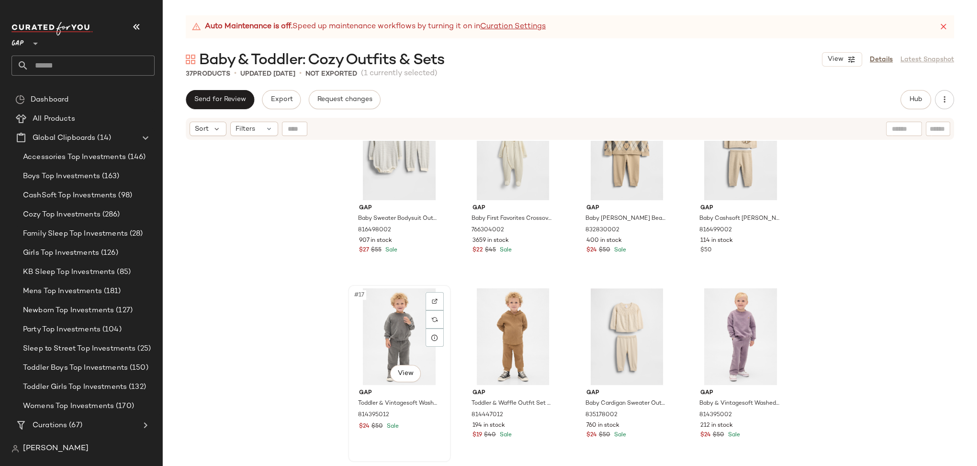
scroll to position [613, 0]
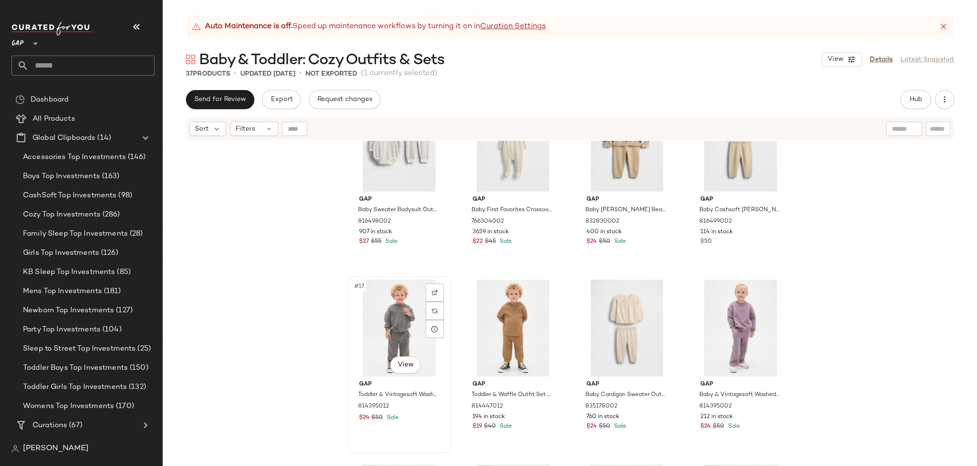
click at [357, 337] on div "#17 View" at bounding box center [399, 327] width 96 height 97
click at [469, 335] on div "#18 View" at bounding box center [513, 327] width 96 height 97
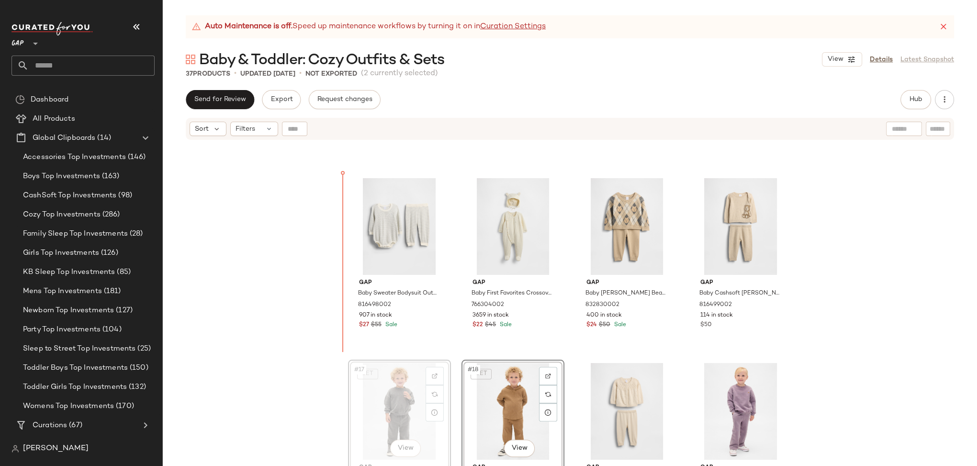
scroll to position [507, 0]
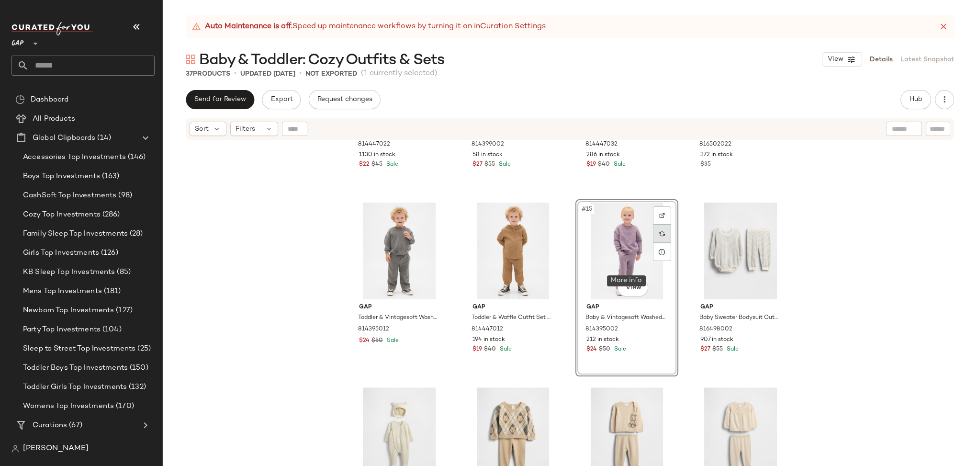
scroll to position [368, 0]
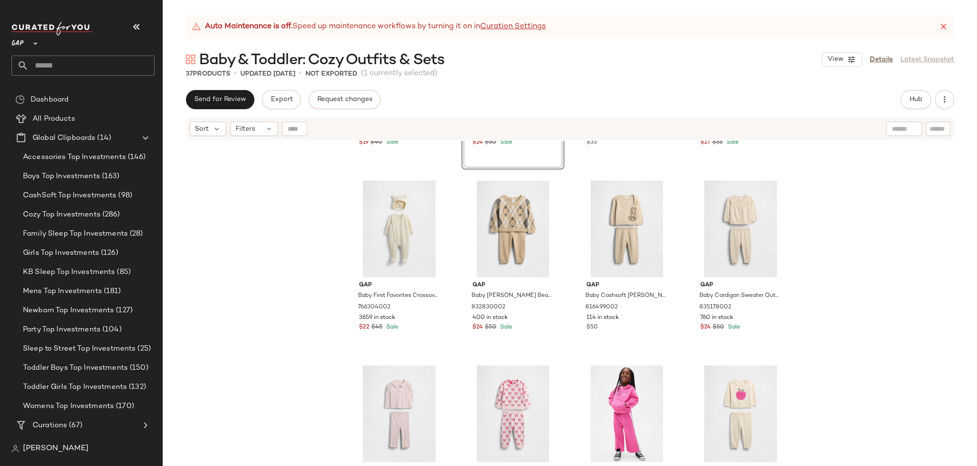
scroll to position [740, 0]
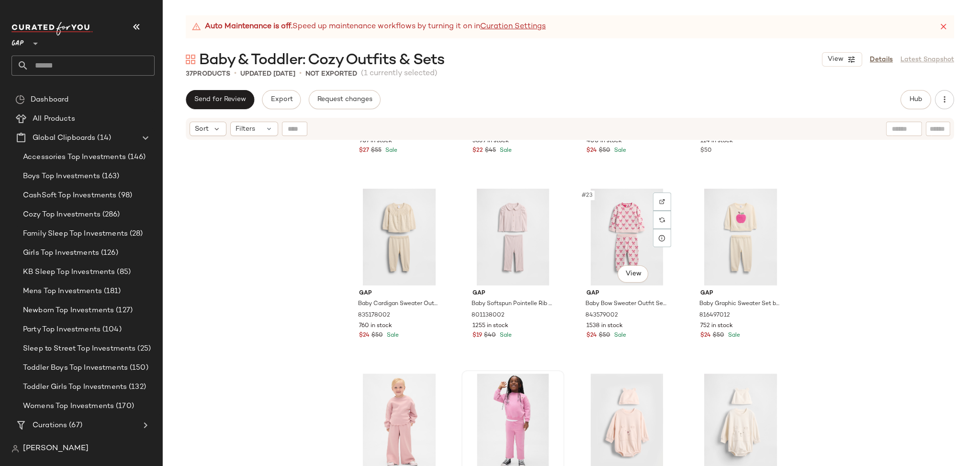
scroll to position [920, 0]
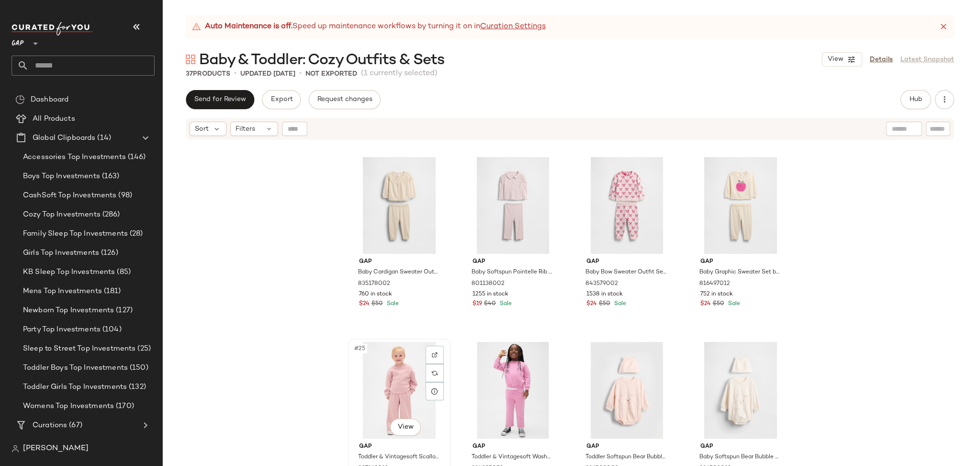
click at [355, 391] on div "#25 View" at bounding box center [399, 390] width 96 height 97
click at [465, 372] on div "#26 View" at bounding box center [513, 390] width 96 height 97
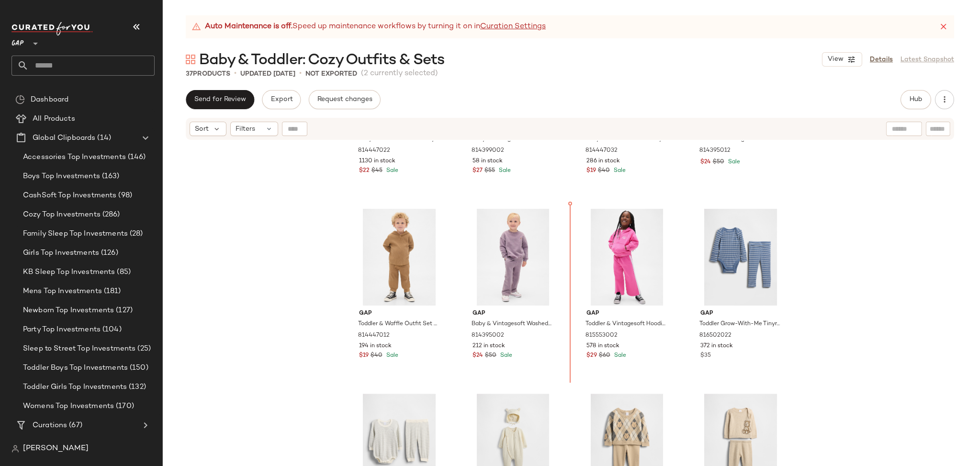
scroll to position [498, 0]
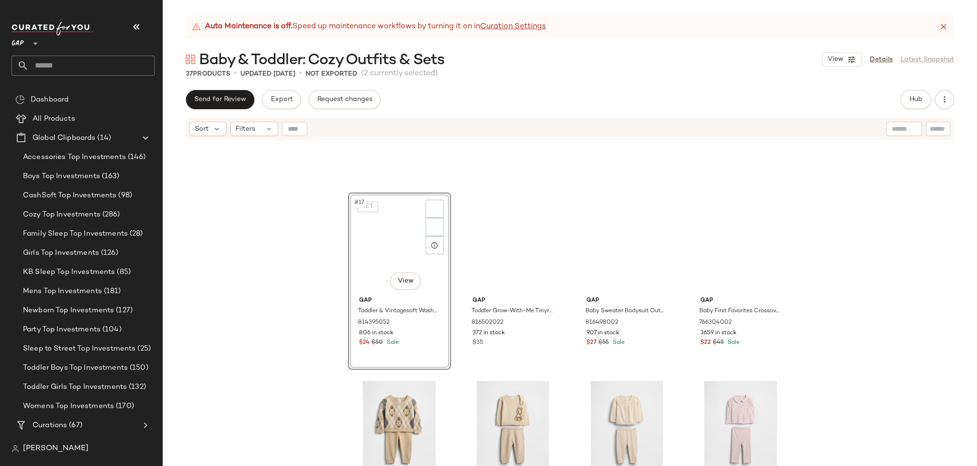
scroll to position [561, 0]
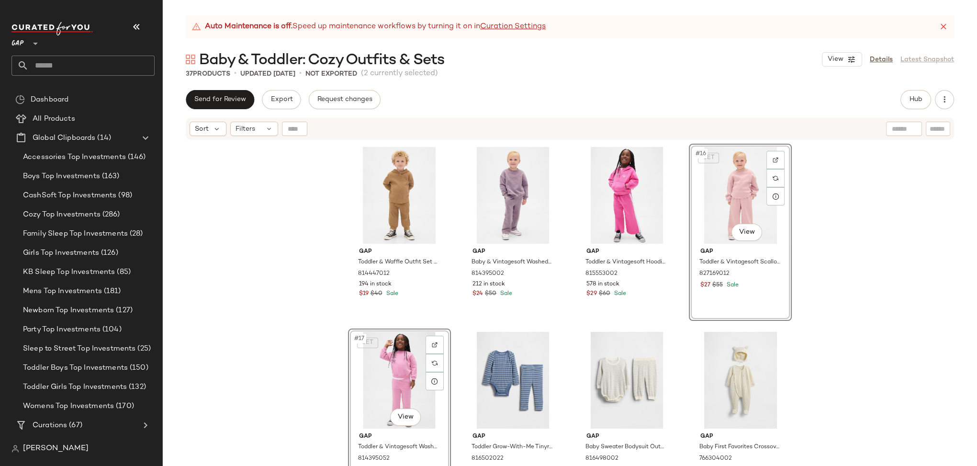
drag, startPoint x: 350, startPoint y: 367, endPoint x: 258, endPoint y: 2, distance: 376.1
click at [938, 128] on input "Filter" at bounding box center [905, 129] width 81 height 10
click at [908, 105] on button "Hub" at bounding box center [915, 99] width 31 height 19
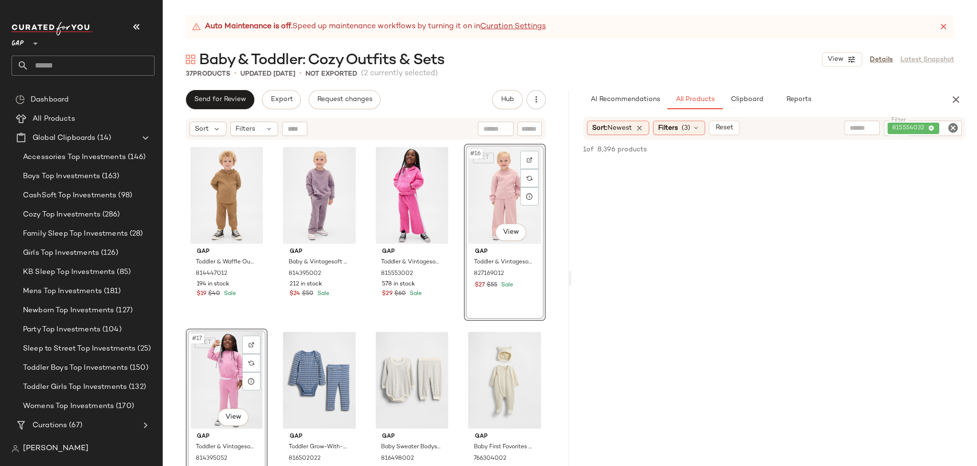
click at [952, 126] on icon "Clear Filter" at bounding box center [952, 127] width 11 height 11
paste input "*********"
type input "*********"
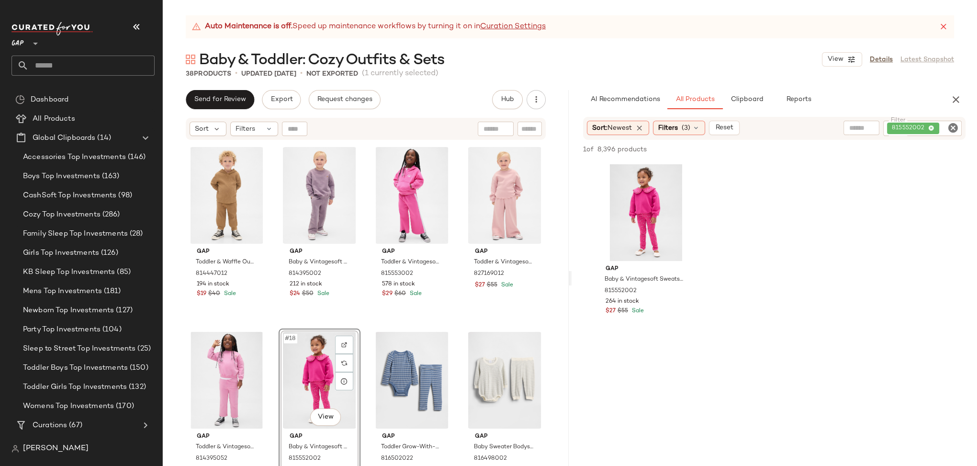
drag, startPoint x: 602, startPoint y: 223, endPoint x: 385, endPoint y: 9, distance: 304.2
click at [951, 127] on icon "Clear Filter" at bounding box center [952, 127] width 11 height 11
click at [925, 129] on input "Filter" at bounding box center [916, 128] width 81 height 10
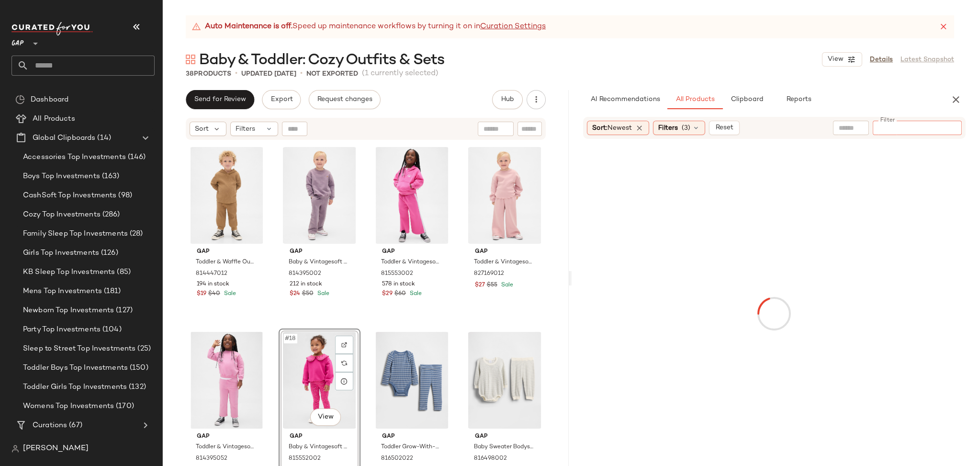
paste input "*********"
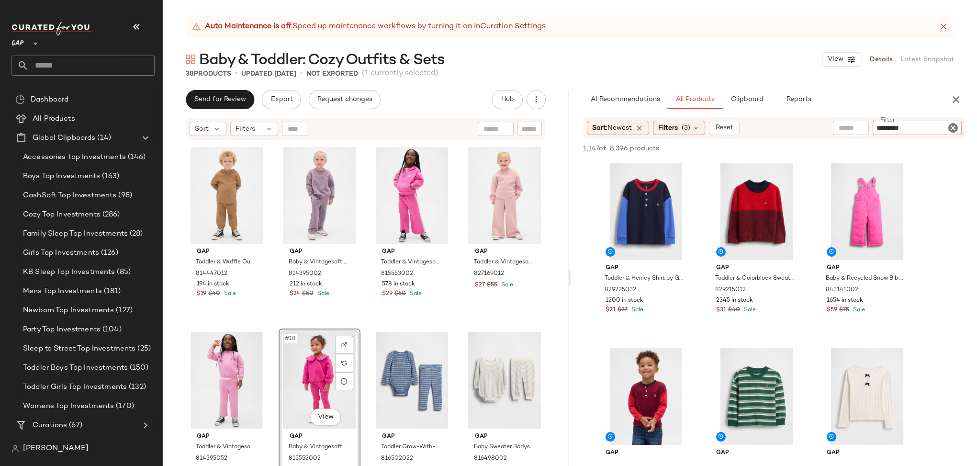
type input "*********"
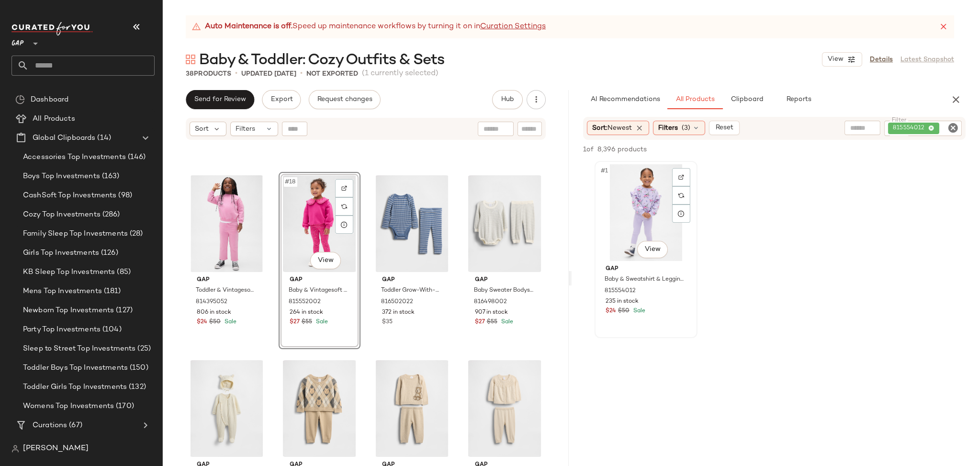
scroll to position [716, 0]
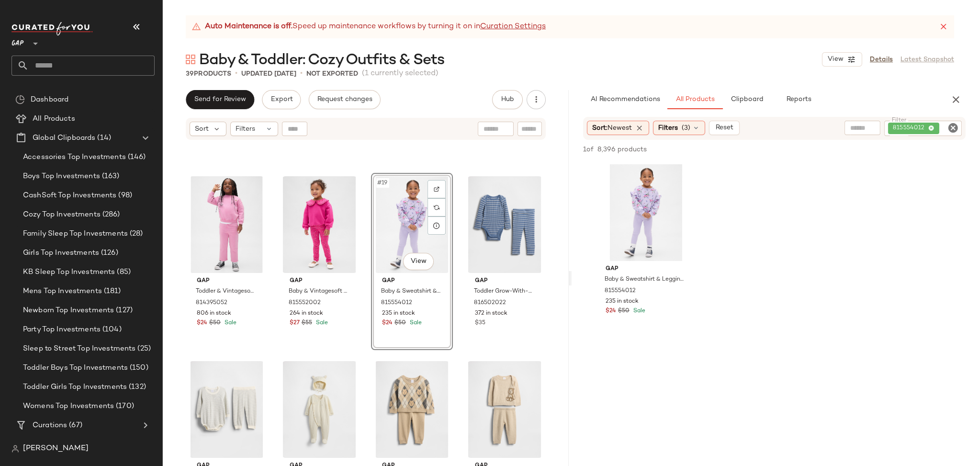
click at [952, 126] on icon "Clear Filter" at bounding box center [952, 127] width 11 height 11
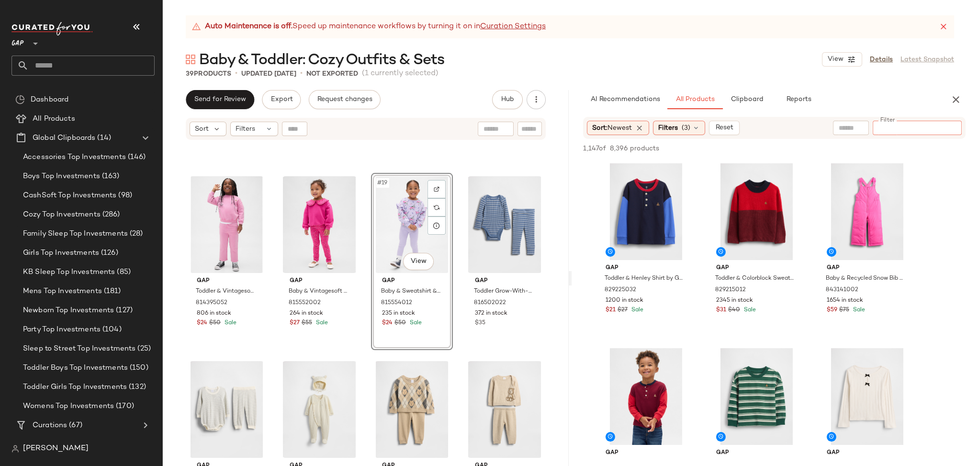
click at [915, 132] on input "Filter" at bounding box center [916, 128] width 81 height 10
paste input "**********"
type input "**********"
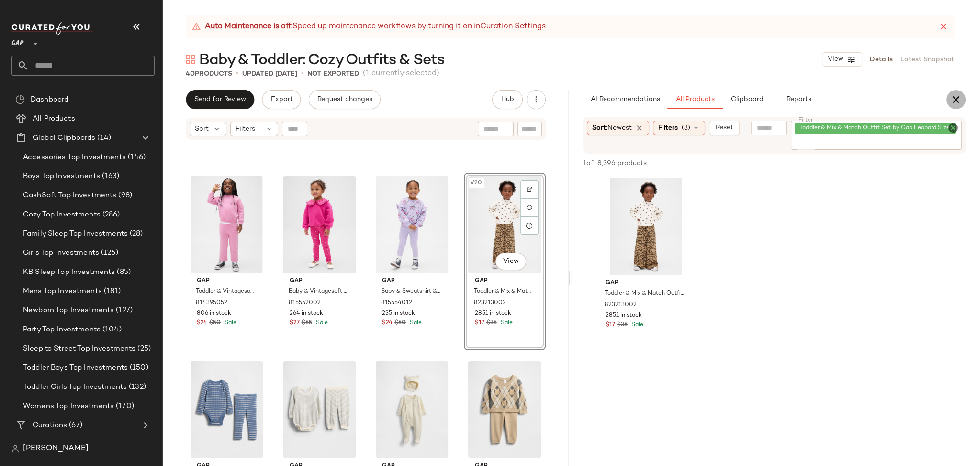
click at [953, 98] on icon "button" at bounding box center [955, 99] width 11 height 11
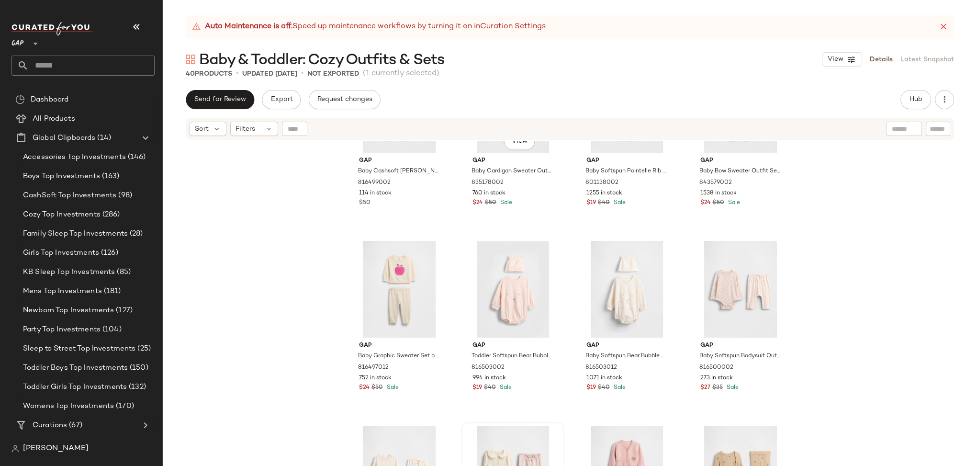
scroll to position [920, 0]
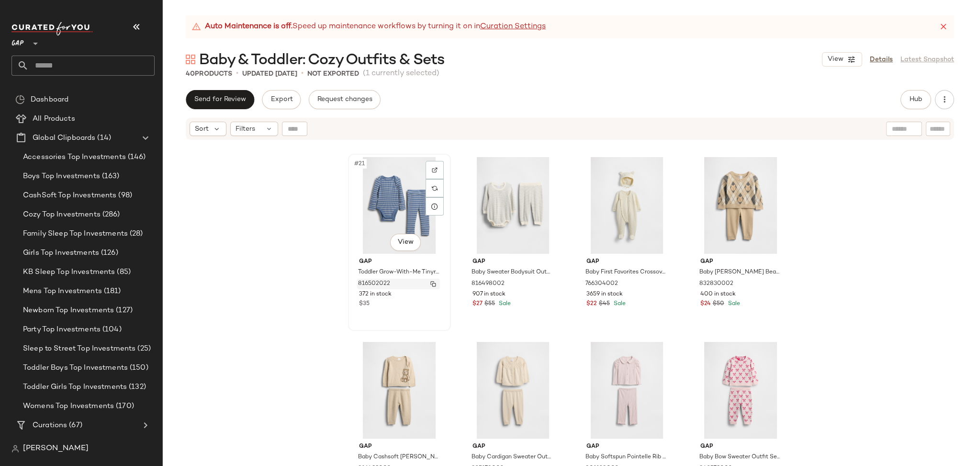
click at [419, 284] on div "816502022" at bounding box center [398, 284] width 83 height 11
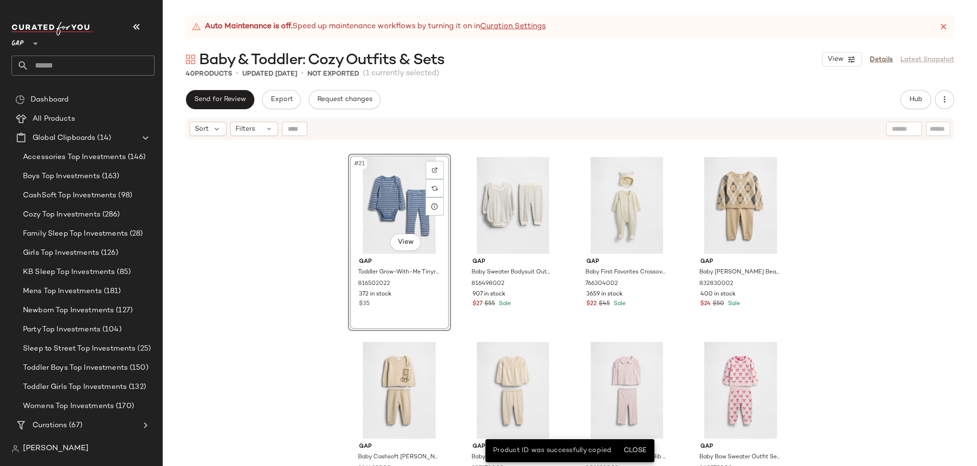
click at [421, 300] on div "#21 View Gap Toddler Grow-With-Me Tinyrib Outfit Set by Gap Blue Stripe Size 18…" at bounding box center [399, 242] width 103 height 177
click at [351, 181] on div "#21 View" at bounding box center [399, 205] width 96 height 97
click at [469, 179] on div "#22 View" at bounding box center [513, 205] width 96 height 97
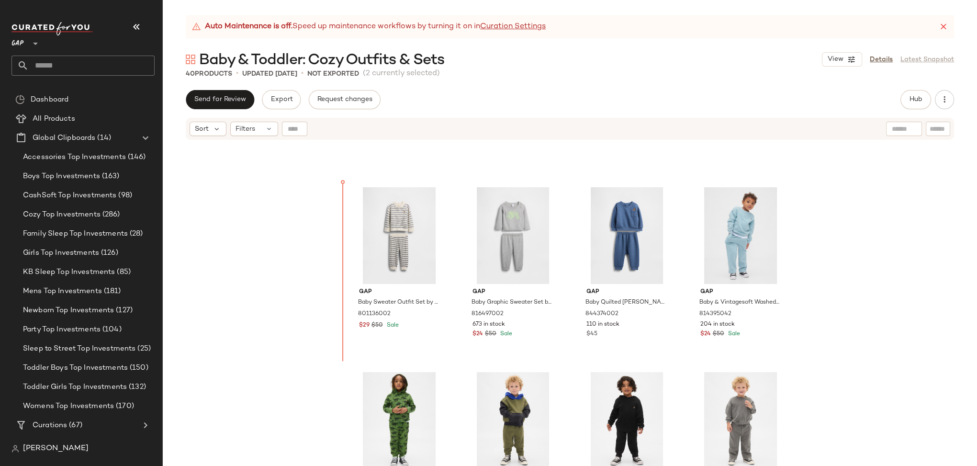
scroll to position [119, 0]
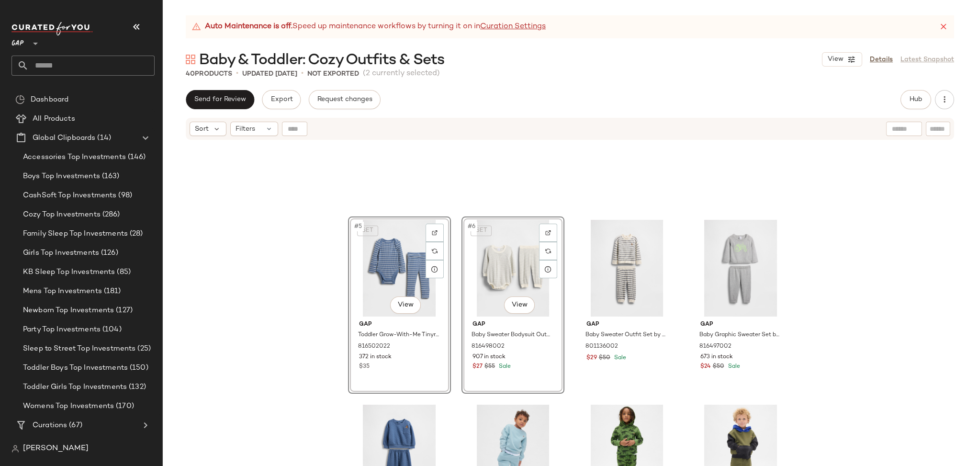
click at [837, 254] on div "SET #5 View Gap Toddler Grow-With-Me Tinyrib Outfit Set by Gap Blue Stripe Size…" at bounding box center [570, 315] width 814 height 349
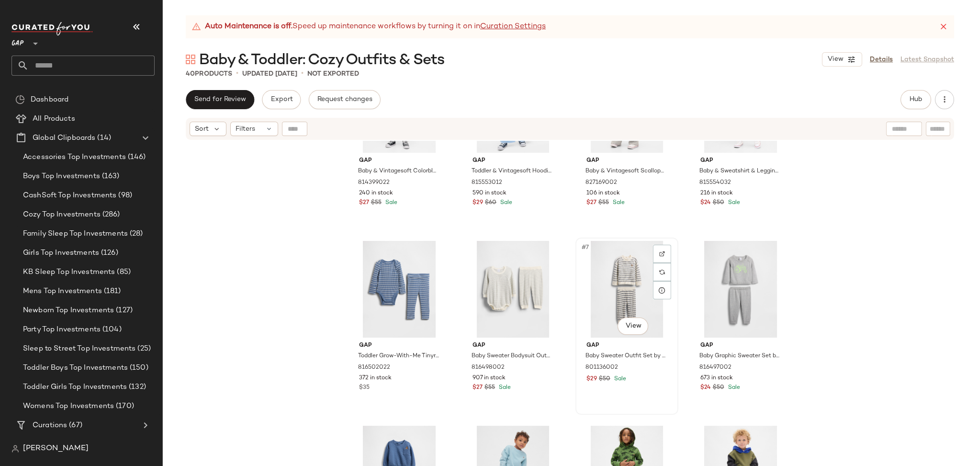
scroll to position [123, 0]
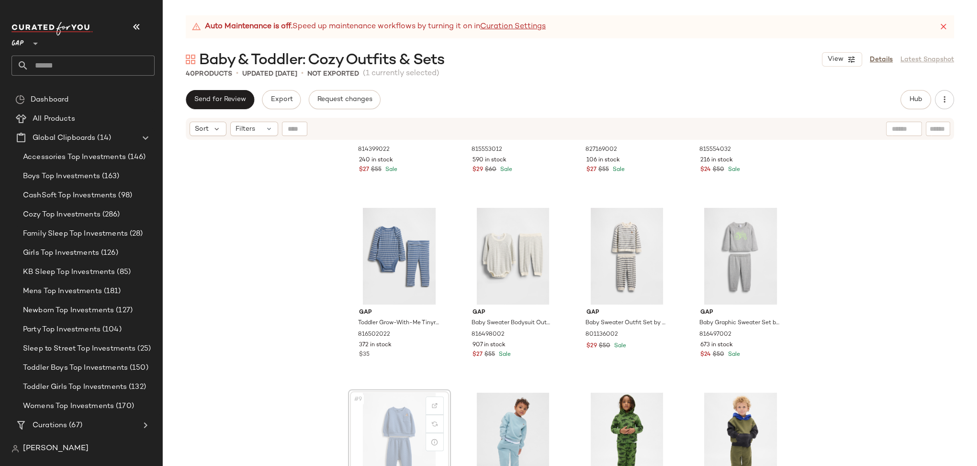
scroll to position [124, 0]
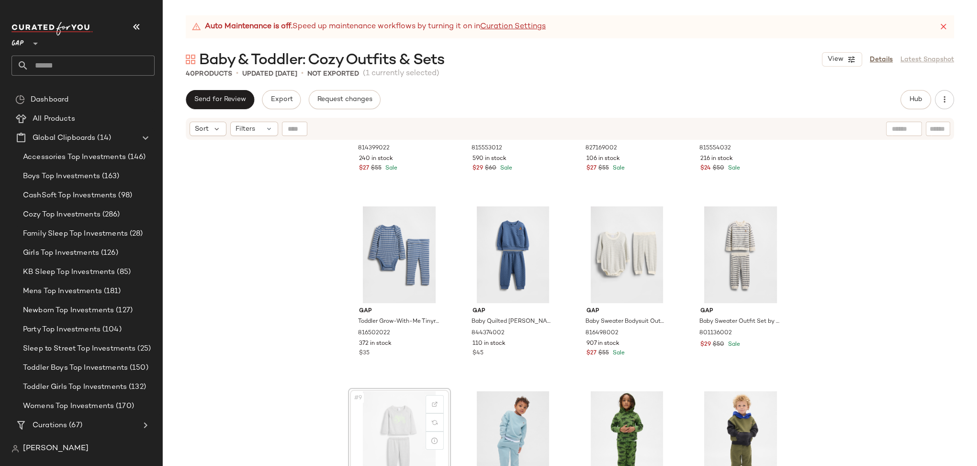
scroll to position [125, 0]
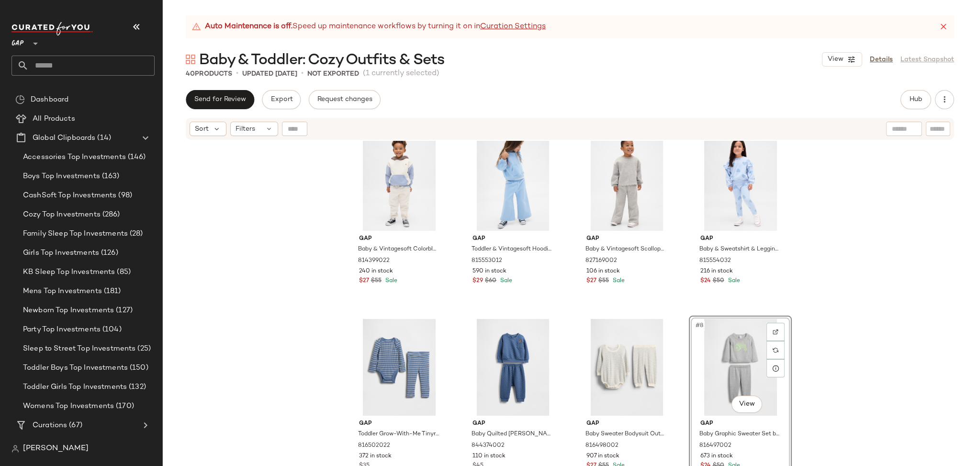
scroll to position [3, 0]
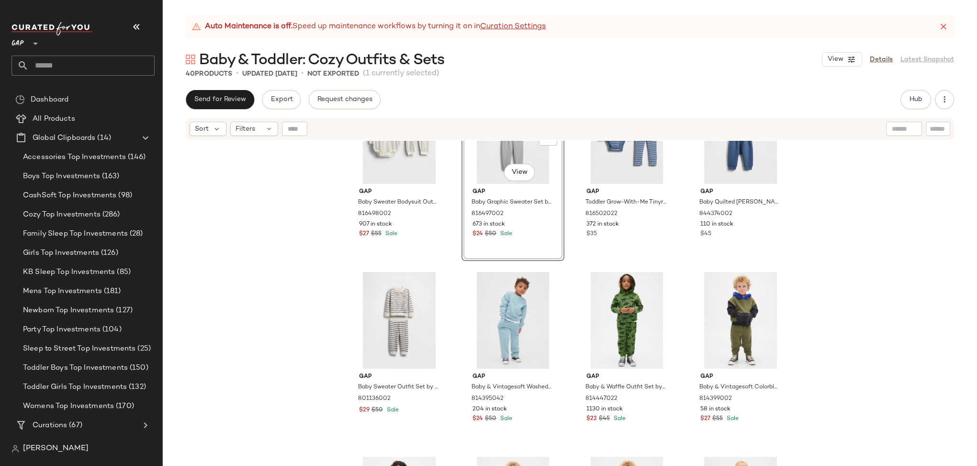
scroll to position [306, 0]
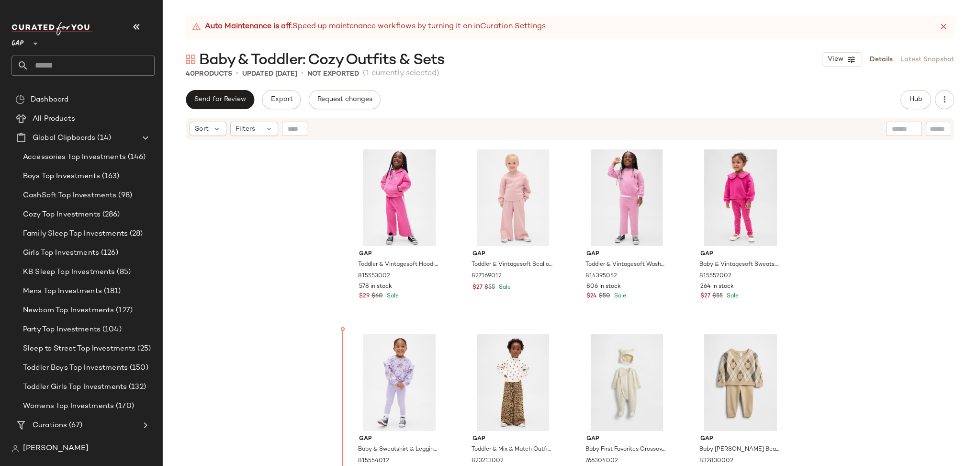
scroll to position [856, 0]
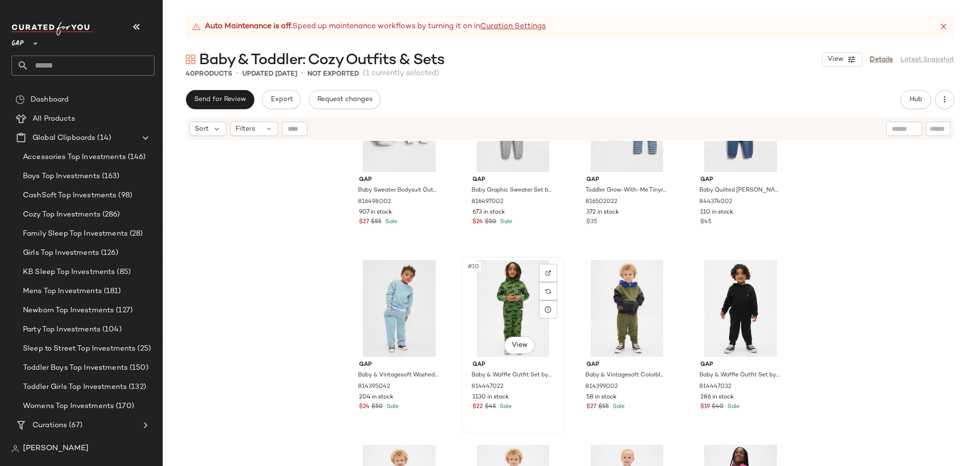
scroll to position [329, 0]
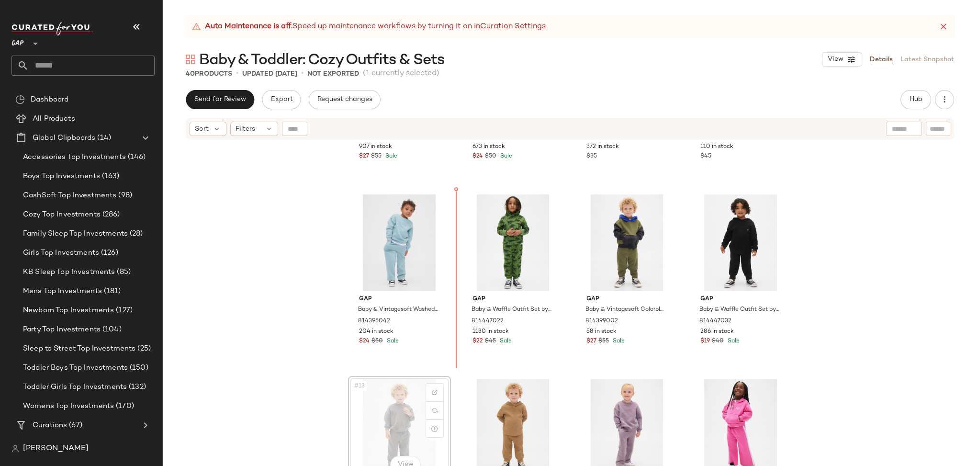
scroll to position [329, 0]
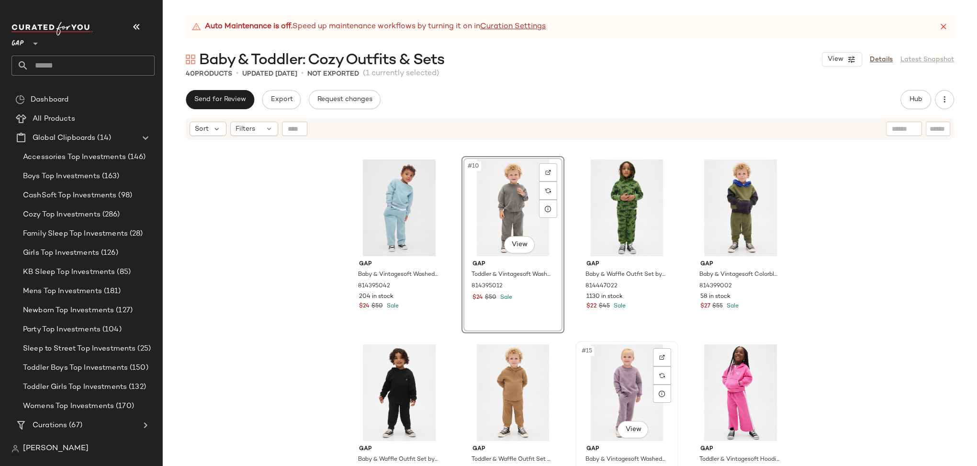
scroll to position [368, 0]
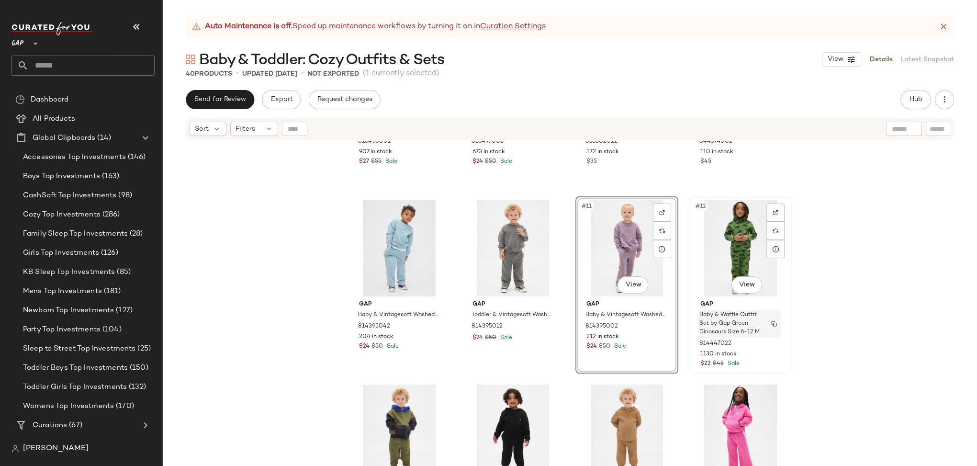
scroll to position [375, 0]
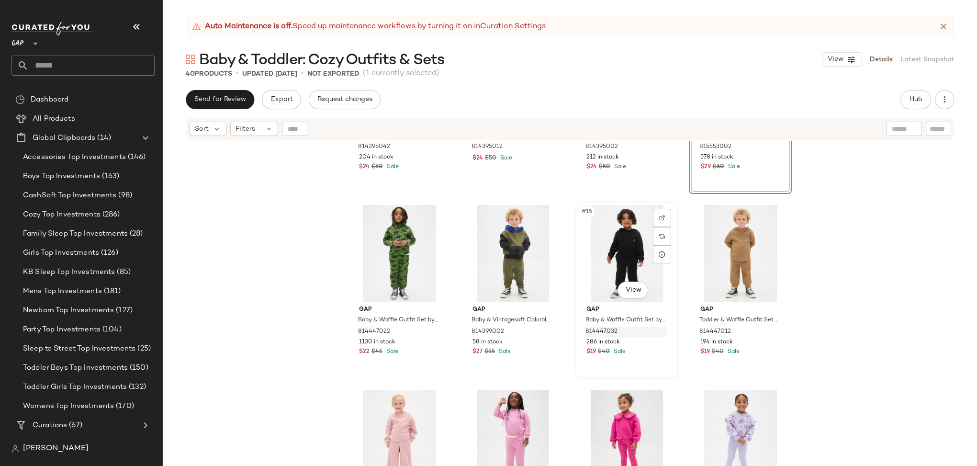
scroll to position [504, 0]
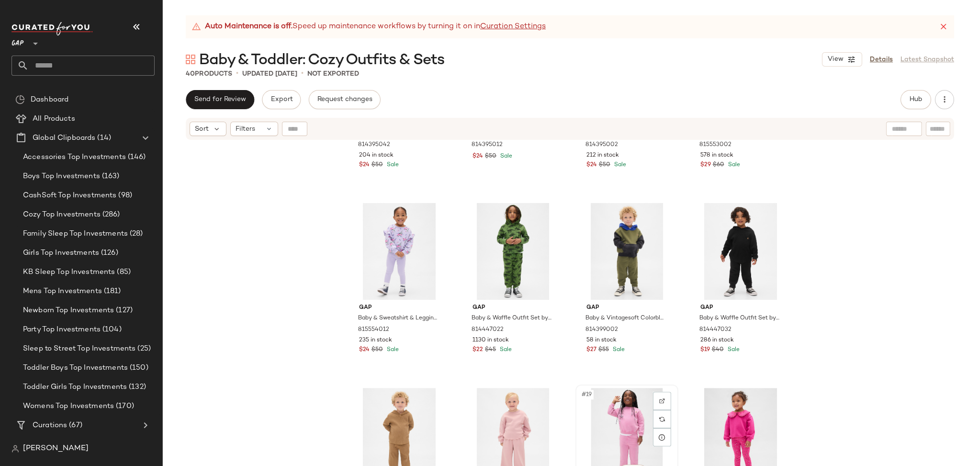
scroll to position [505, 0]
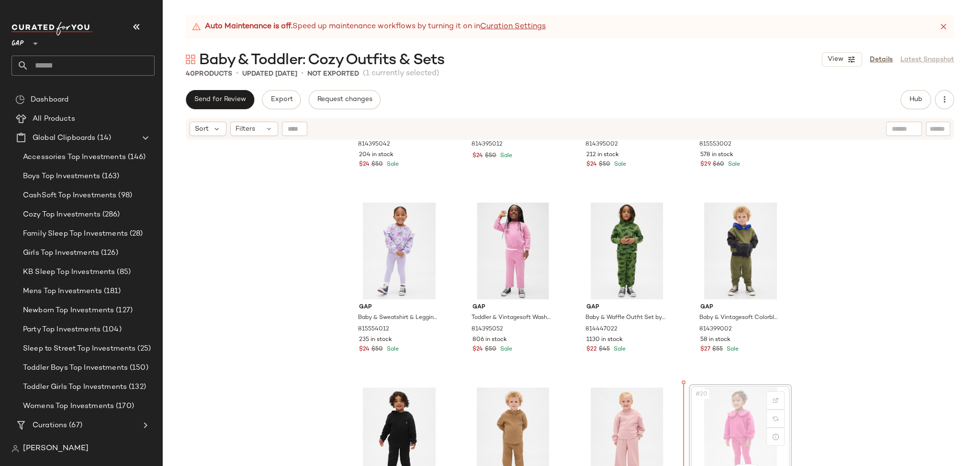
scroll to position [506, 0]
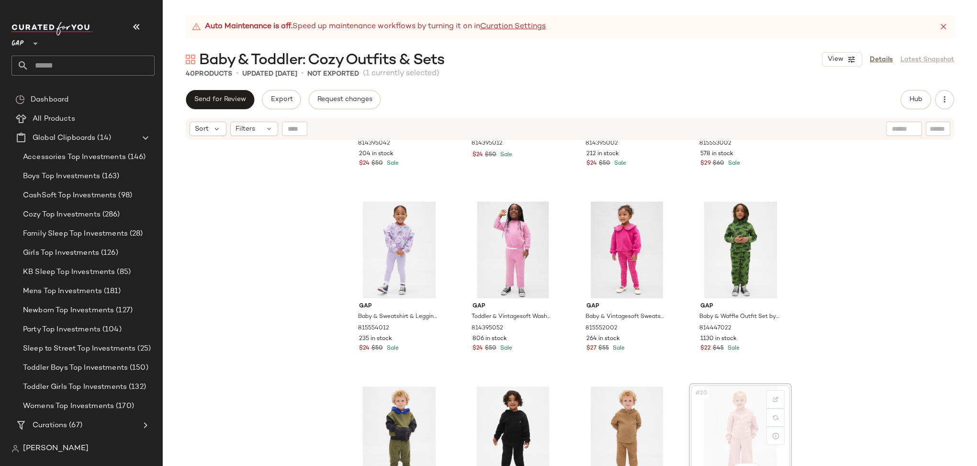
scroll to position [507, 0]
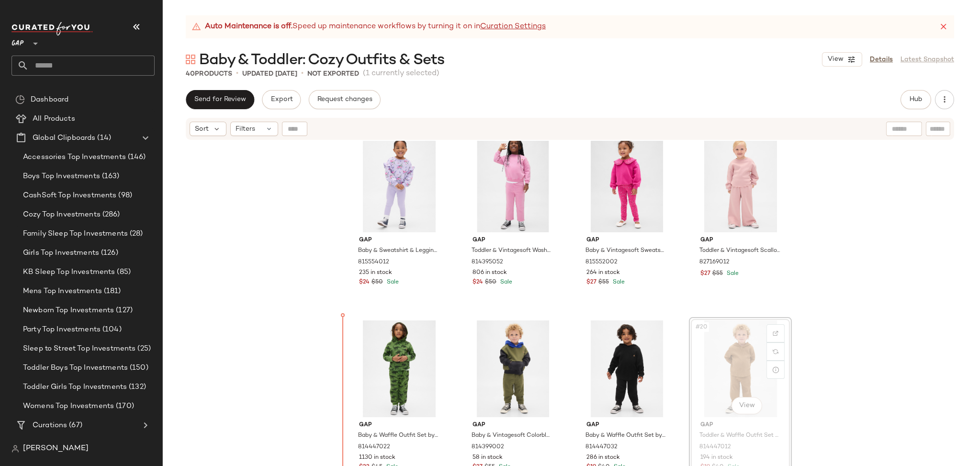
scroll to position [578, 0]
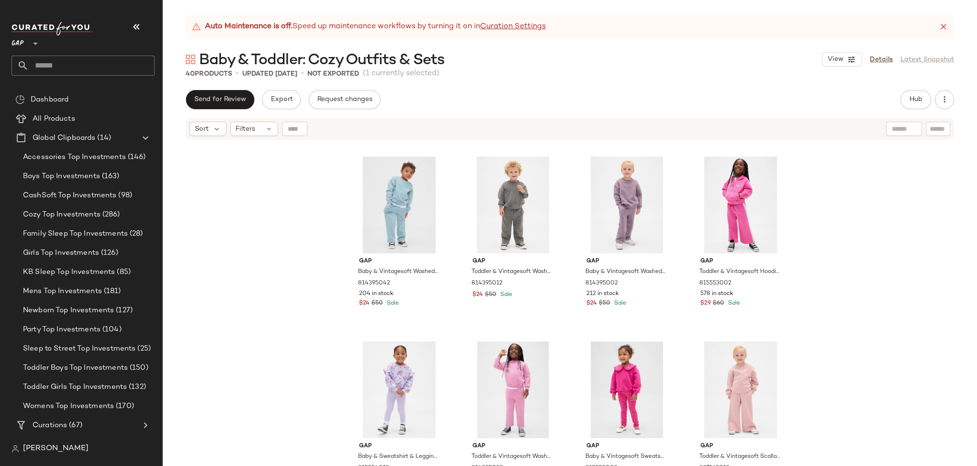
scroll to position [363, 0]
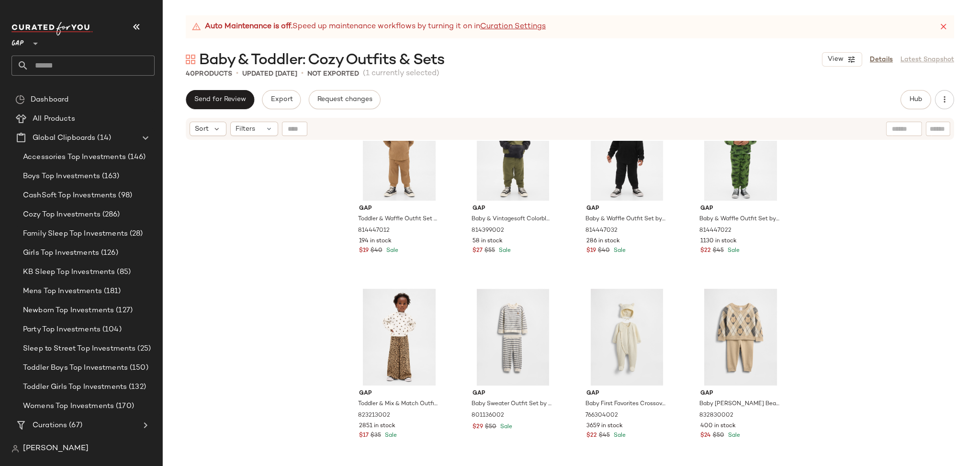
scroll to position [798, 0]
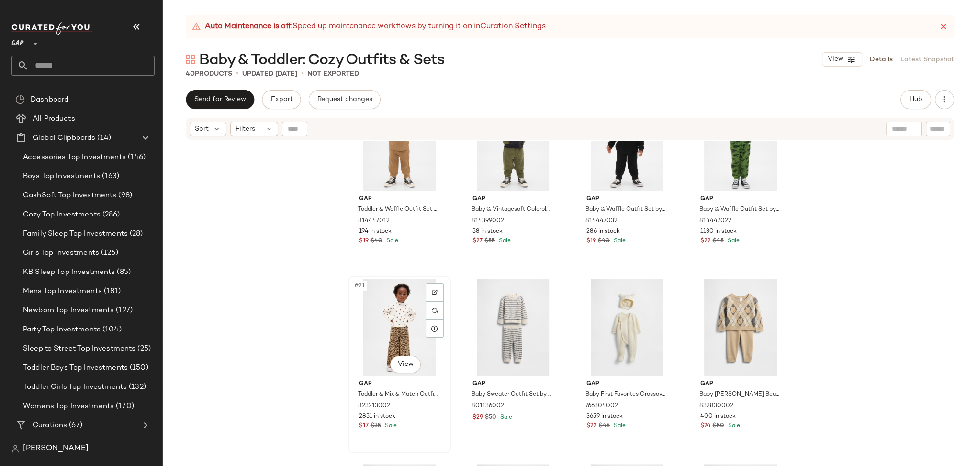
click at [352, 341] on div "#21 View" at bounding box center [399, 327] width 96 height 97
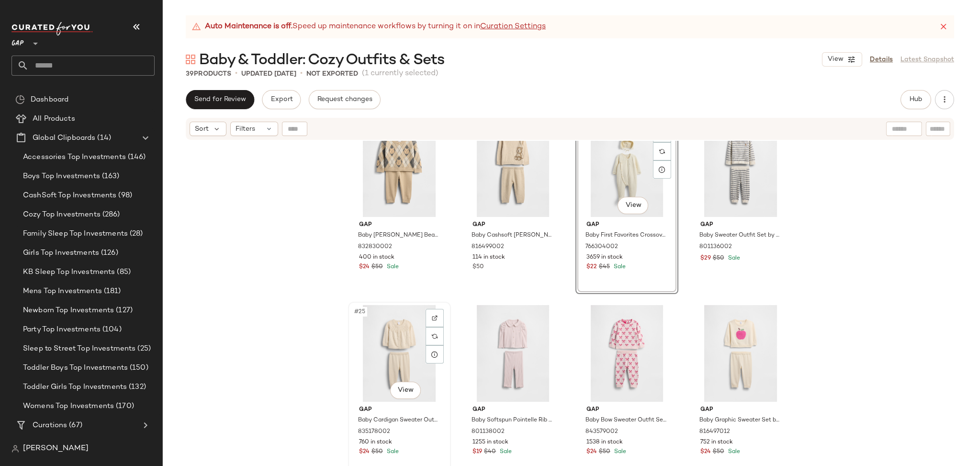
scroll to position [922, 0]
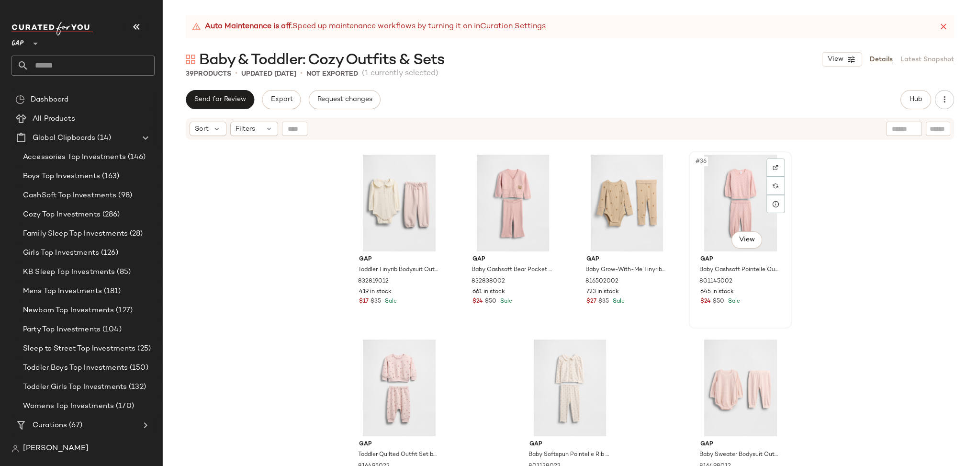
scroll to position [1500, 0]
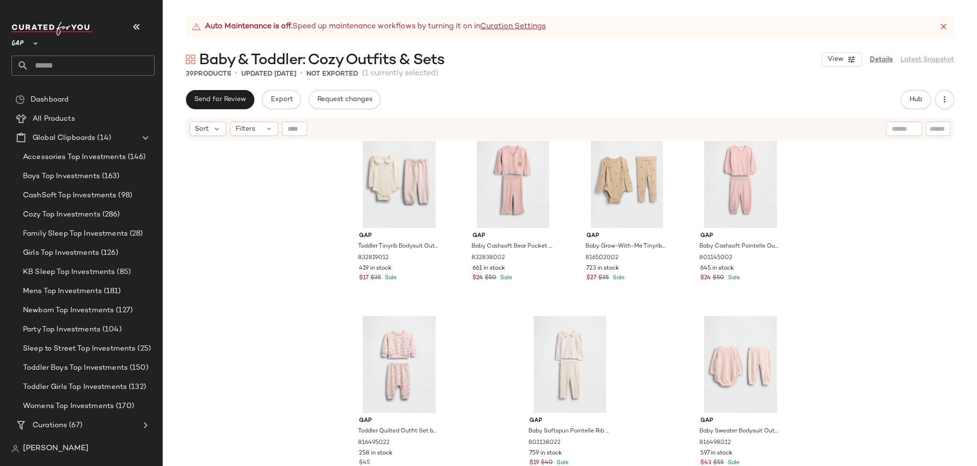
drag, startPoint x: 582, startPoint y: 385, endPoint x: 499, endPoint y: 3, distance: 390.4
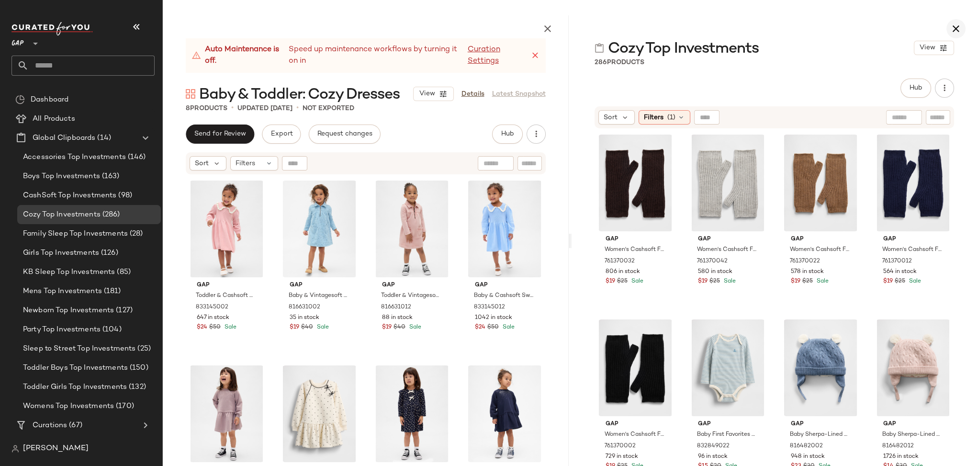
click at [956, 28] on icon "button" at bounding box center [955, 28] width 11 height 11
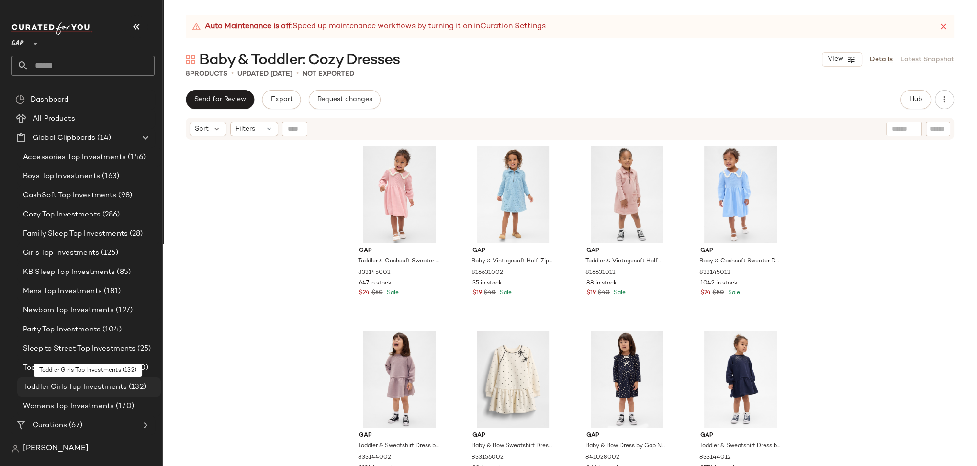
click at [87, 386] on span "Toddler Girls Top Investments" at bounding box center [75, 386] width 104 height 11
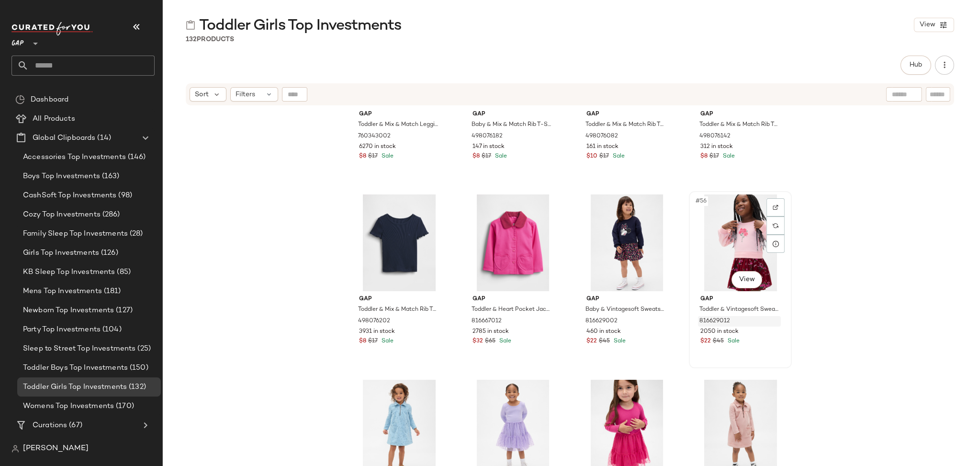
scroll to position [2345, 0]
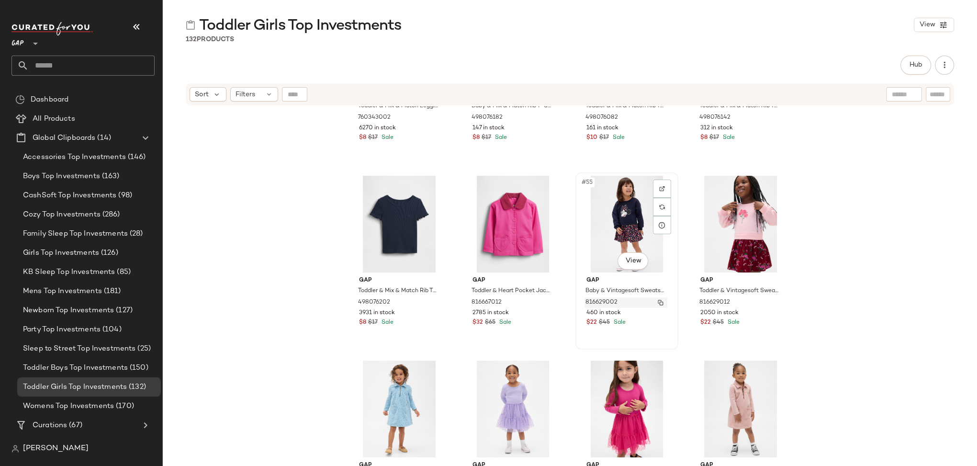
click at [658, 301] on img "button" at bounding box center [661, 303] width 6 height 6
click at [771, 302] on img "button" at bounding box center [774, 303] width 6 height 6
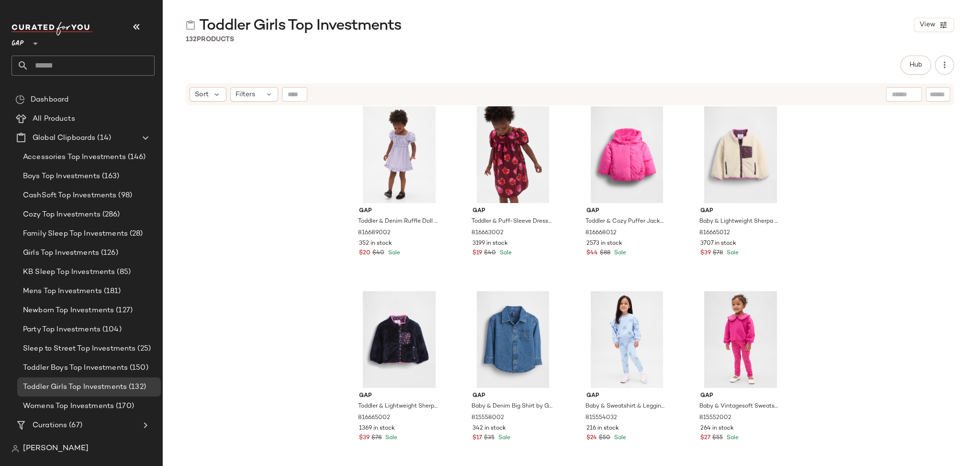
scroll to position [0, 0]
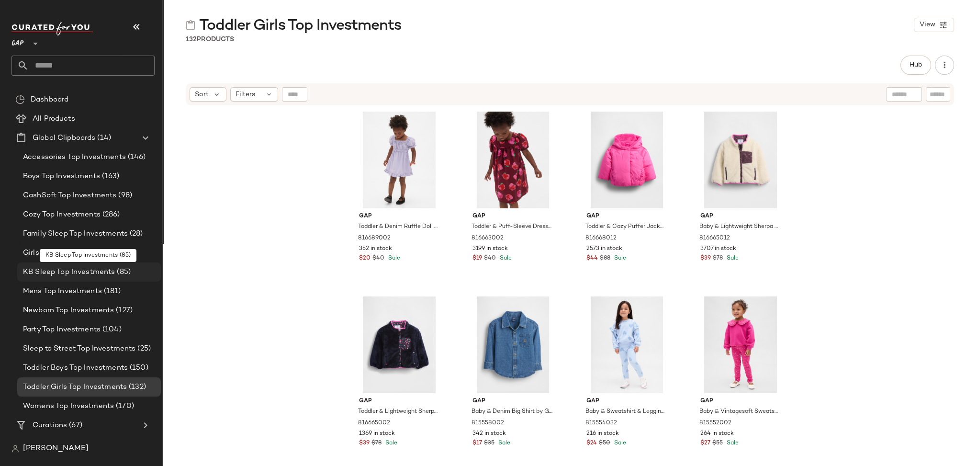
click at [58, 270] on span "KB Sleep Top Investments" at bounding box center [69, 272] width 92 height 11
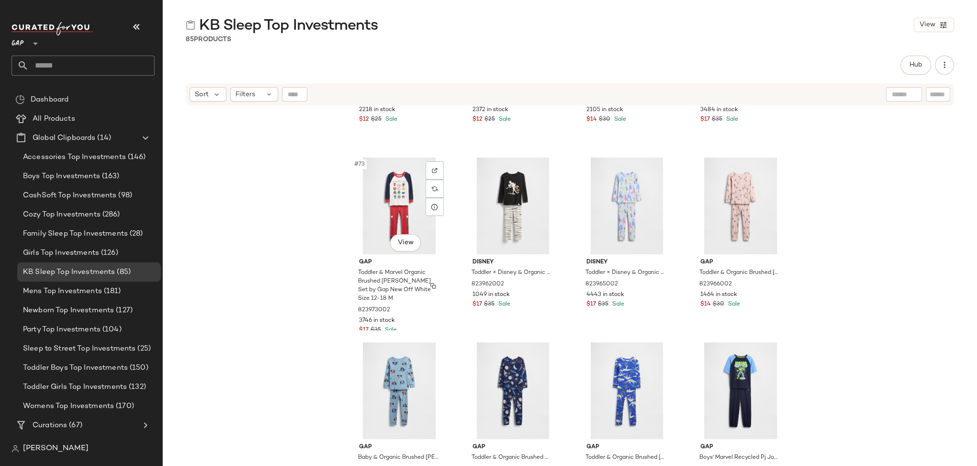
scroll to position [3683, 0]
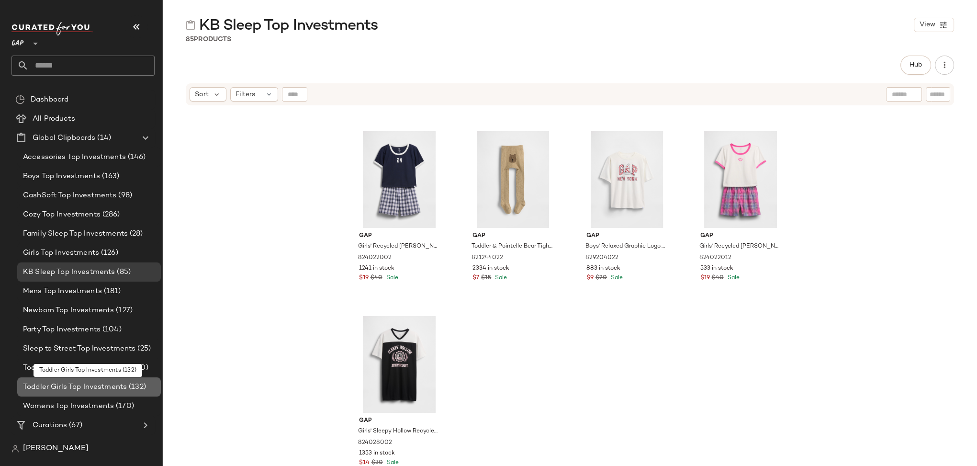
click at [57, 383] on span "Toddler Girls Top Investments" at bounding box center [75, 386] width 104 height 11
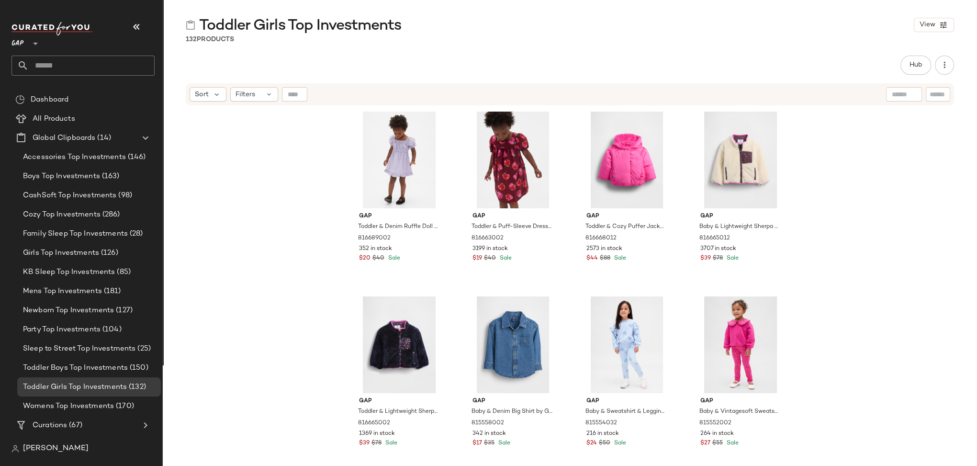
click at [903, 94] on input "text" at bounding box center [904, 94] width 24 height 10
type input "******"
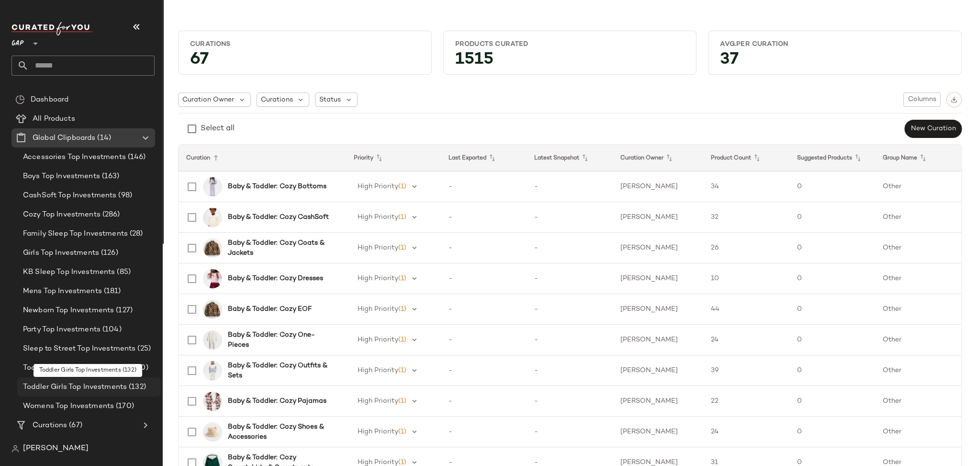
click at [64, 386] on span "Toddler Girls Top Investments" at bounding box center [75, 386] width 104 height 11
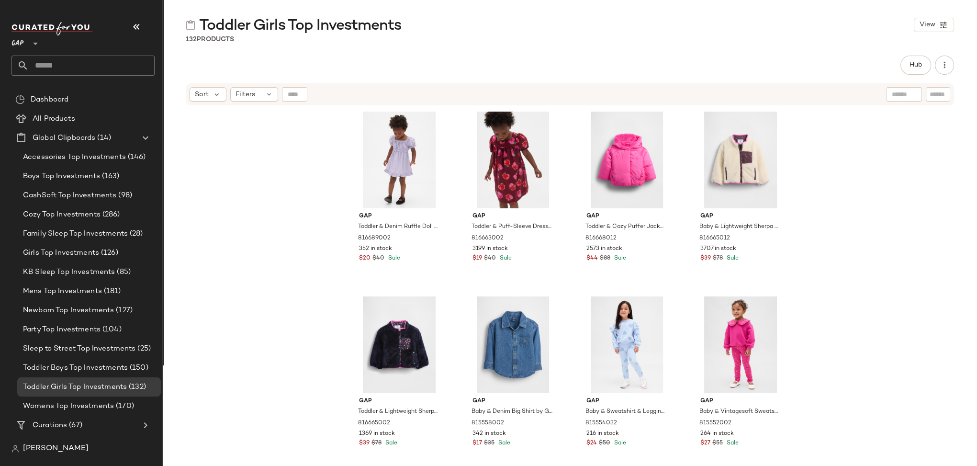
click at [936, 97] on input "text" at bounding box center [937, 94] width 17 height 10
type input "******"
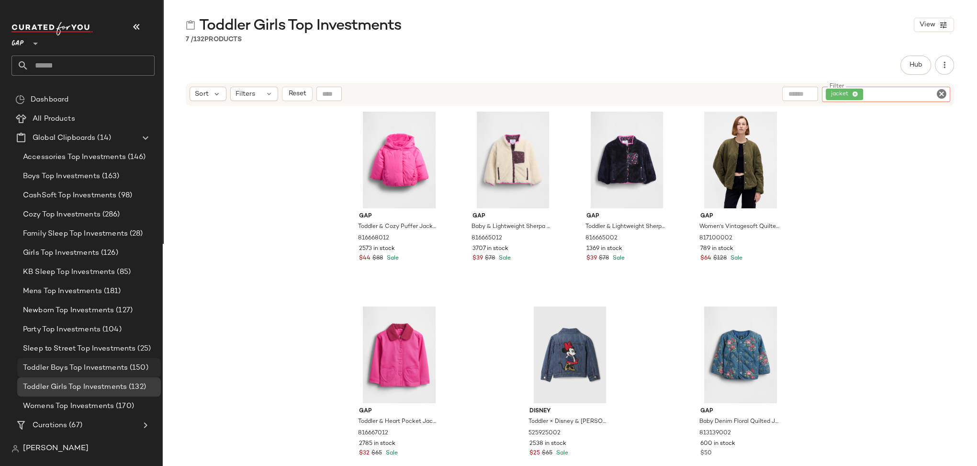
click at [84, 367] on span "Toddler Boys Top Investments" at bounding box center [75, 367] width 105 height 11
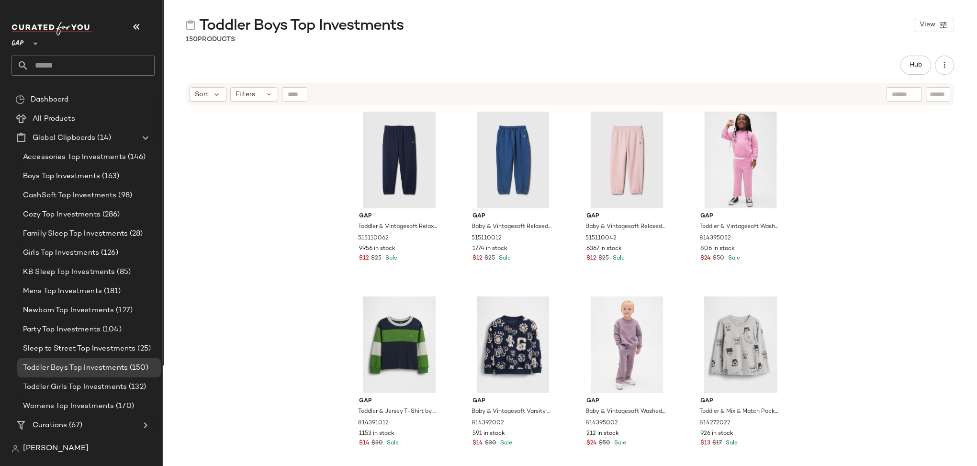
click at [934, 91] on input "text" at bounding box center [937, 94] width 17 height 10
type input "******"
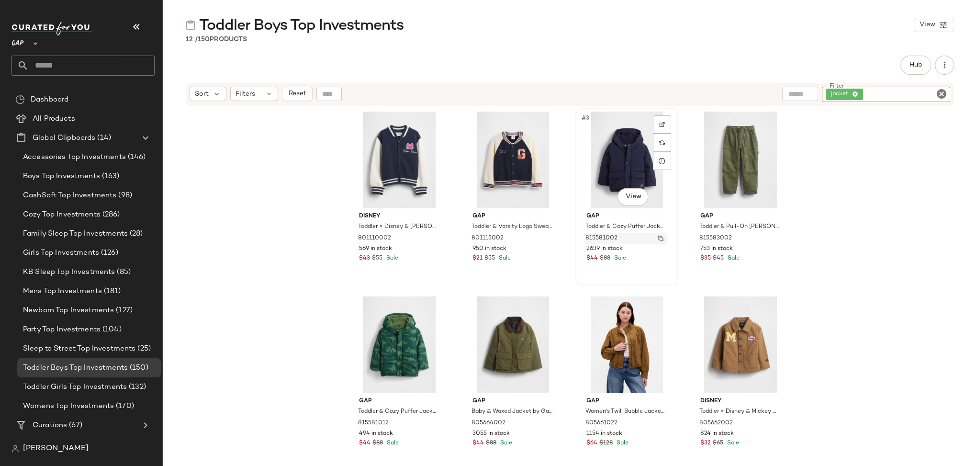
click at [659, 236] on img "button" at bounding box center [661, 238] width 6 height 6
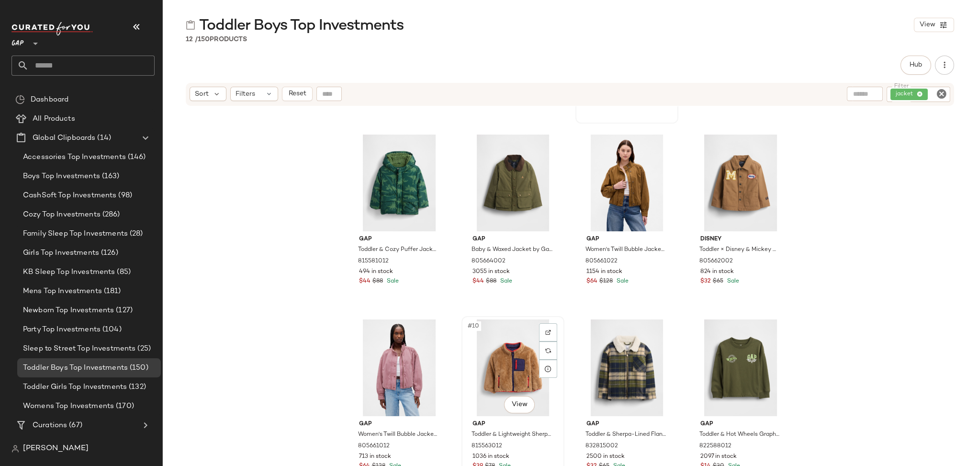
scroll to position [165, 0]
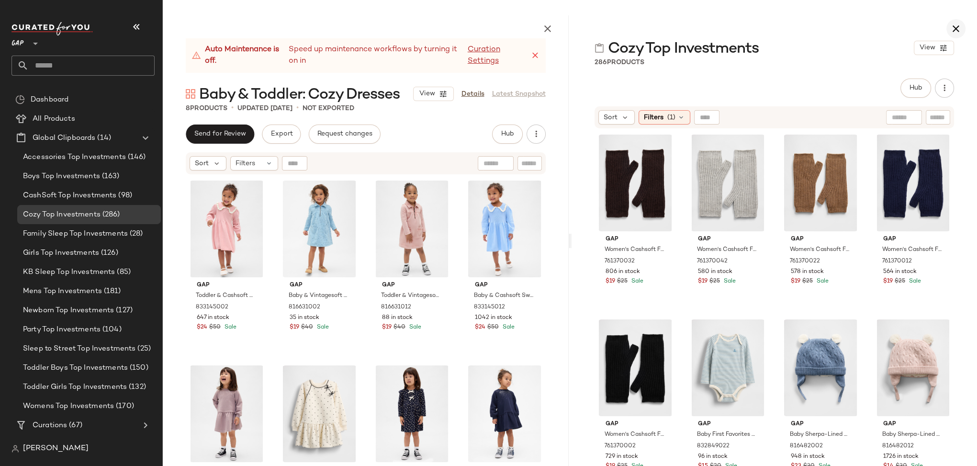
click at [958, 30] on icon "button" at bounding box center [955, 28] width 11 height 11
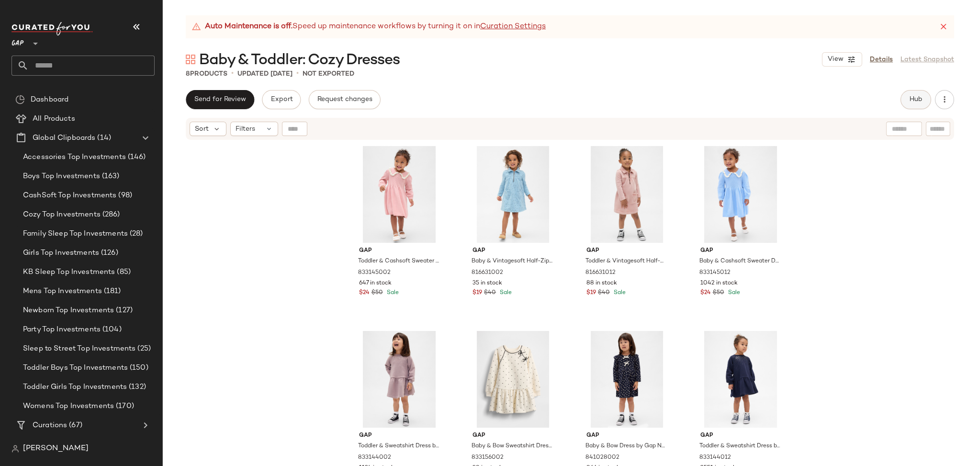
click at [916, 103] on span "Hub" at bounding box center [915, 100] width 13 height 8
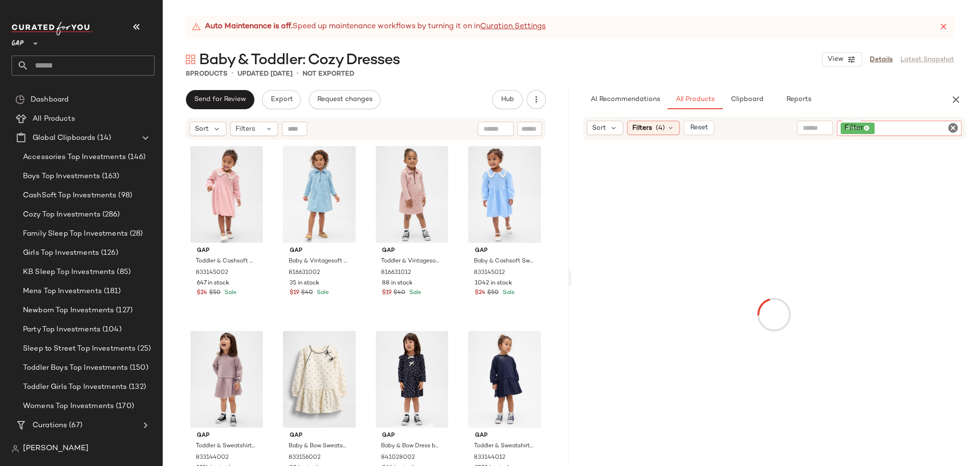
click at [940, 129] on input "Filter" at bounding box center [916, 128] width 81 height 10
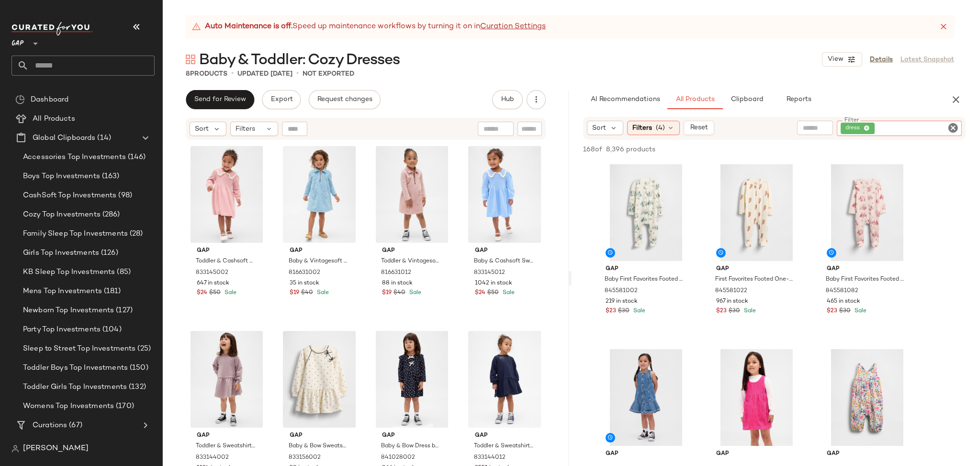
click at [953, 128] on icon "Clear Filter" at bounding box center [952, 127] width 11 height 11
paste input "*********"
type input "*********"
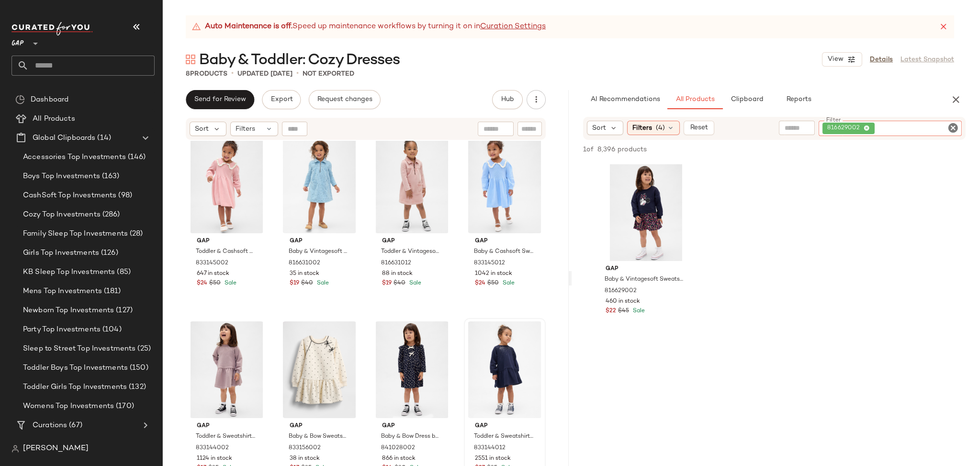
scroll to position [15, 0]
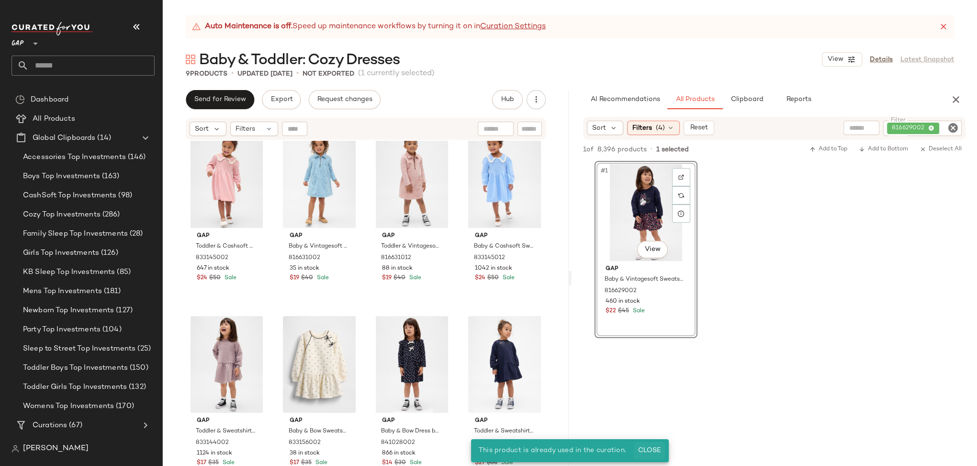
click at [650, 450] on span "Close" at bounding box center [648, 451] width 23 height 8
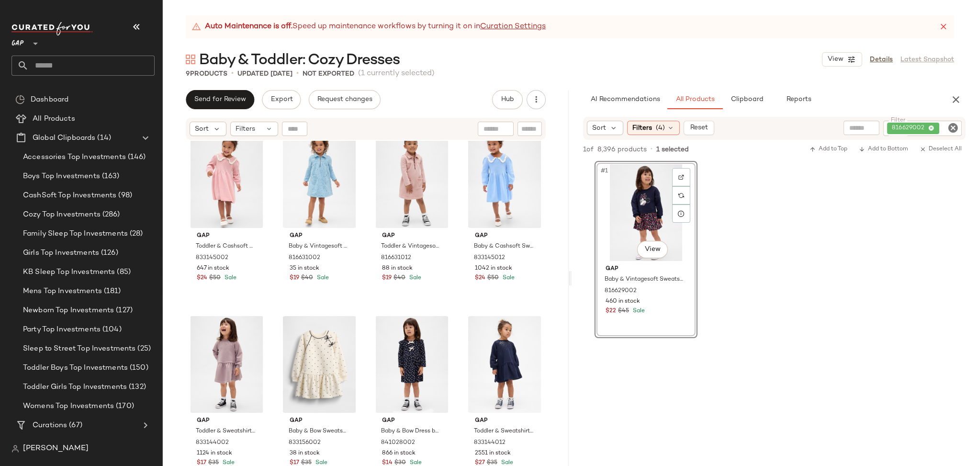
scroll to position [199, 0]
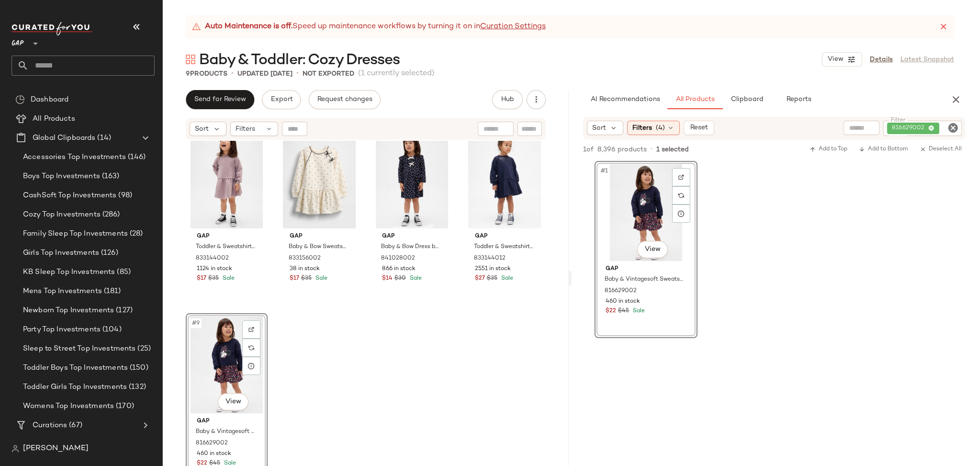
click at [953, 127] on icon "Clear Filter" at bounding box center [952, 127] width 11 height 11
paste input "*********"
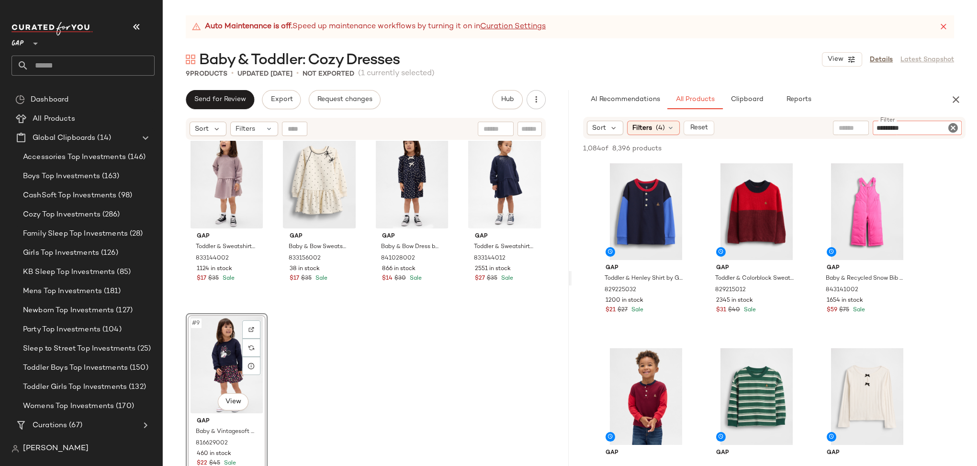
type input "*********"
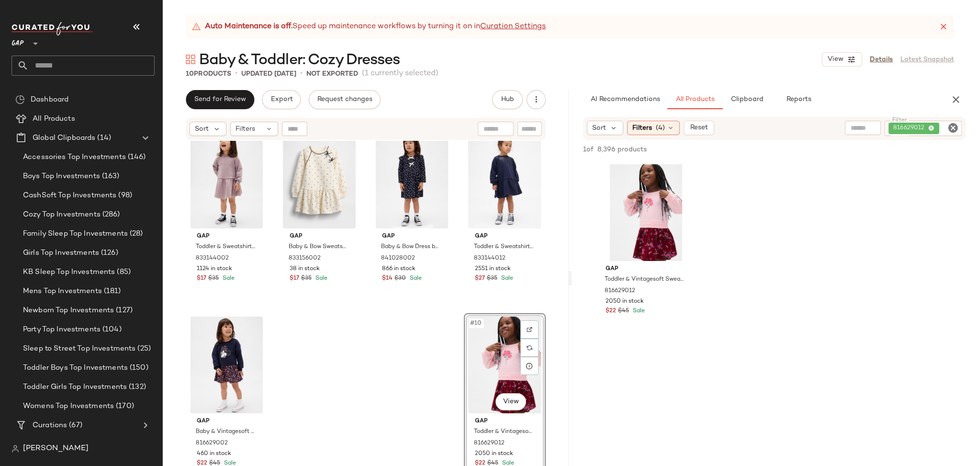
drag, startPoint x: 620, startPoint y: 221, endPoint x: 594, endPoint y: 7, distance: 215.5
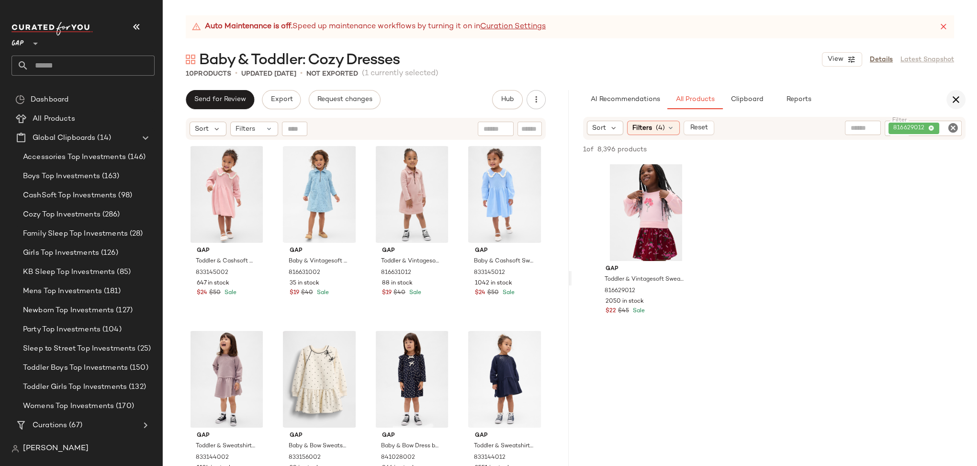
click at [956, 99] on icon "button" at bounding box center [955, 99] width 11 height 11
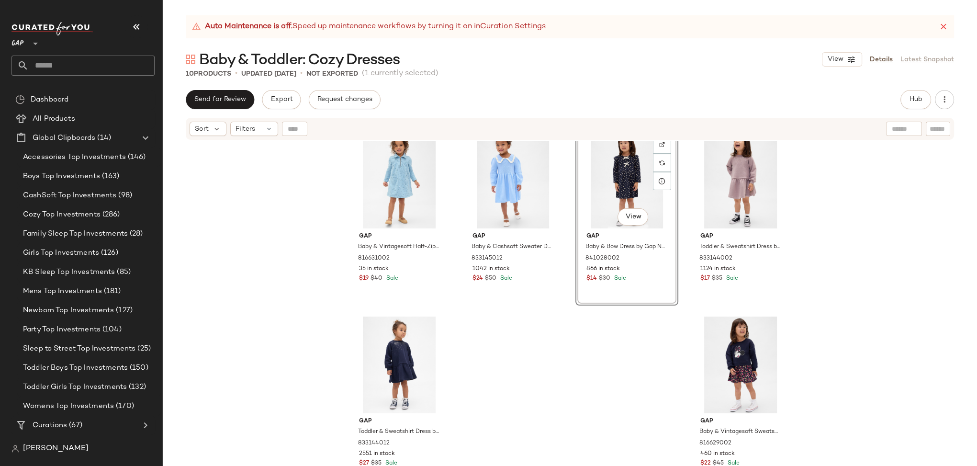
scroll to position [199, 0]
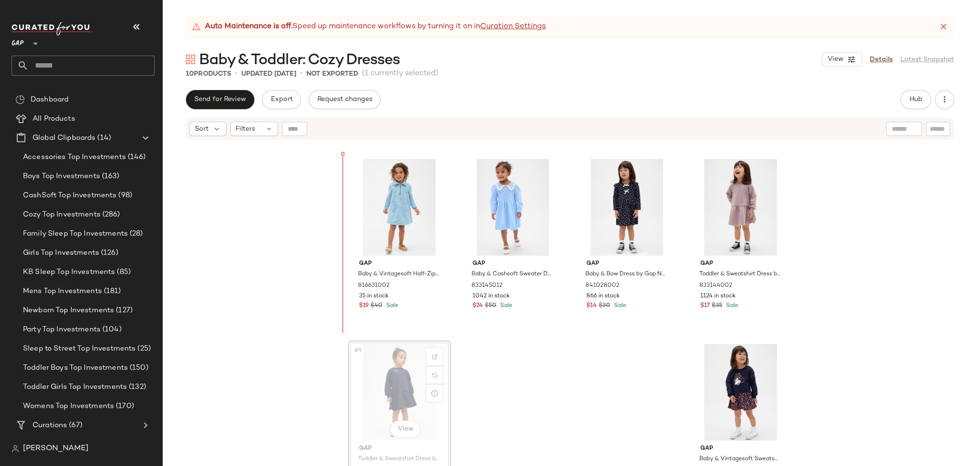
scroll to position [158, 0]
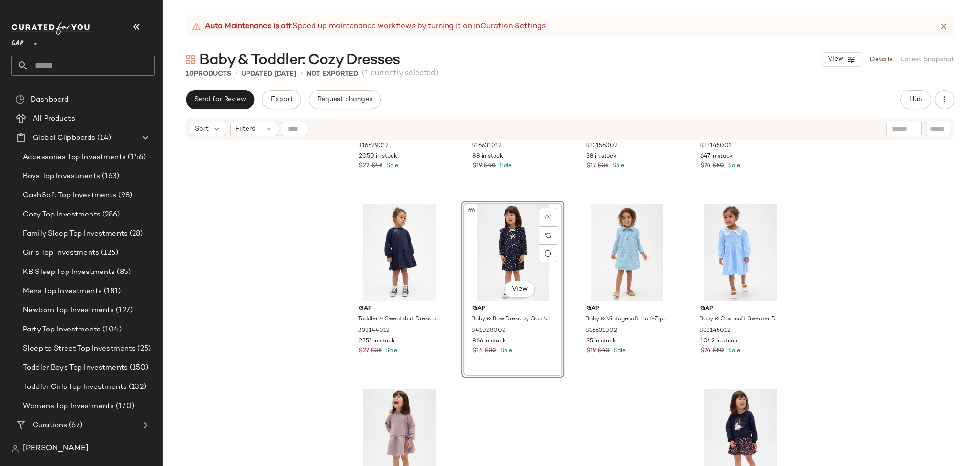
scroll to position [134, 0]
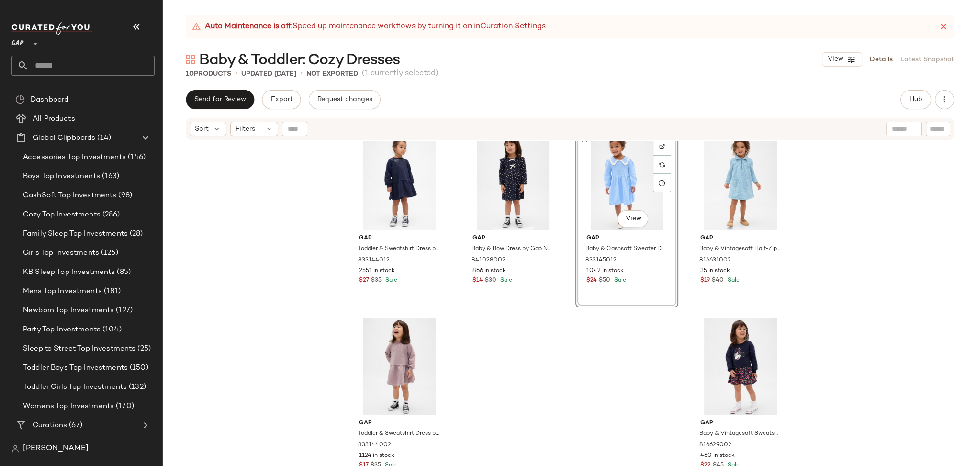
scroll to position [199, 0]
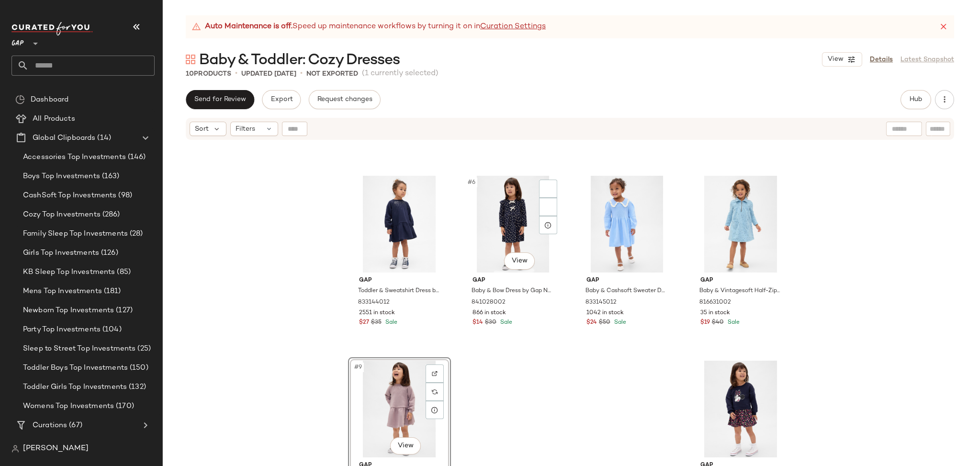
scroll to position [145, 0]
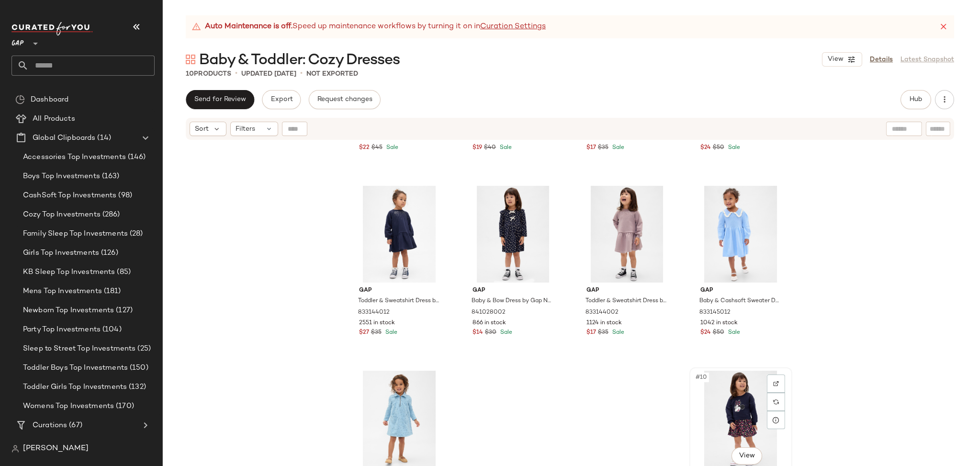
scroll to position [145, 0]
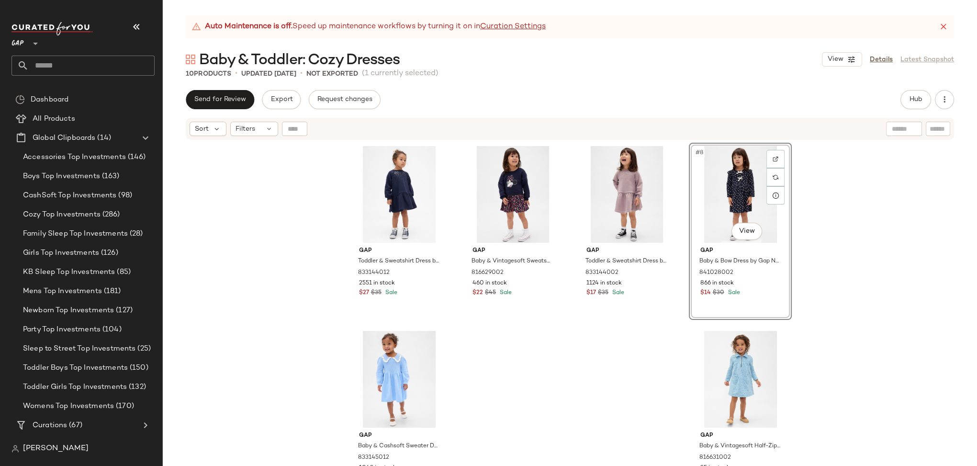
scroll to position [189, 0]
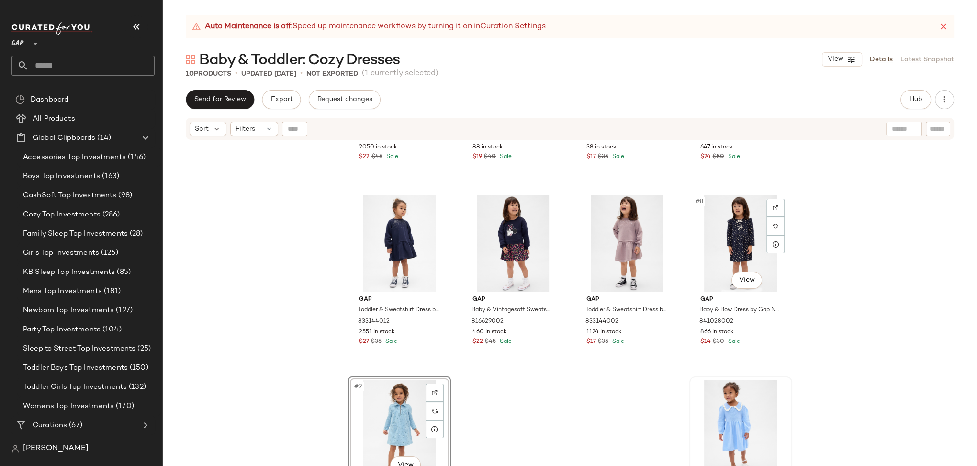
scroll to position [167, 0]
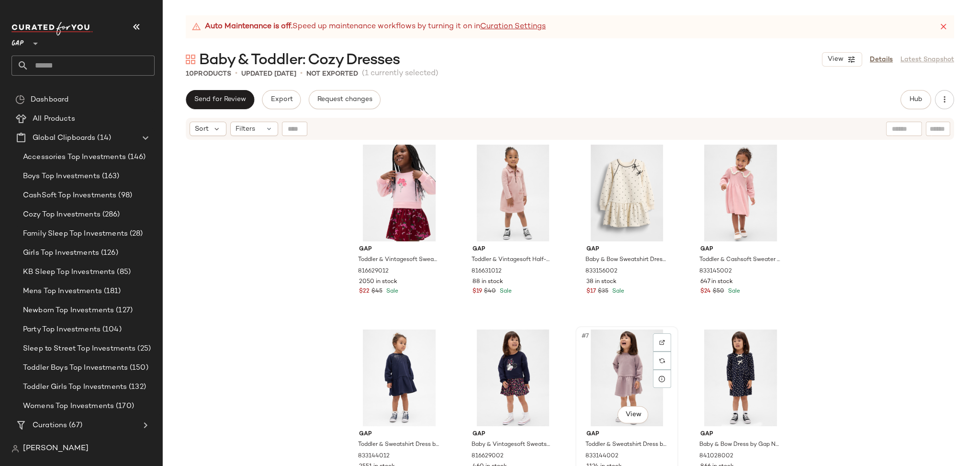
scroll to position [146, 0]
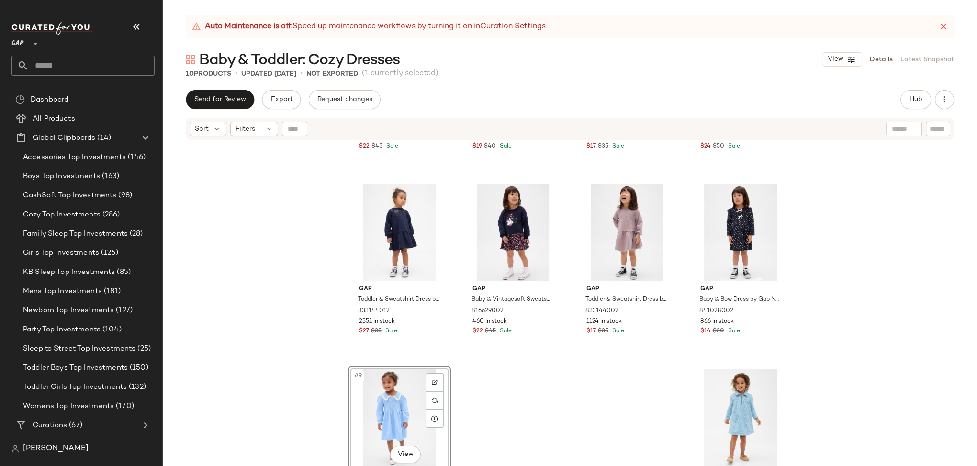
drag, startPoint x: 689, startPoint y: 394, endPoint x: 126, endPoint y: 5, distance: 683.8
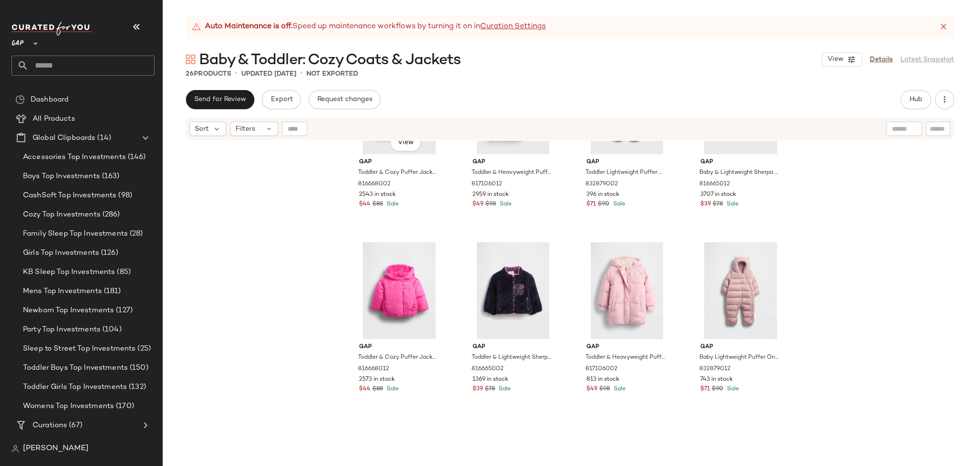
scroll to position [946, 0]
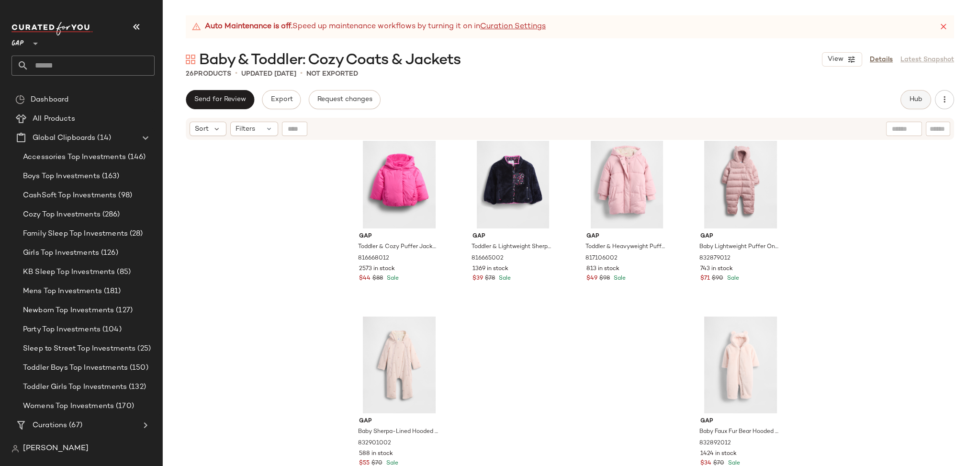
click at [914, 96] on span "Hub" at bounding box center [915, 100] width 13 height 8
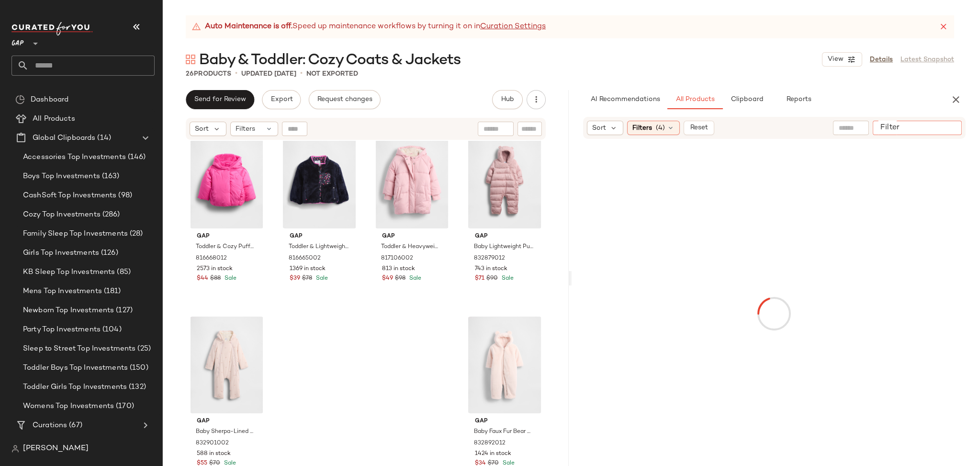
click at [945, 128] on input "Filter" at bounding box center [916, 128] width 81 height 10
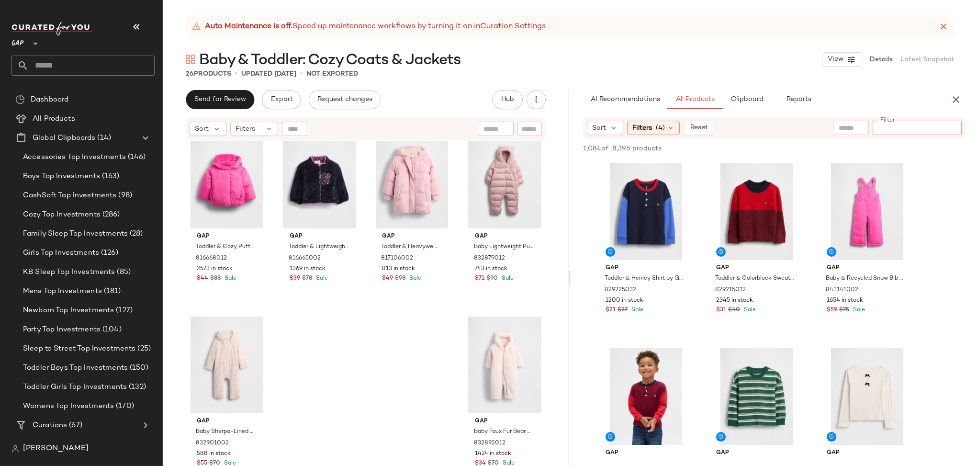
paste input "*********"
type input "*********"
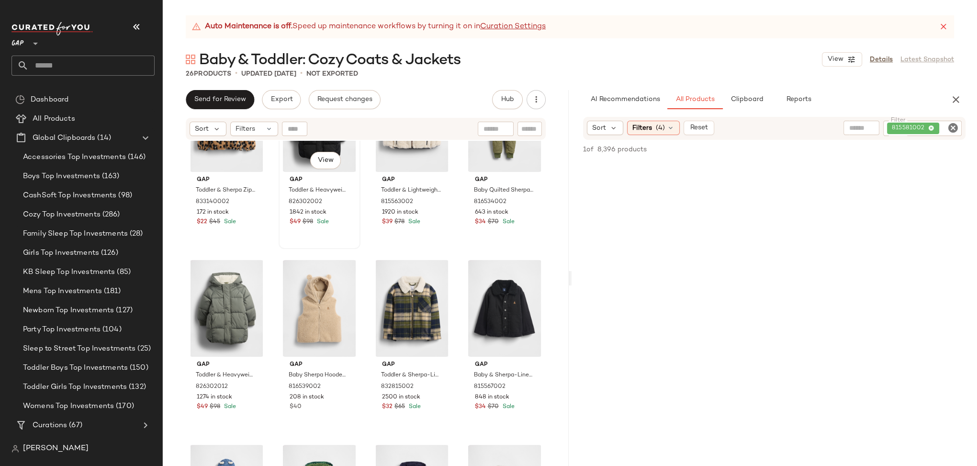
scroll to position [0, 0]
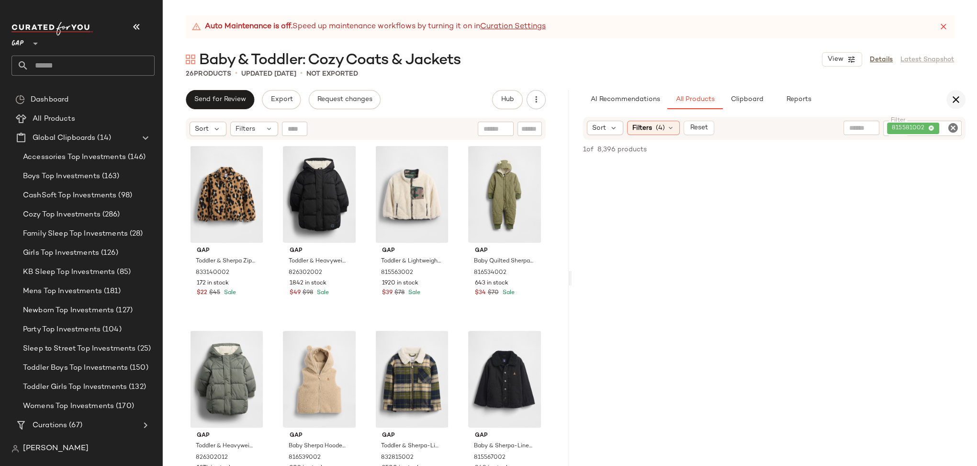
click at [957, 100] on icon "button" at bounding box center [955, 99] width 11 height 11
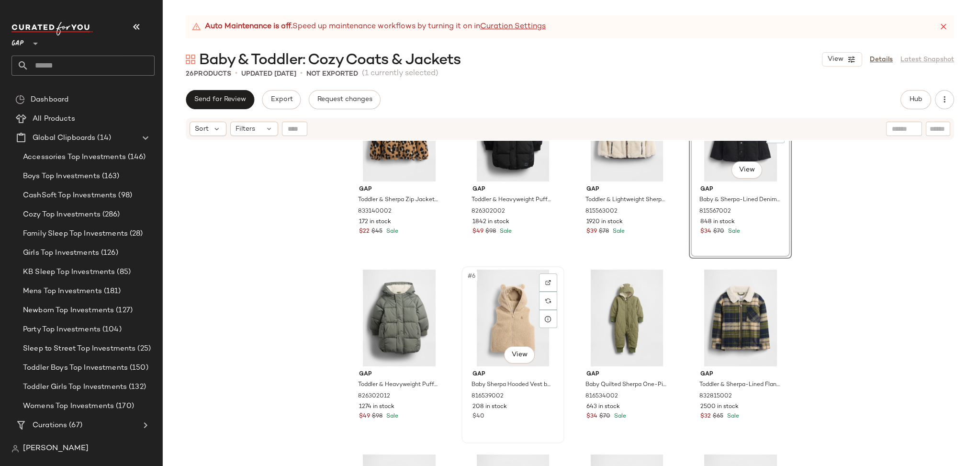
scroll to position [61, 0]
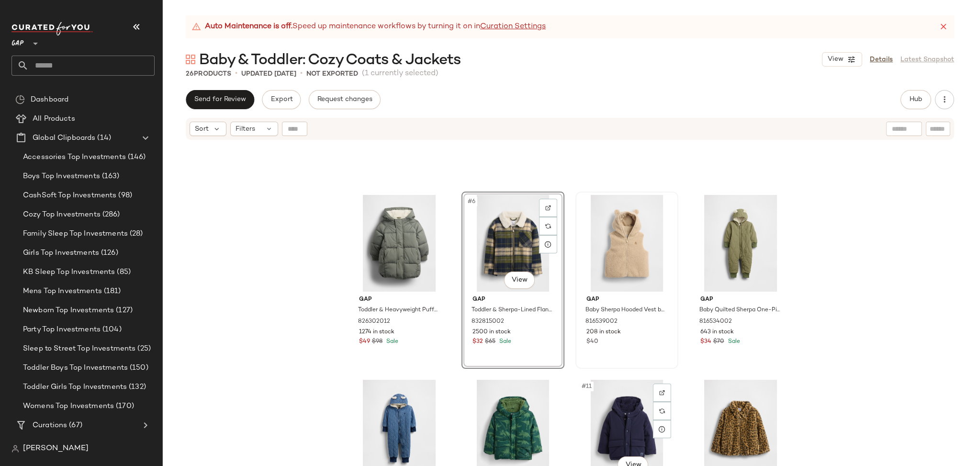
scroll to position [142, 0]
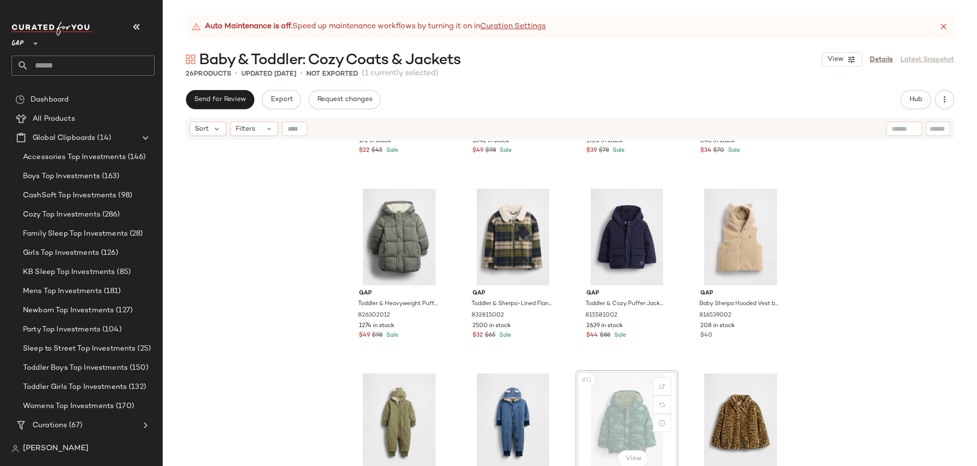
scroll to position [143, 0]
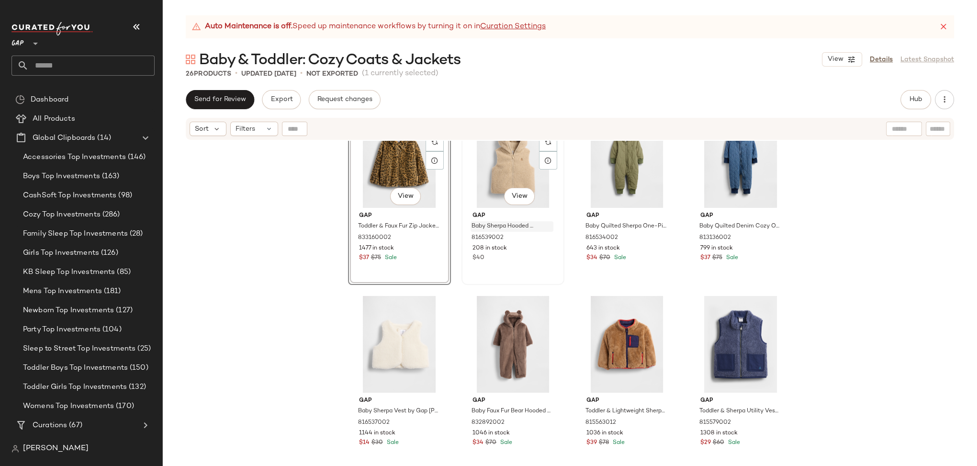
scroll to position [324, 0]
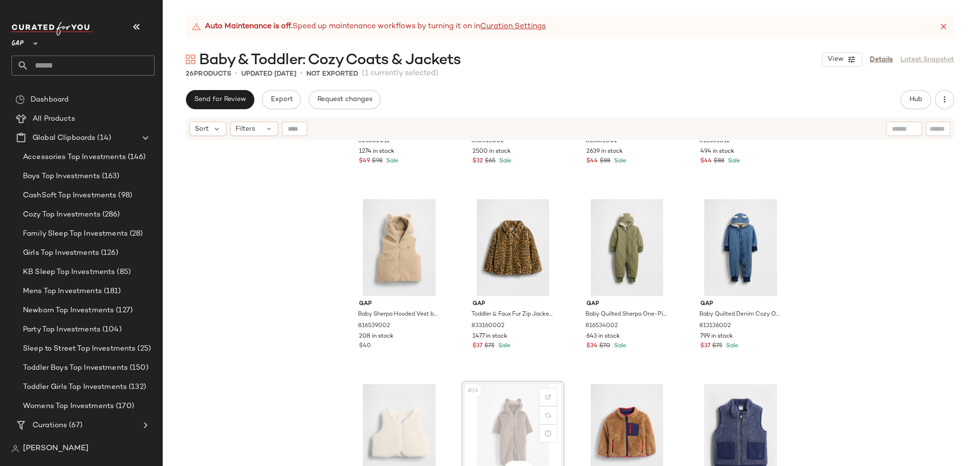
scroll to position [325, 0]
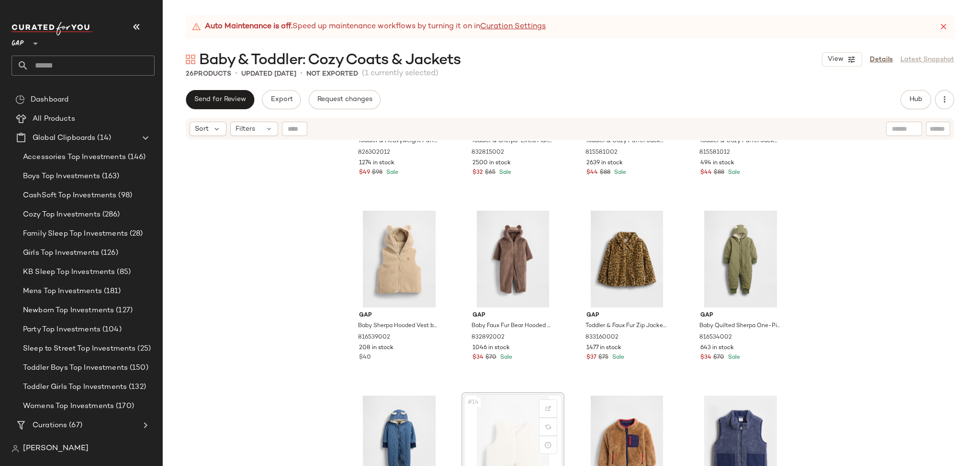
scroll to position [314, 0]
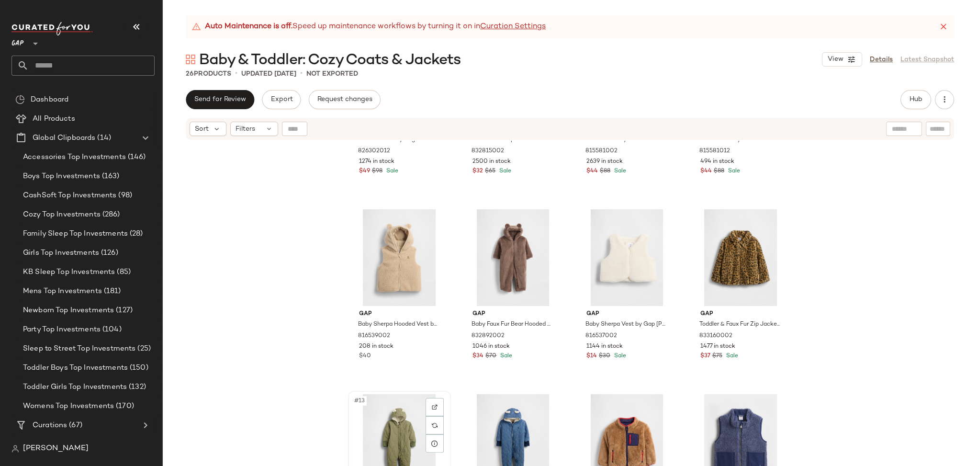
scroll to position [315, 0]
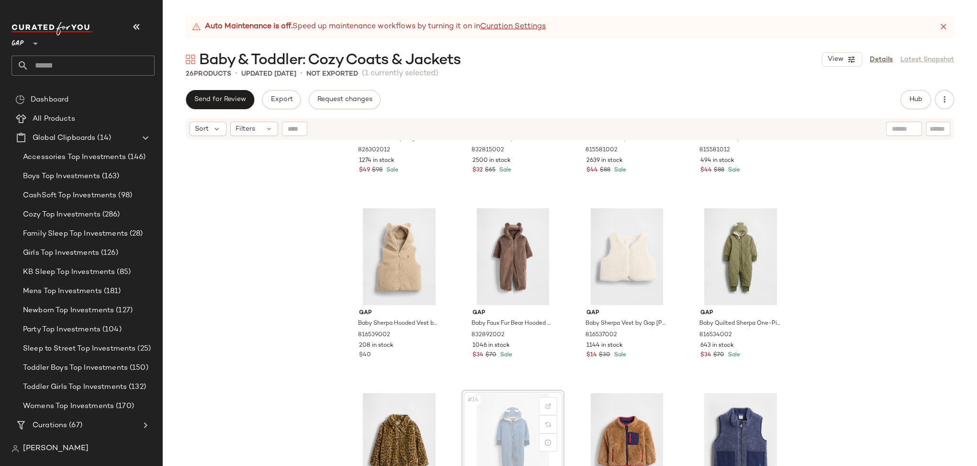
scroll to position [316, 0]
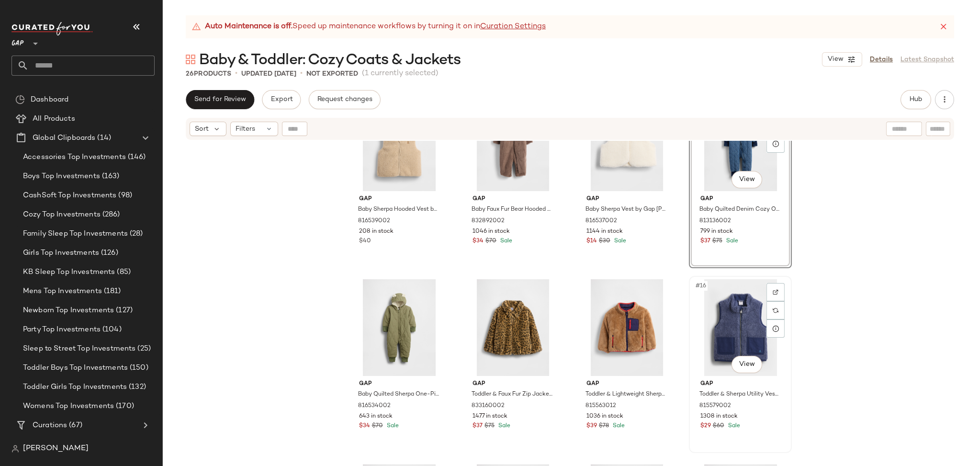
scroll to position [433, 0]
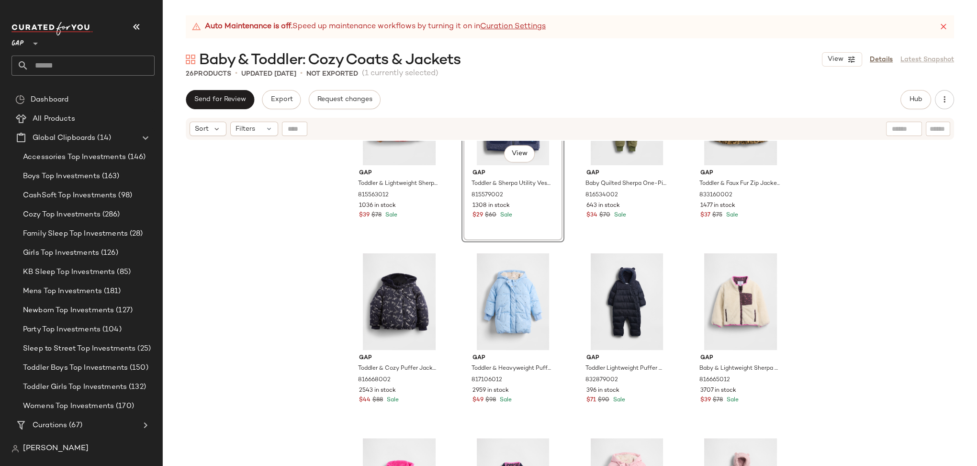
scroll to position [483, 0]
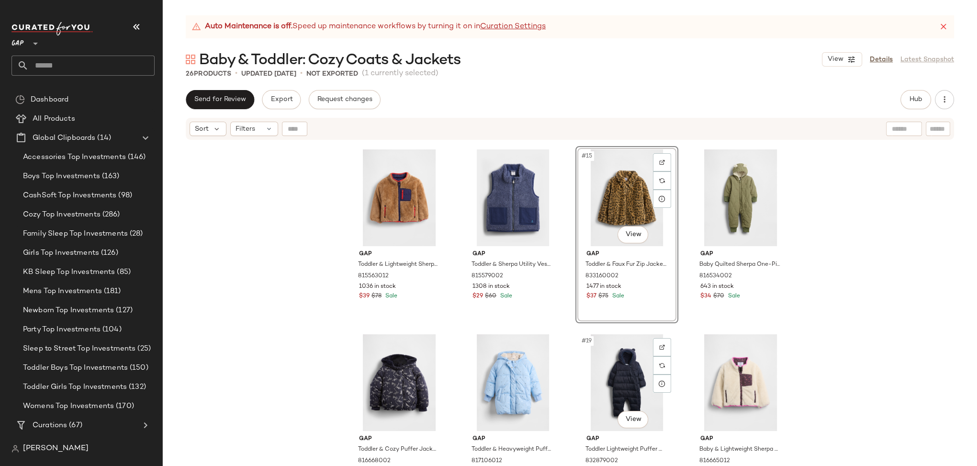
scroll to position [593, 0]
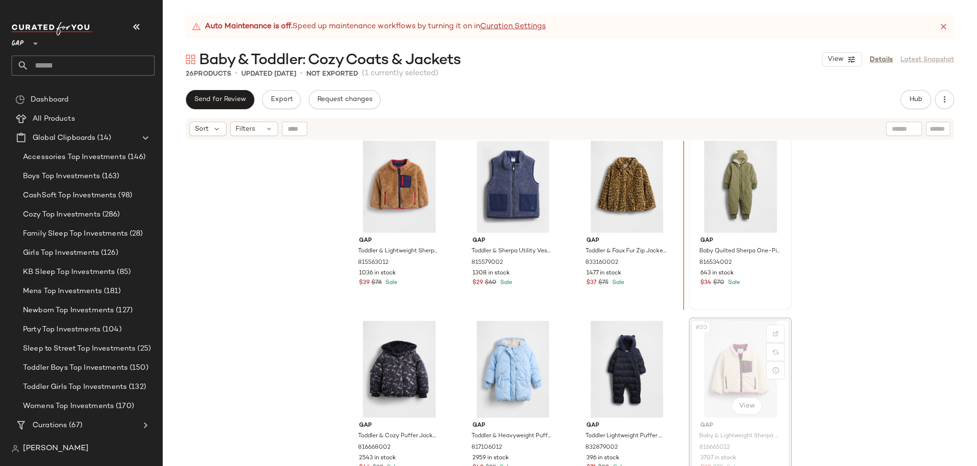
scroll to position [568, 0]
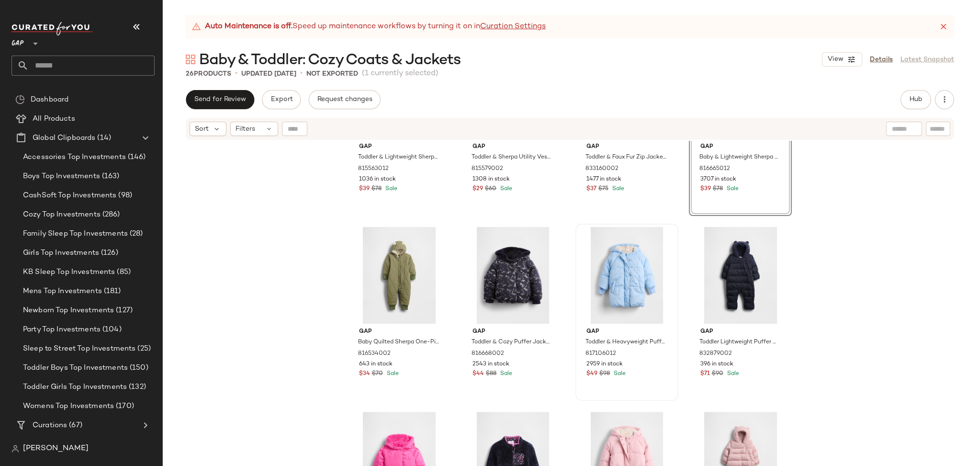
scroll to position [699, 0]
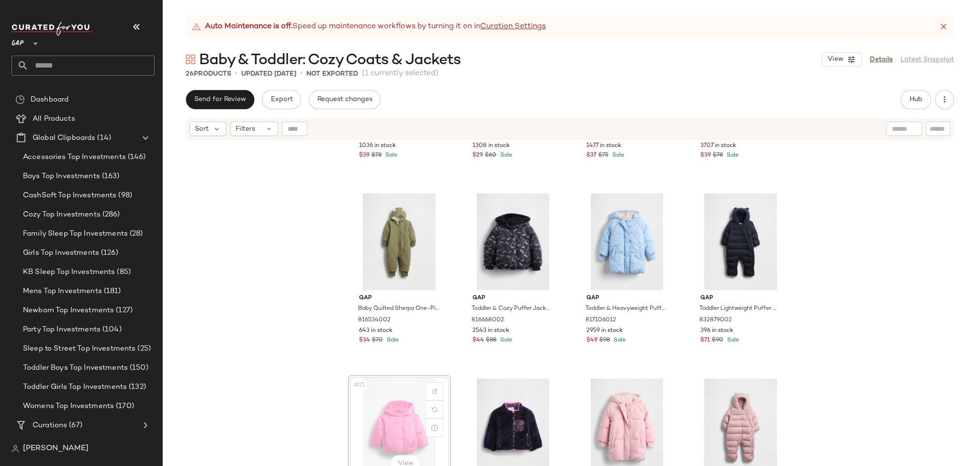
scroll to position [700, 0]
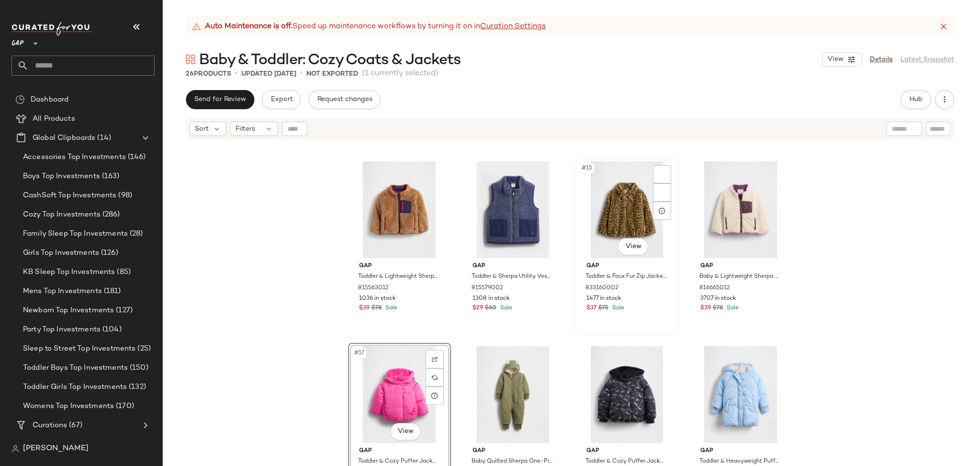
scroll to position [548, 0]
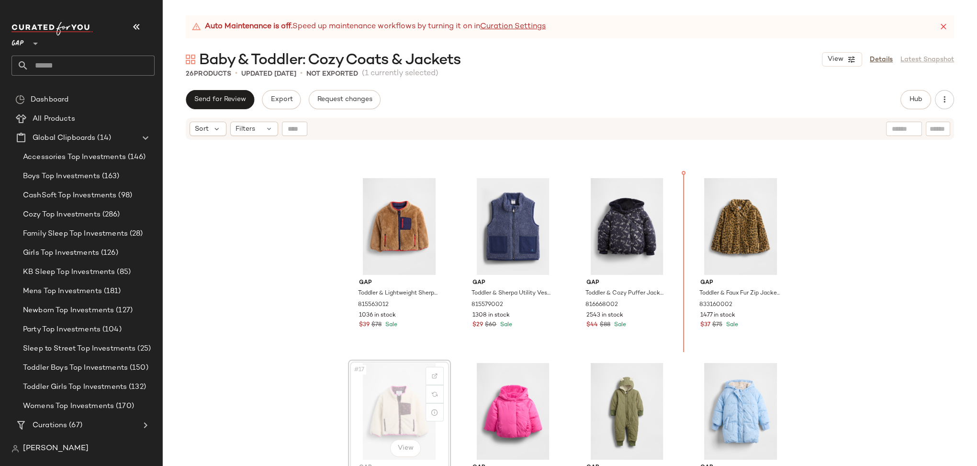
scroll to position [511, 0]
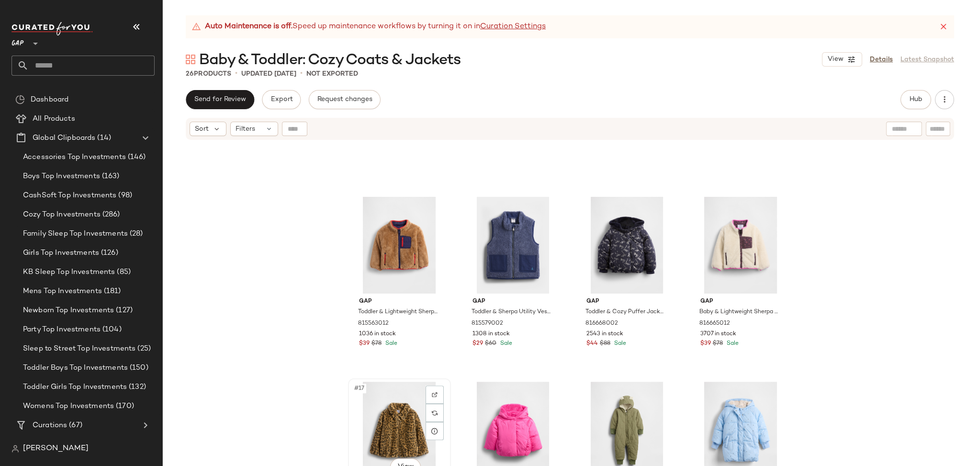
scroll to position [511, 0]
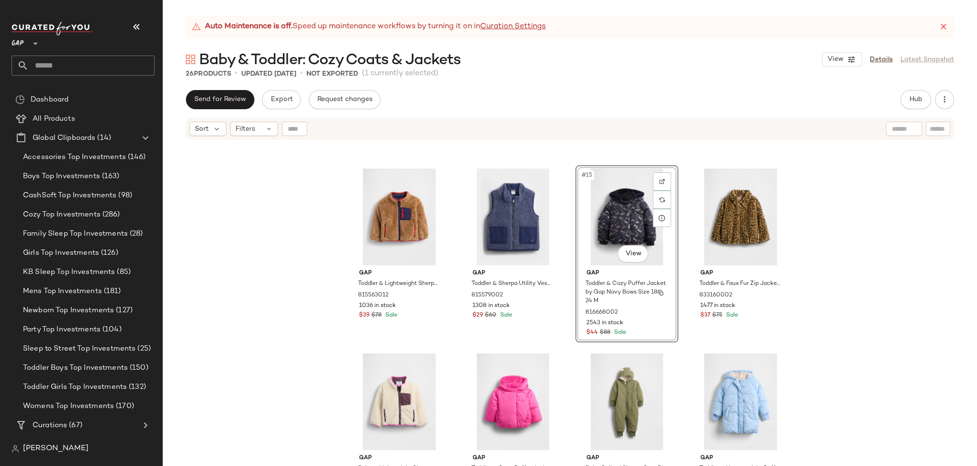
scroll to position [551, 0]
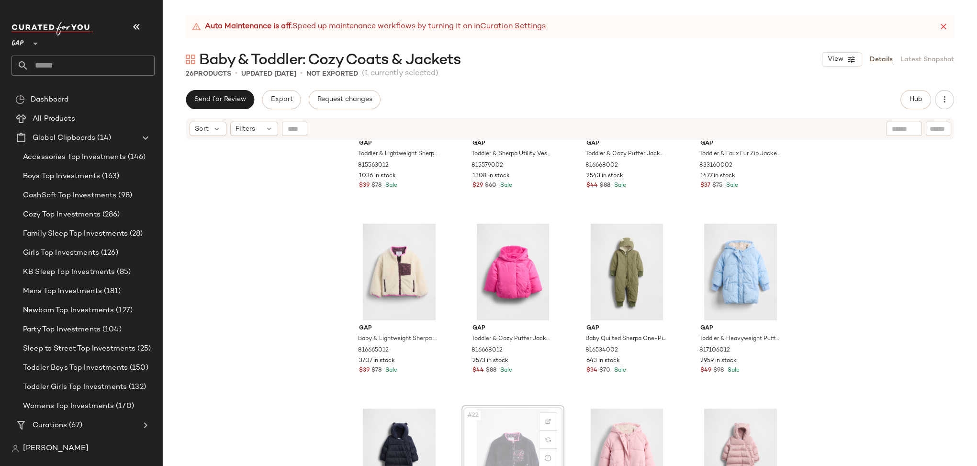
scroll to position [671, 0]
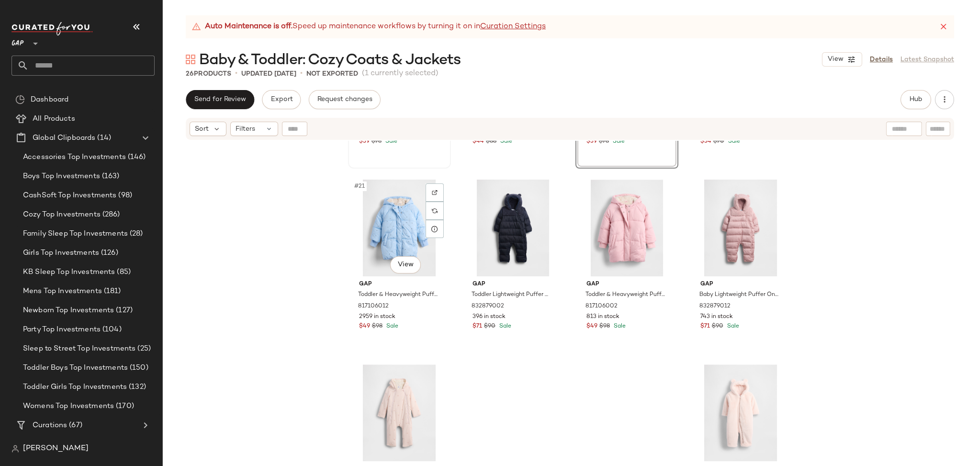
scroll to position [737, 0]
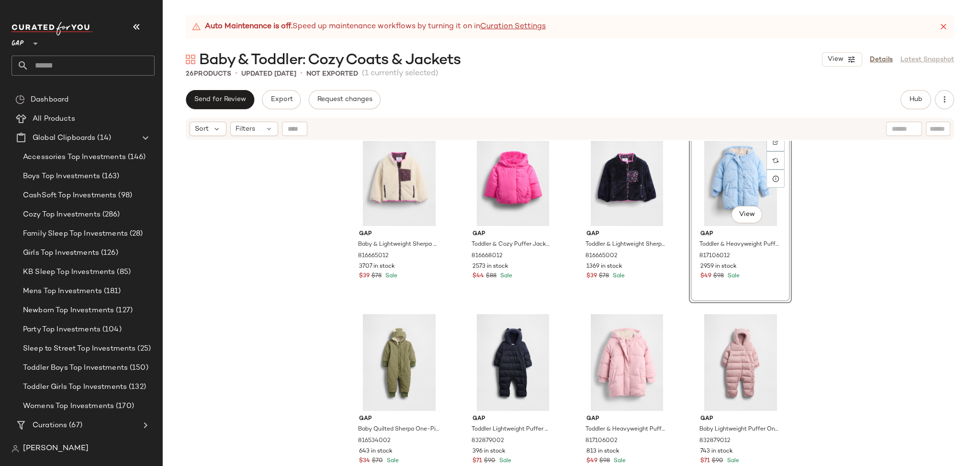
scroll to position [874, 0]
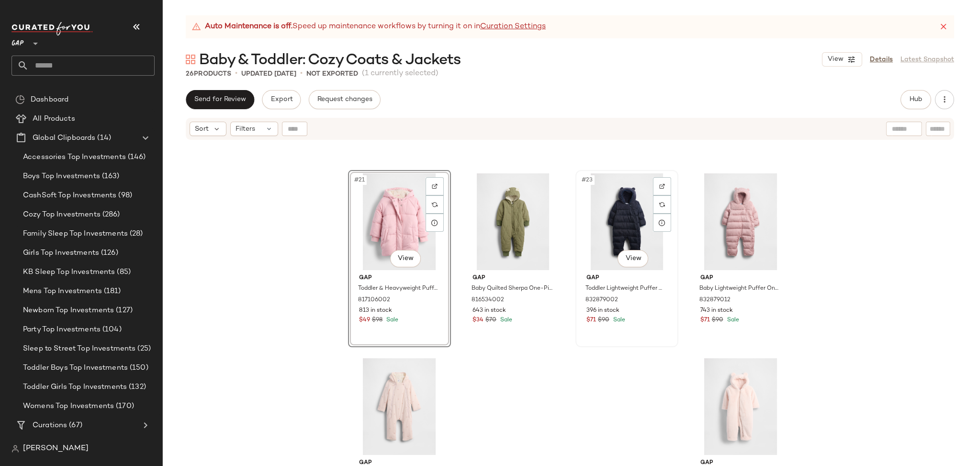
scroll to position [914, 0]
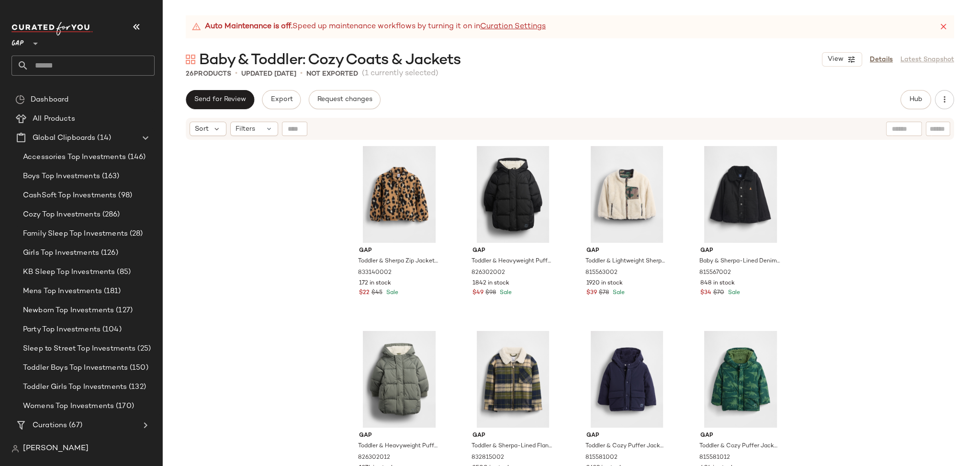
drag, startPoint x: 696, startPoint y: 383, endPoint x: 445, endPoint y: 3, distance: 455.2
